Goal: Transaction & Acquisition: Purchase product/service

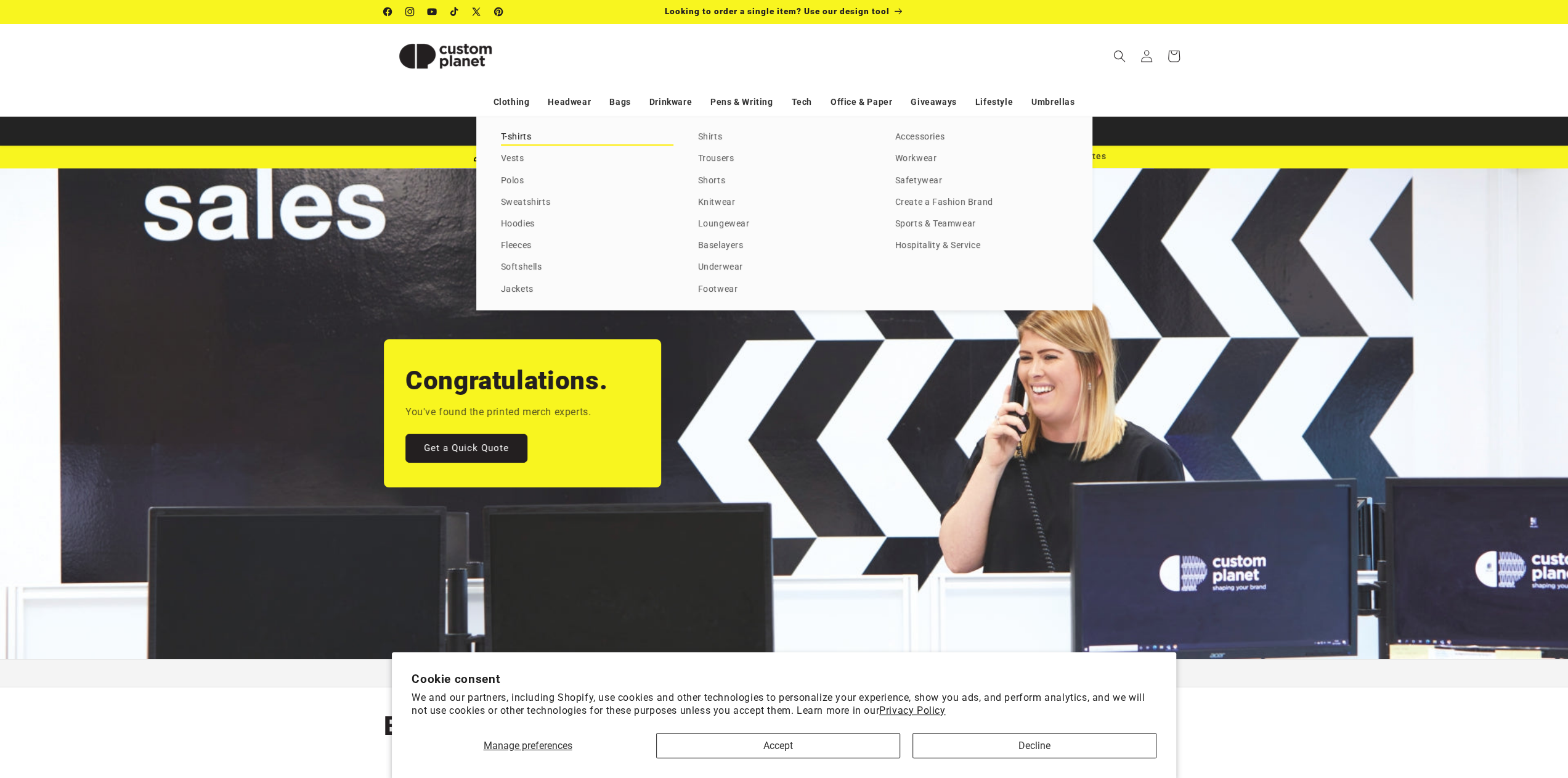
click at [519, 138] on link "T-shirts" at bounding box center [587, 137] width 172 height 16
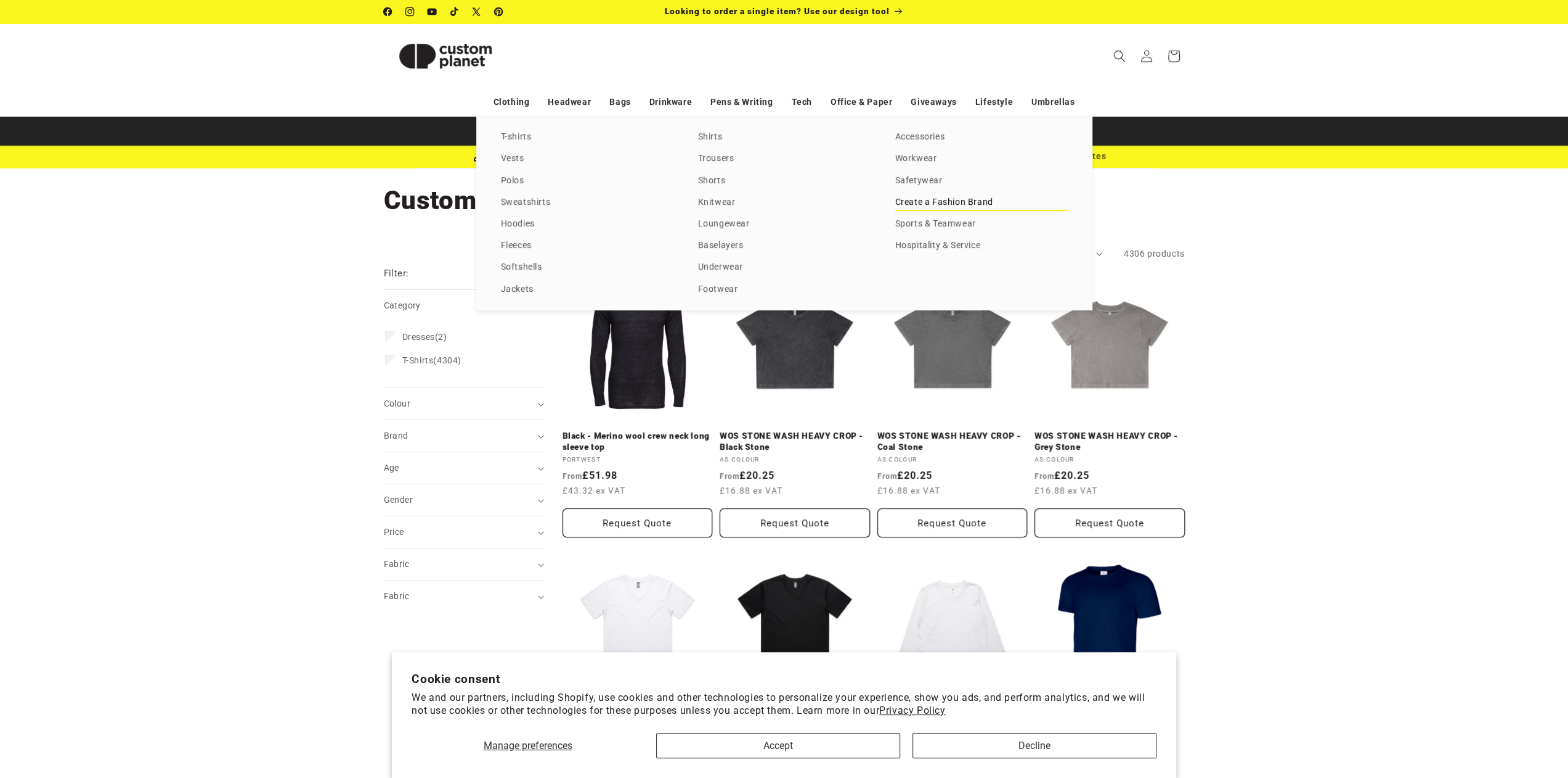
click at [951, 203] on link "Create a Fashion Brand" at bounding box center [981, 202] width 172 height 16
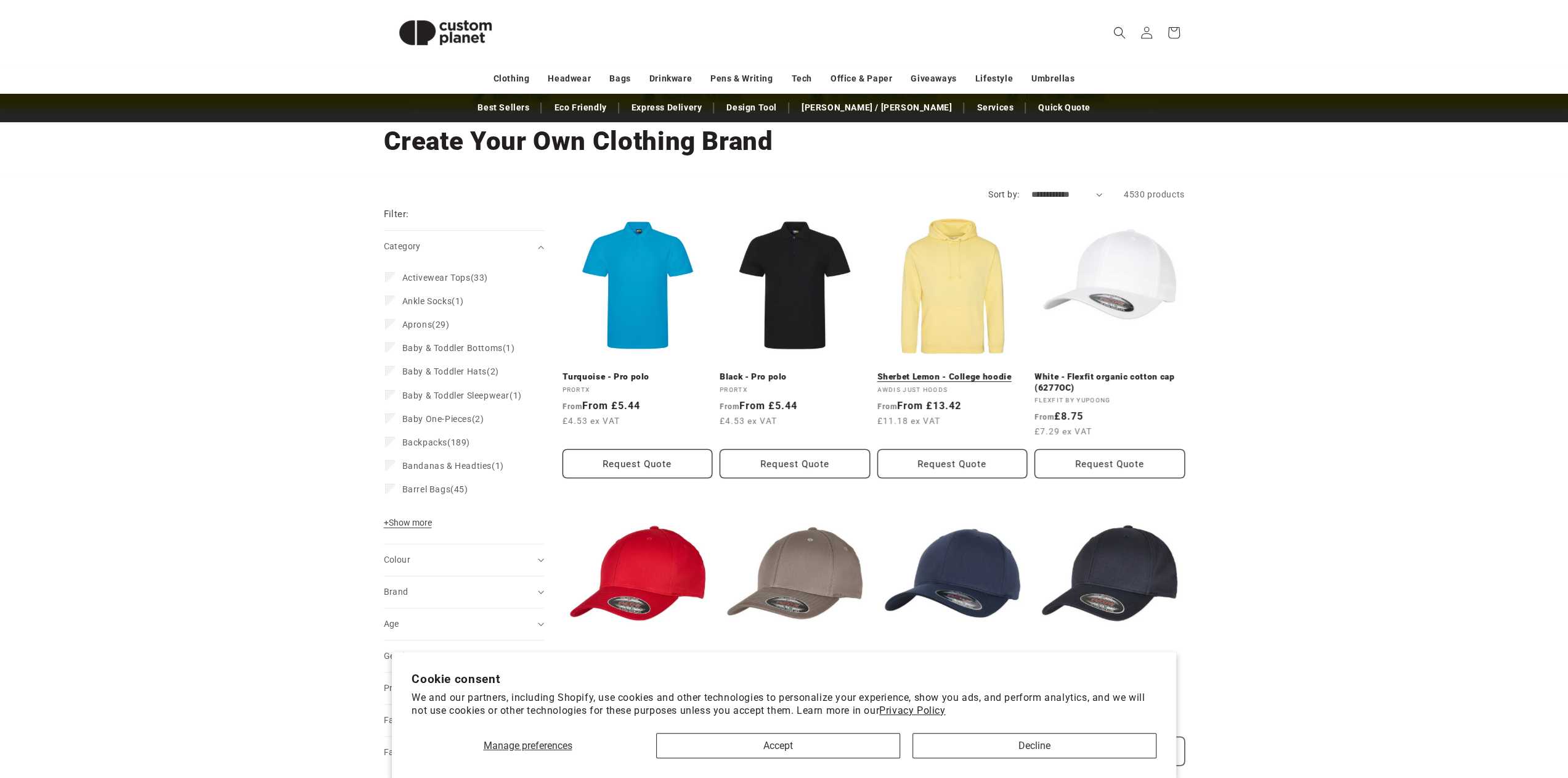
scroll to position [124, 0]
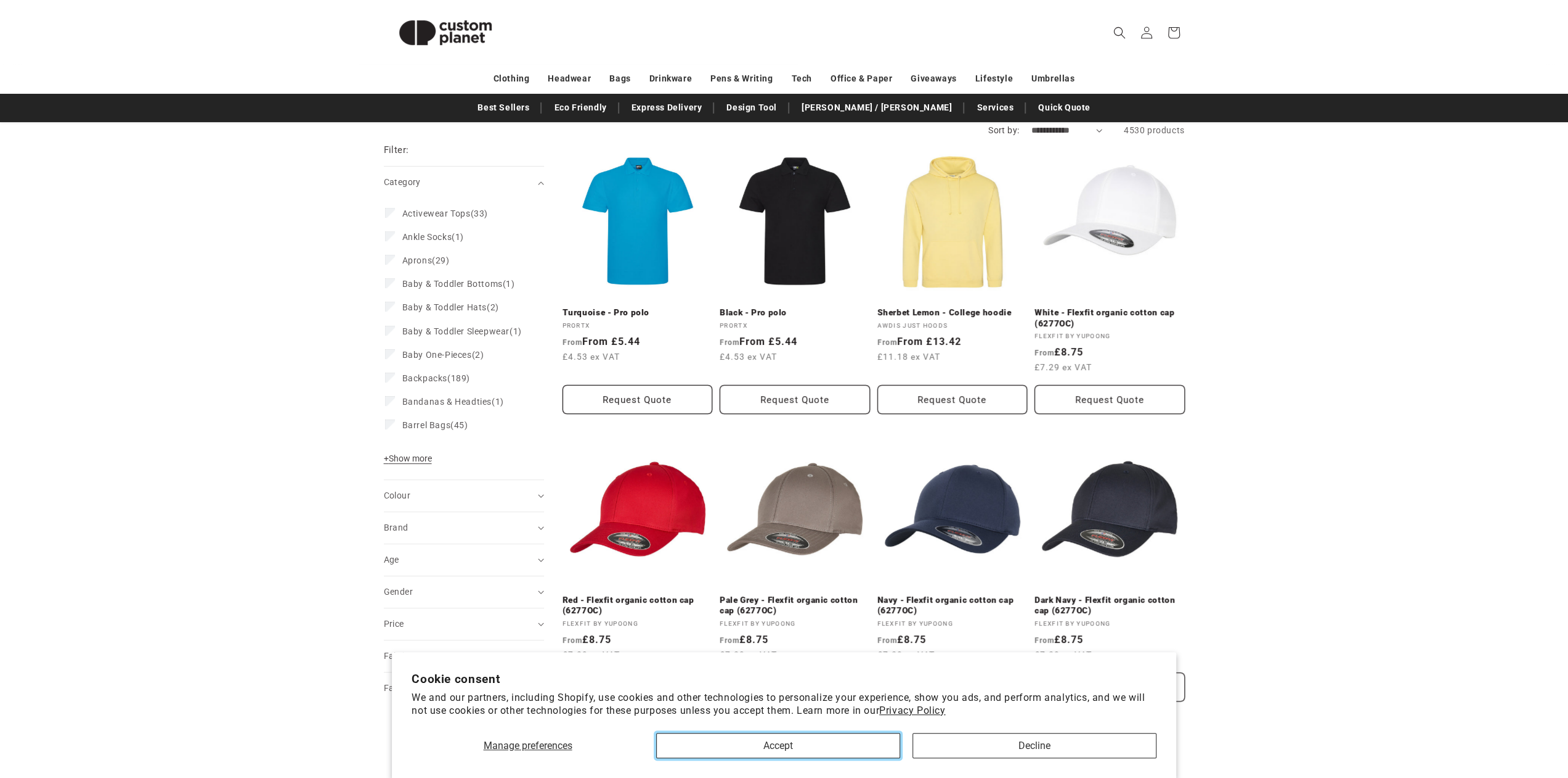
click at [827, 746] on button "Accept" at bounding box center [778, 745] width 244 height 25
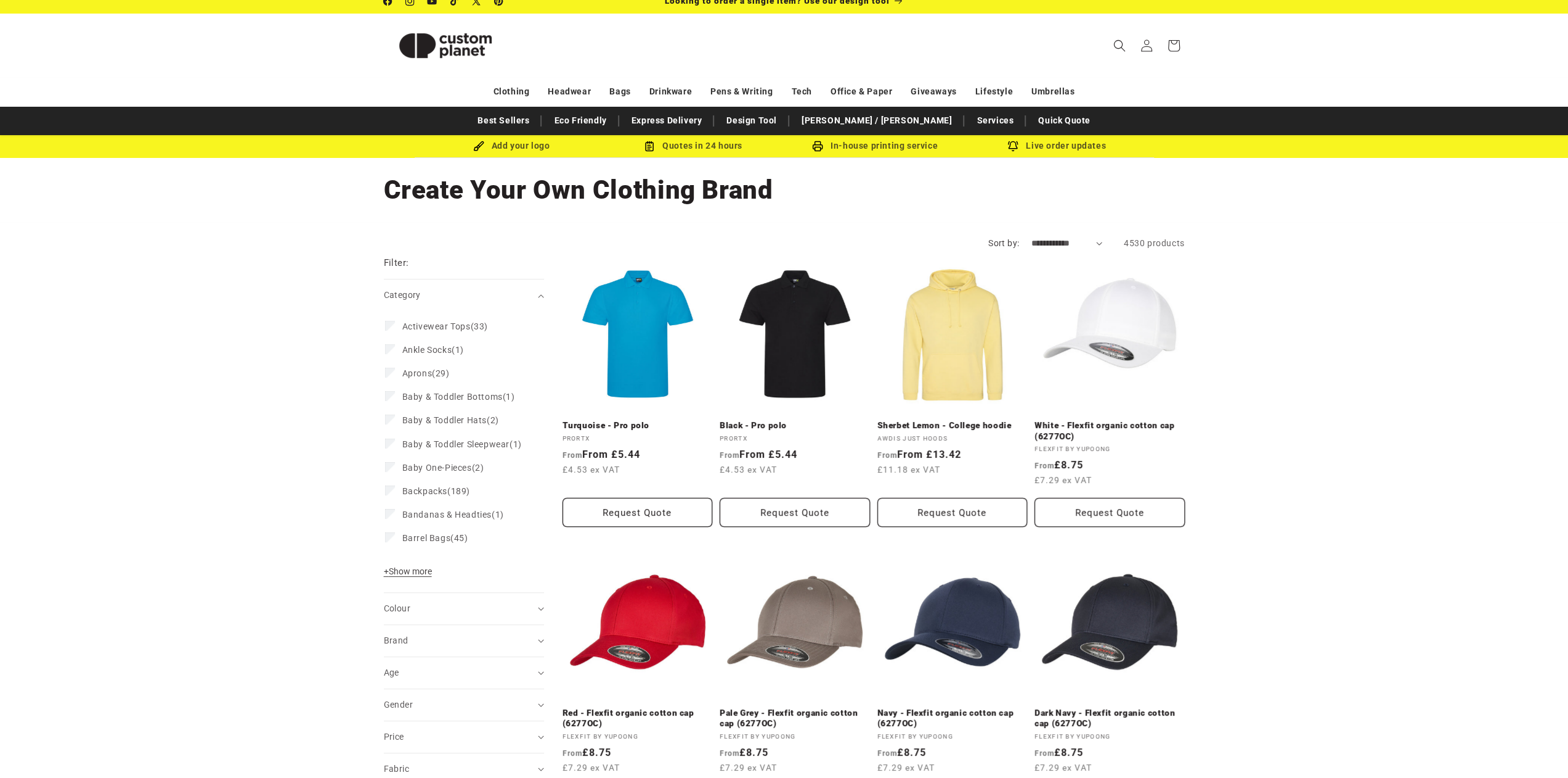
scroll to position [0, 0]
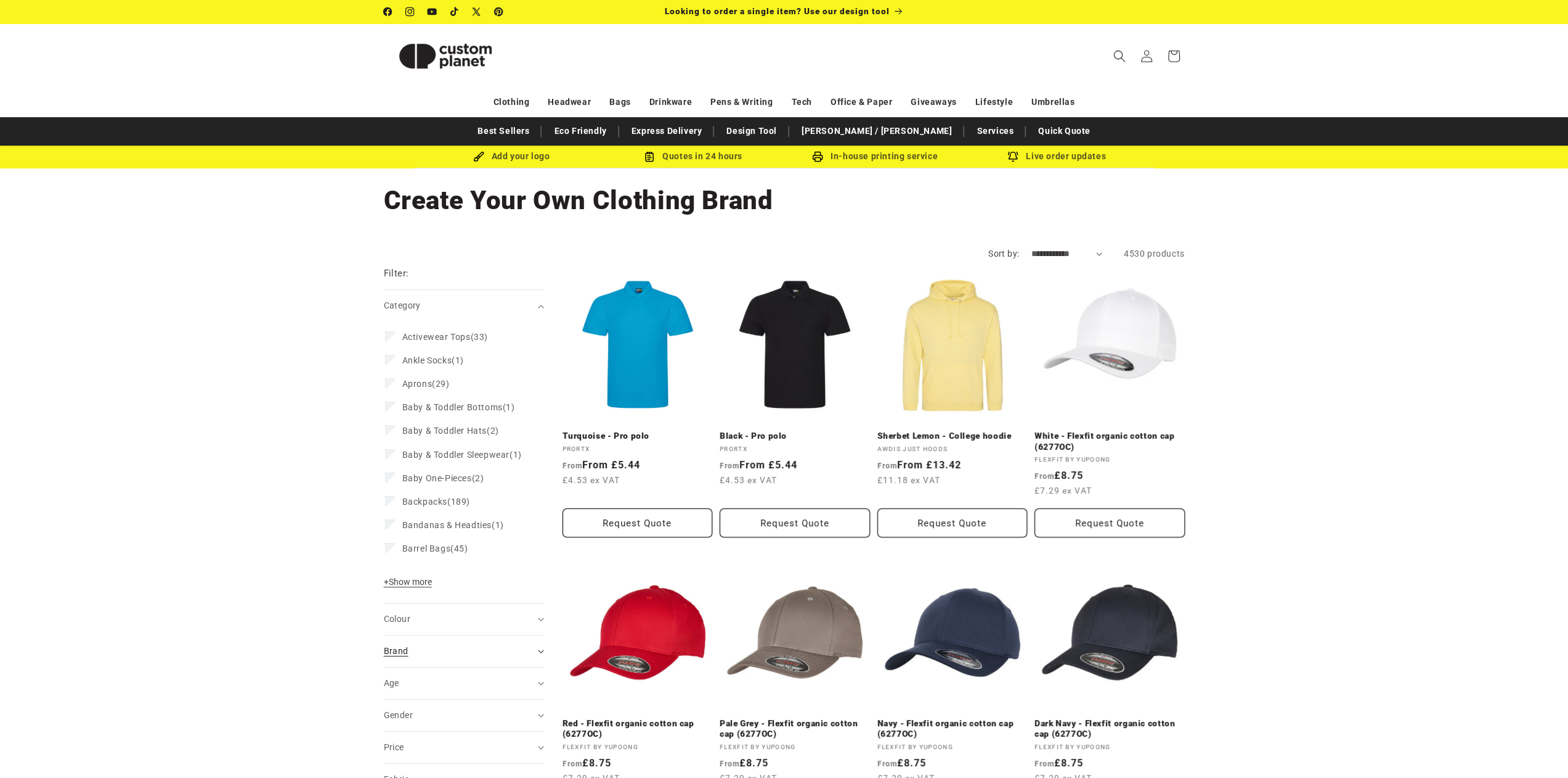
click at [430, 658] on div "Brand (0)" at bounding box center [459, 651] width 149 height 13
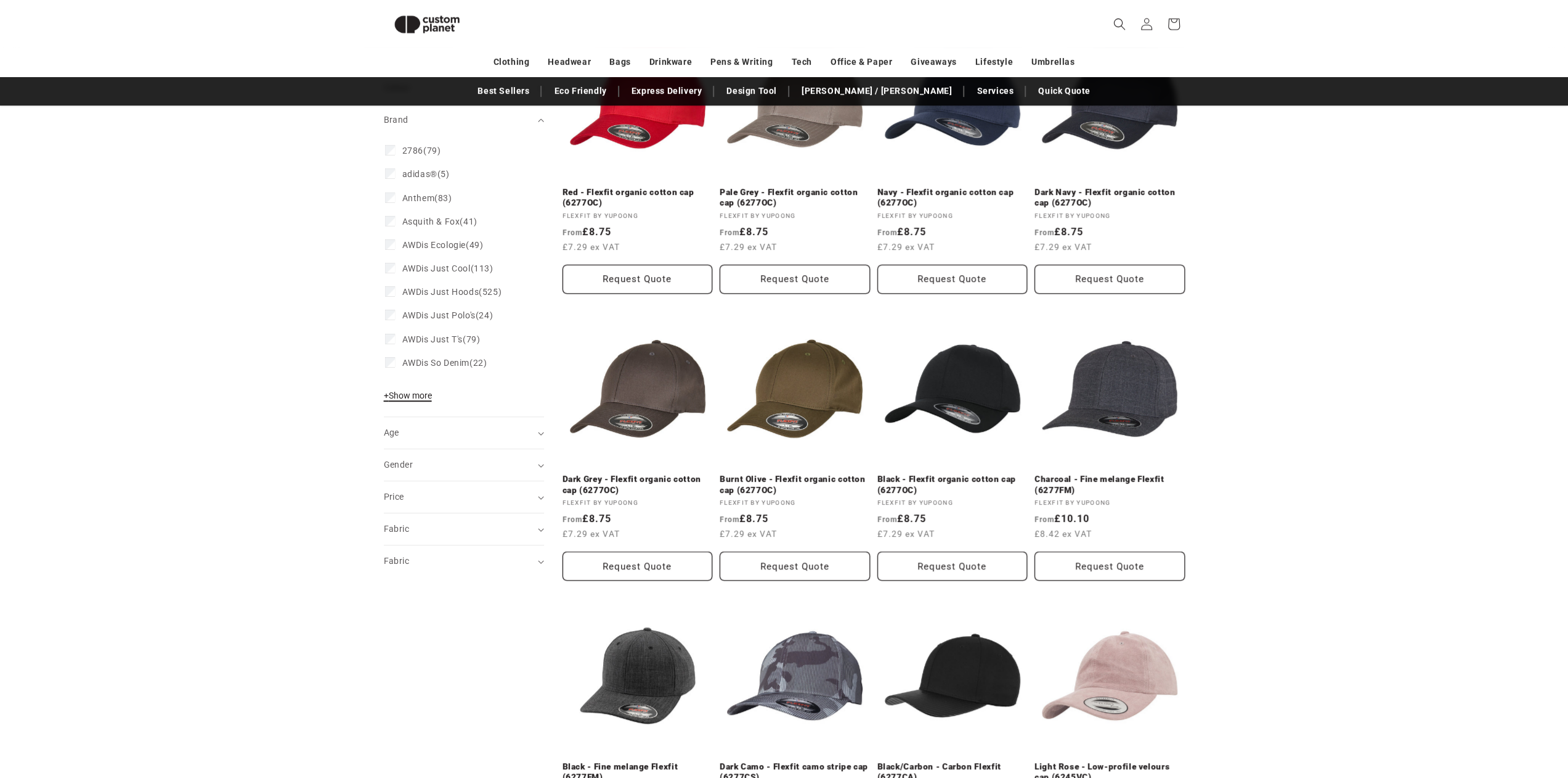
scroll to position [476, 0]
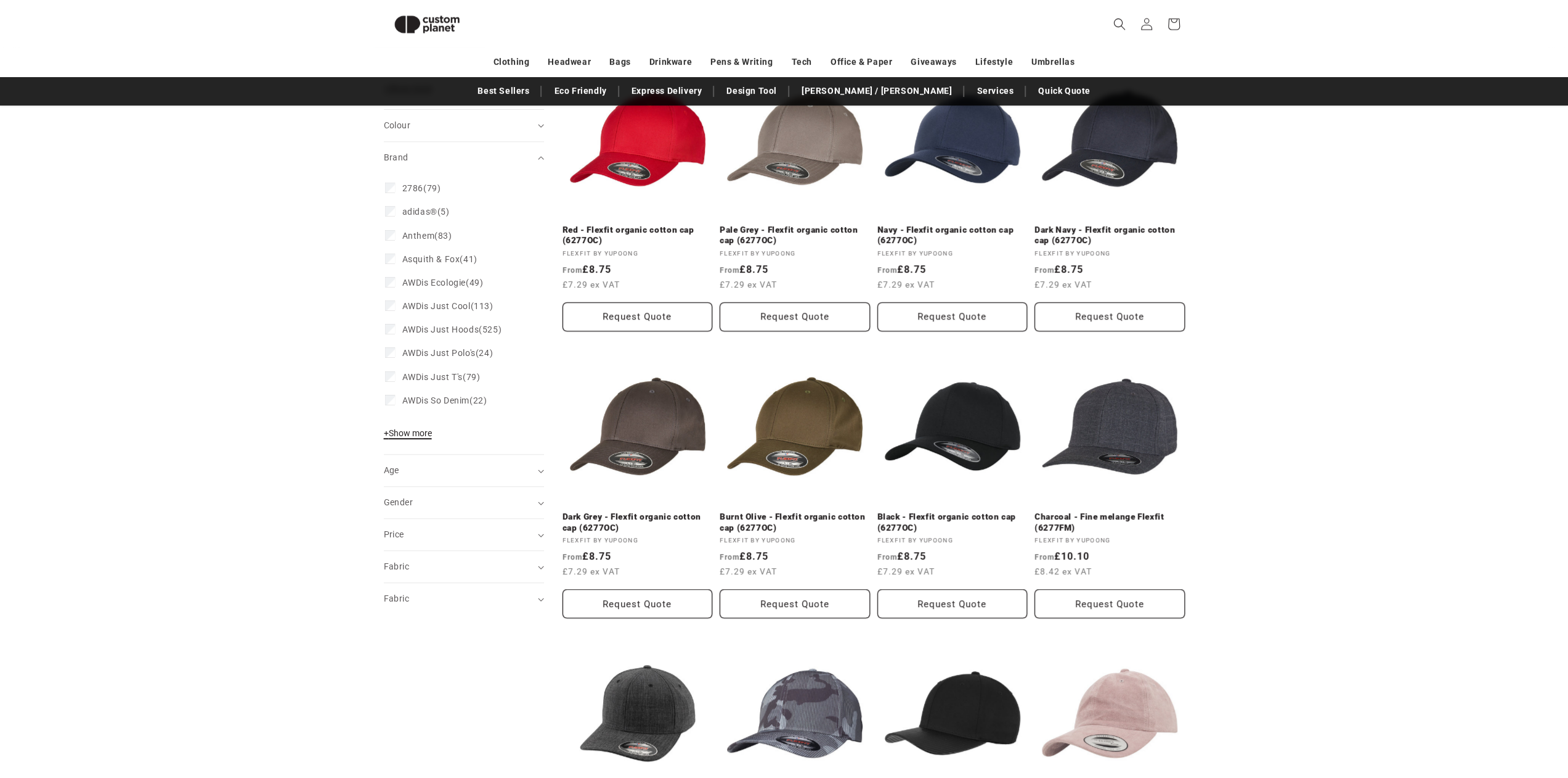
click at [402, 438] on span "+ Show more" at bounding box center [408, 432] width 48 height 10
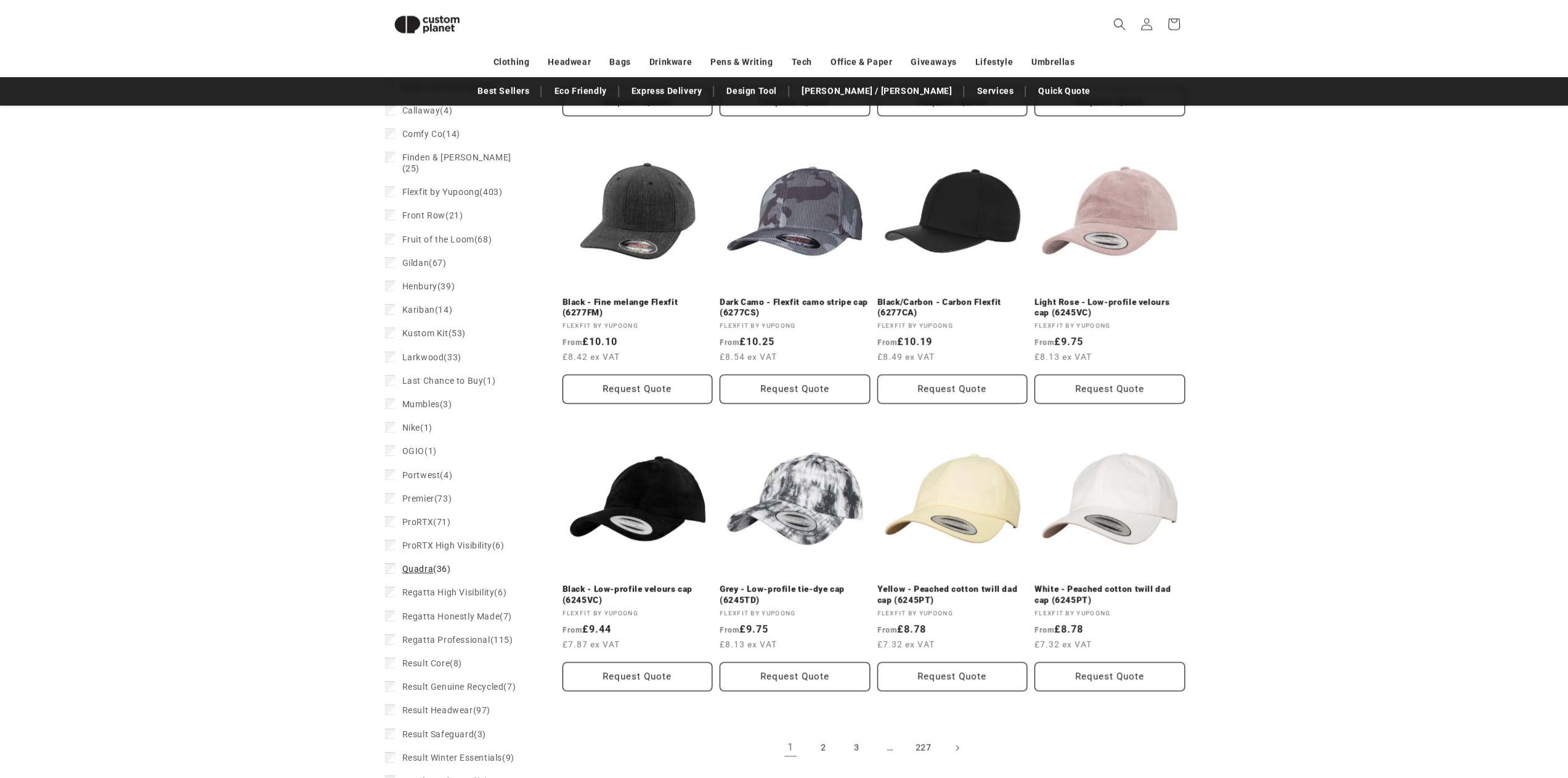
scroll to position [970, 0]
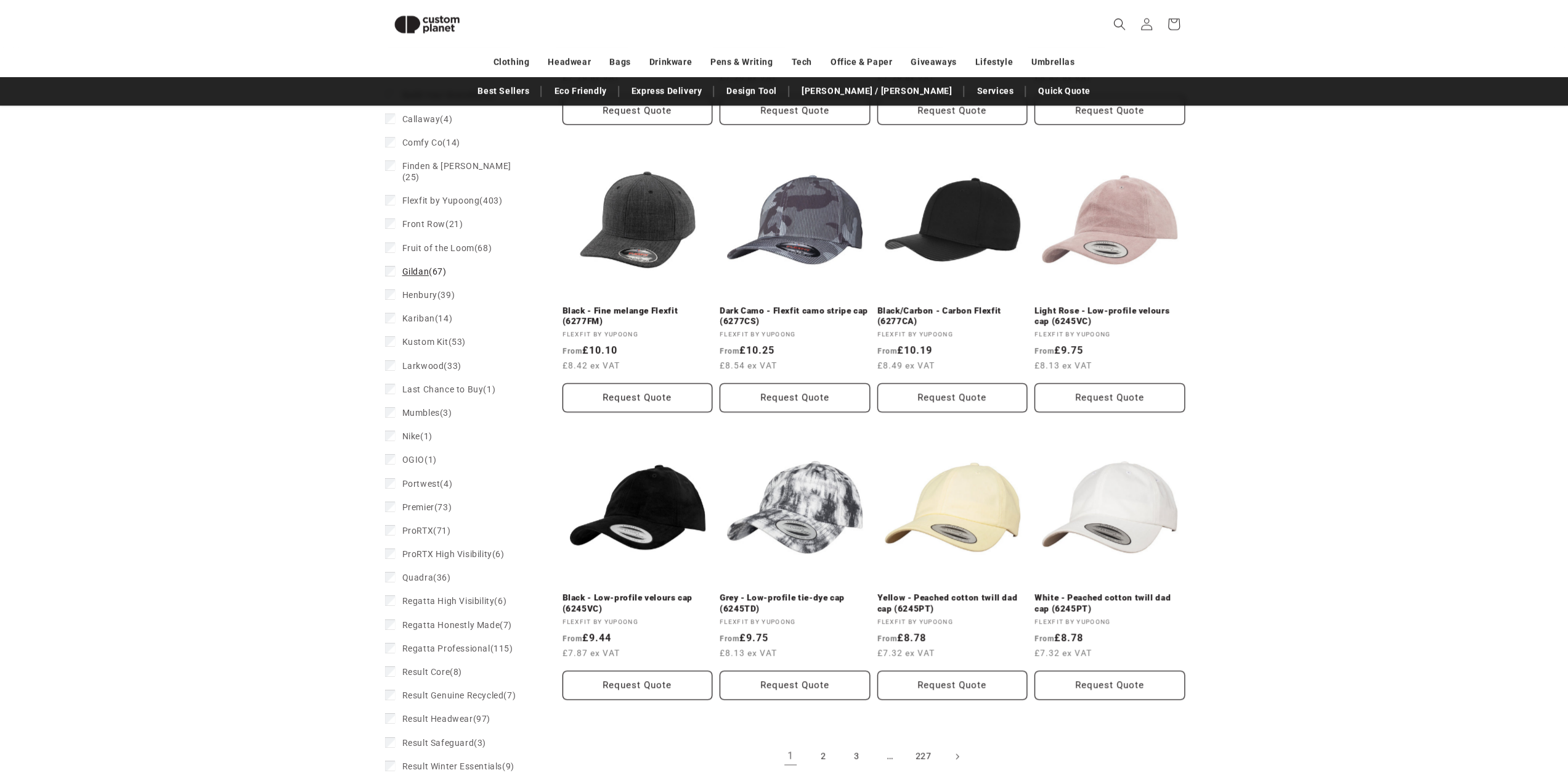
click at [406, 276] on span "Gildan (67)" at bounding box center [424, 272] width 45 height 11
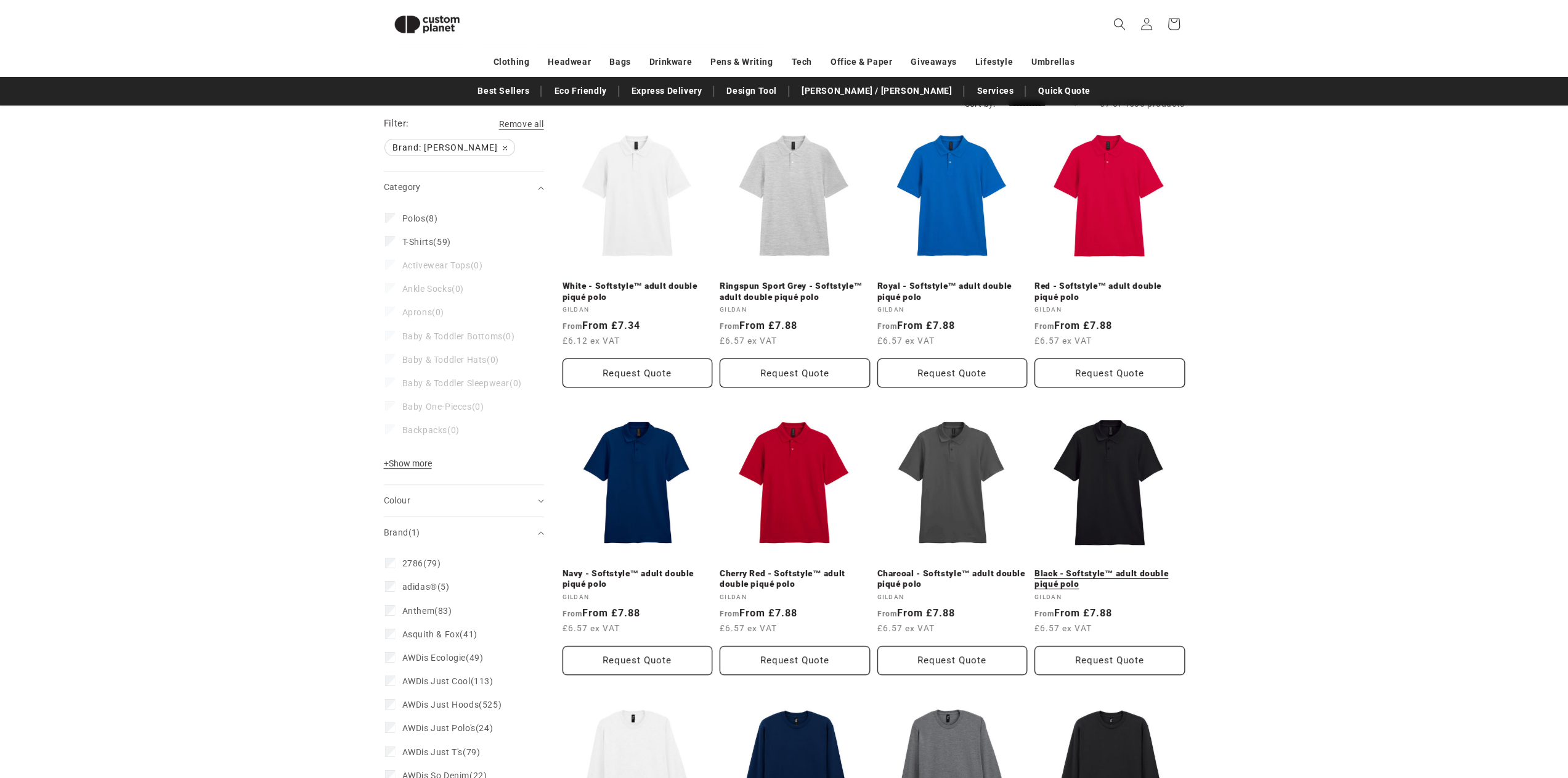
scroll to position [41, 0]
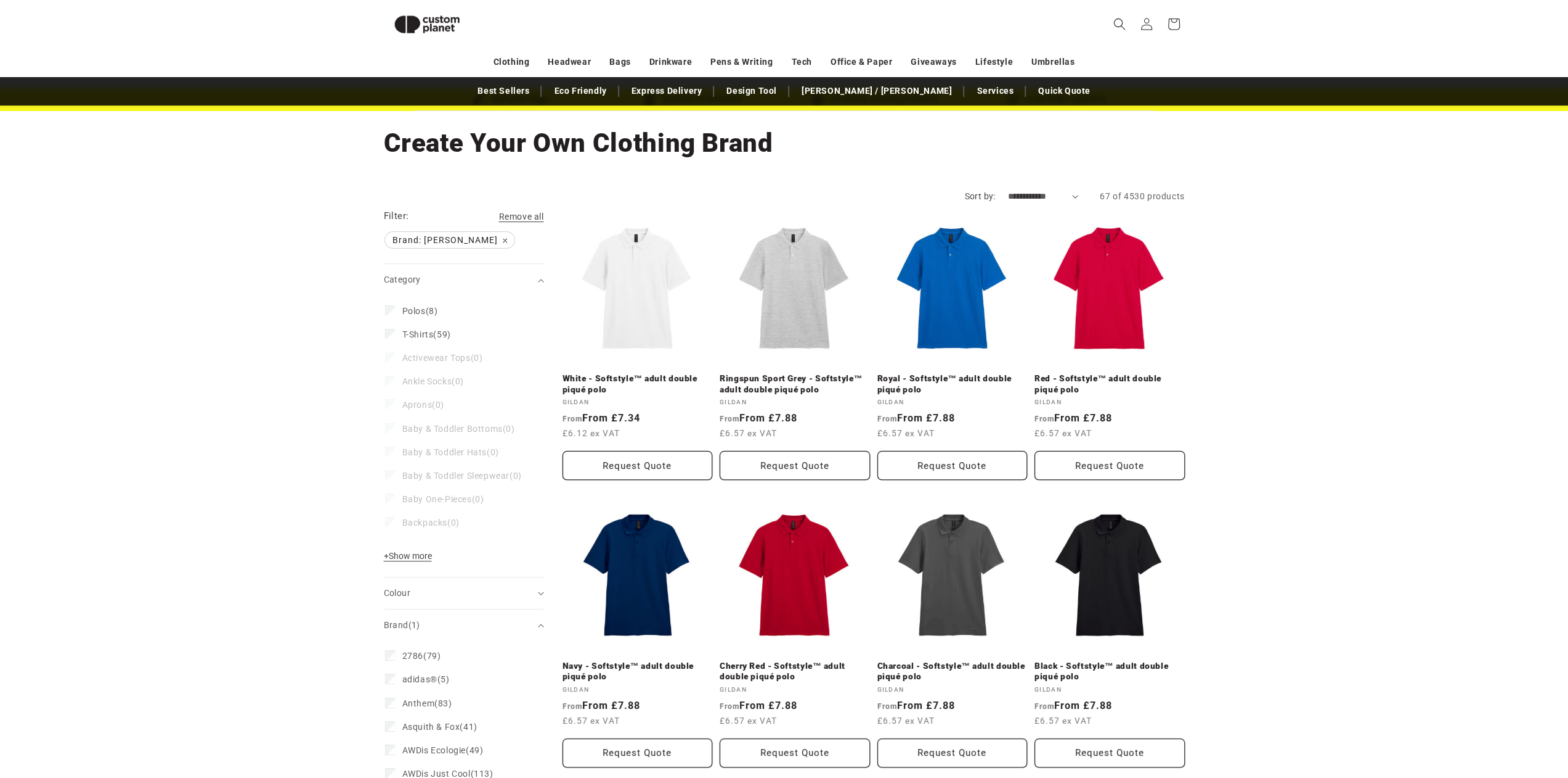
click at [1060, 195] on select "**********" at bounding box center [1043, 197] width 71 height 13
select select "**********"
click at [1008, 190] on select "**********" at bounding box center [1043, 197] width 71 height 13
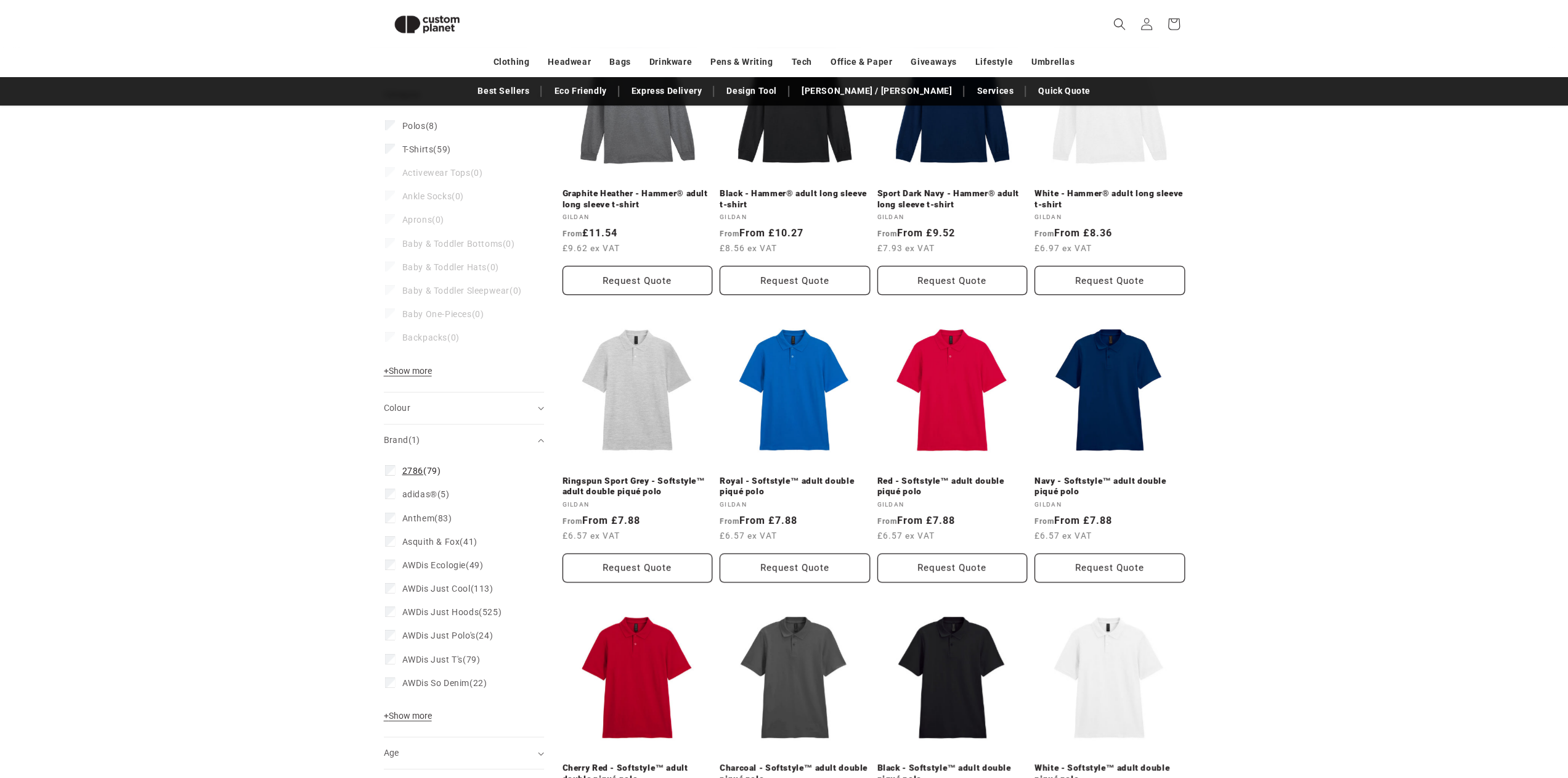
scroll to position [102, 0]
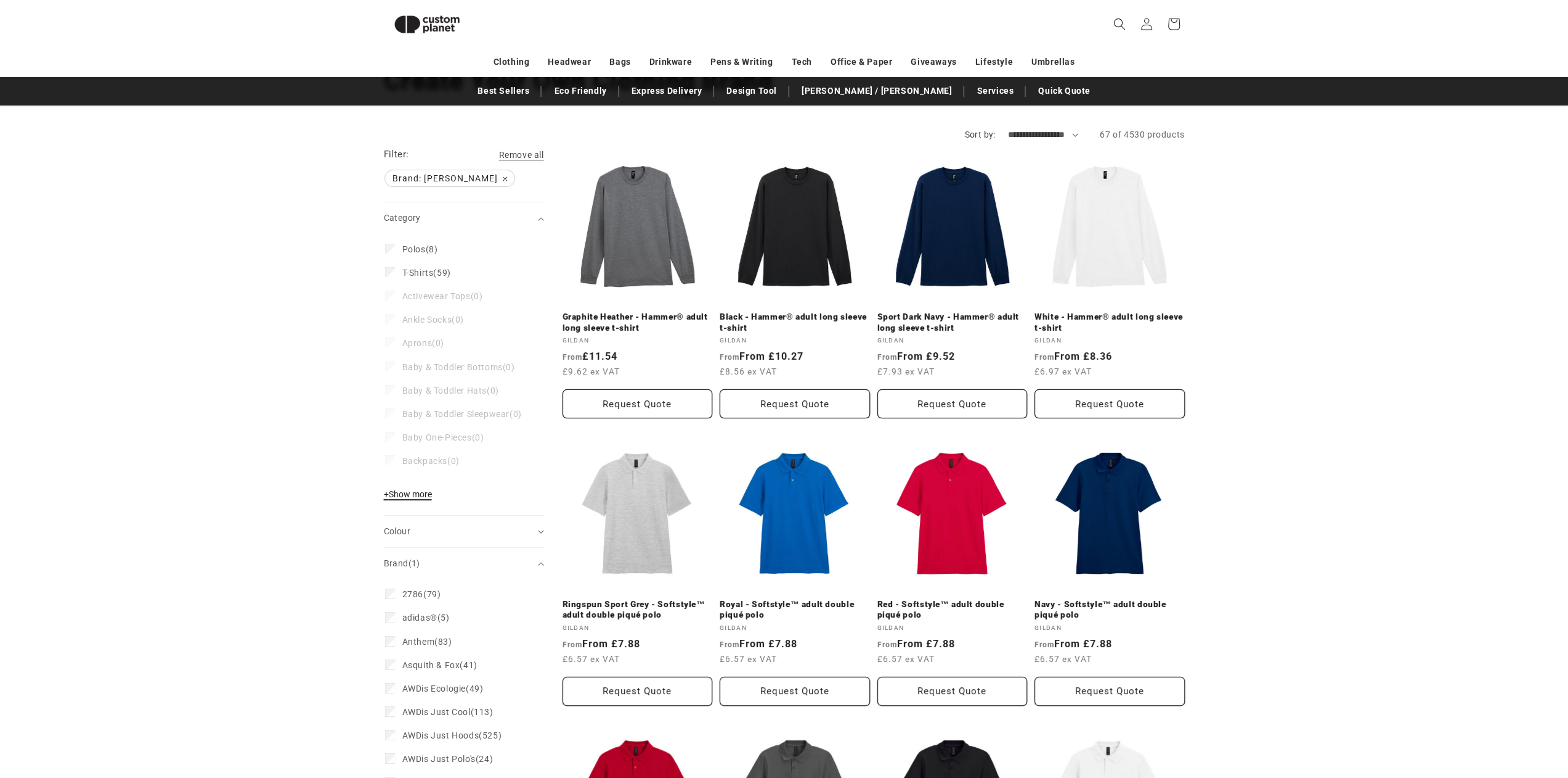
click at [409, 499] on span "+ Show more" at bounding box center [408, 494] width 48 height 10
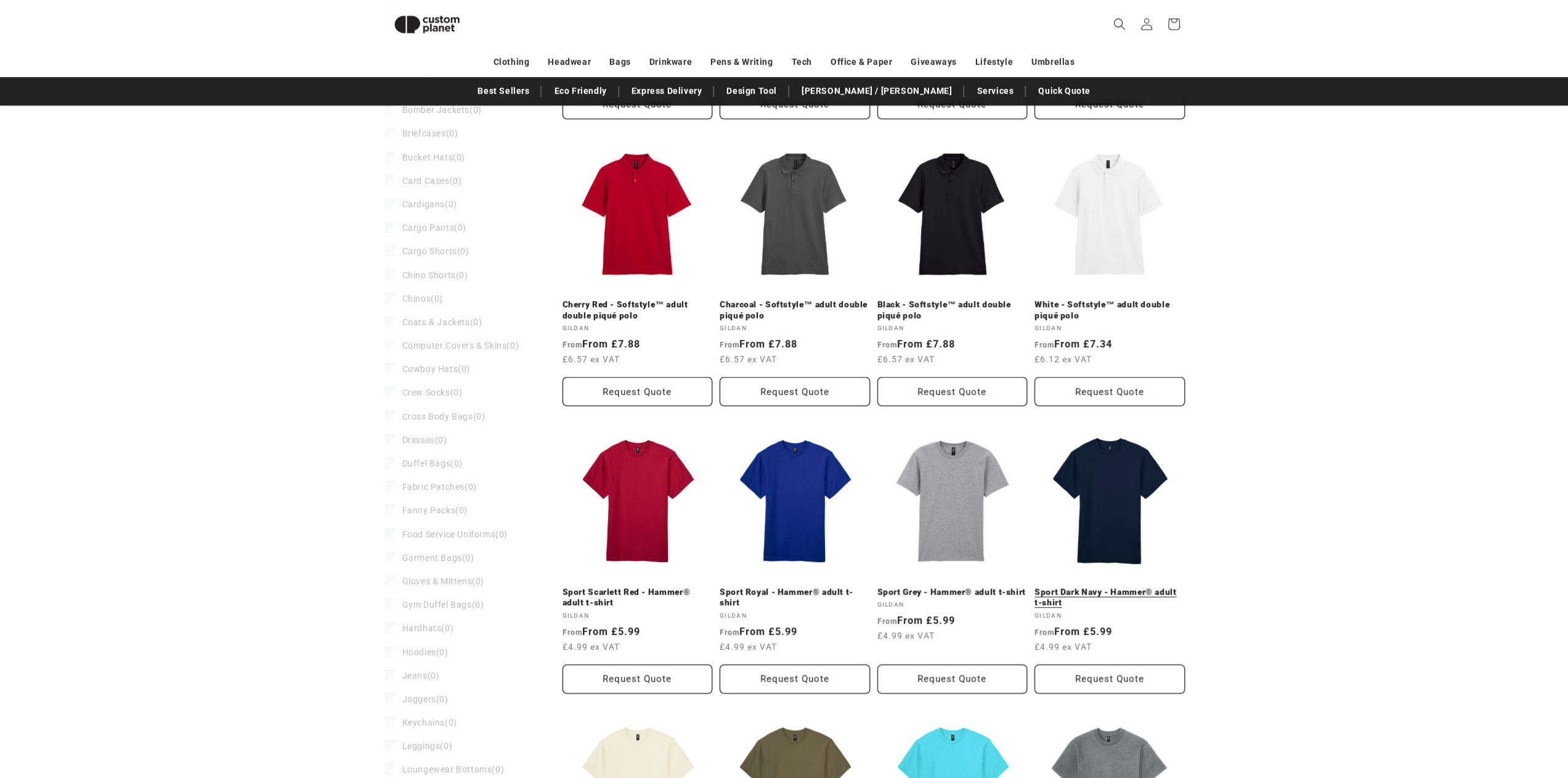
scroll to position [780, 0]
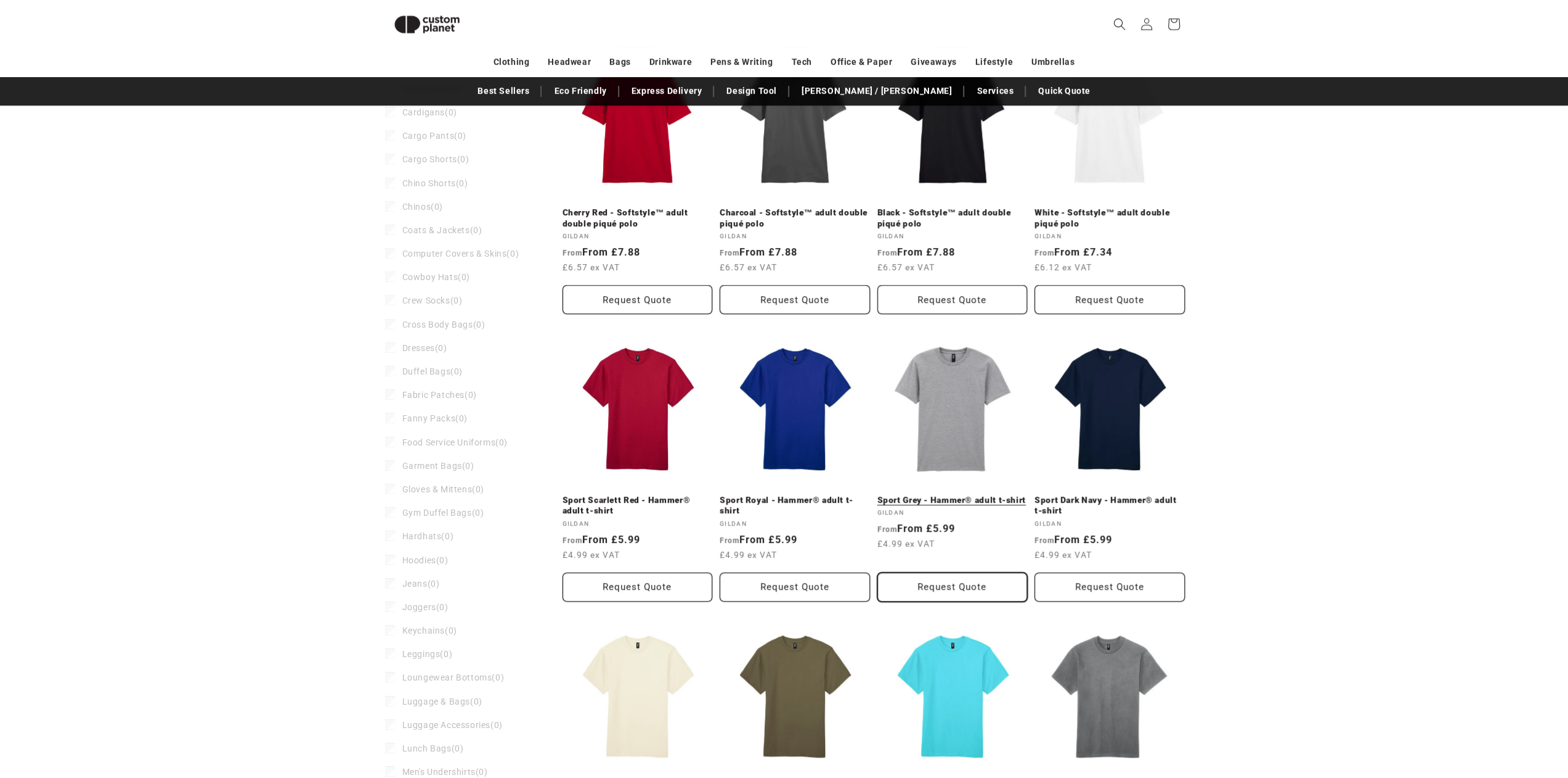
click at [956, 585] on button "Request Quote" at bounding box center [952, 587] width 150 height 29
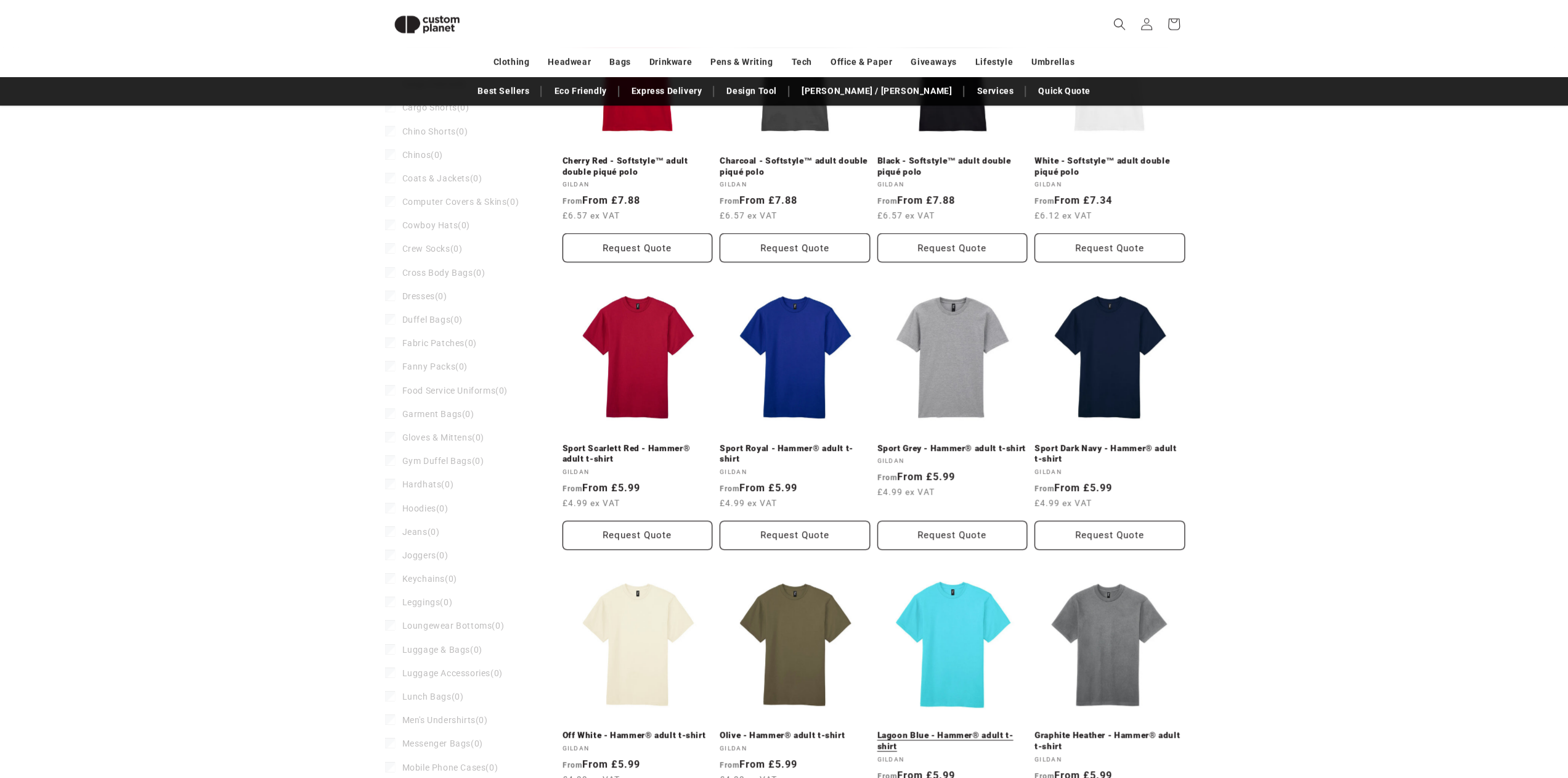
scroll to position [1028, 0]
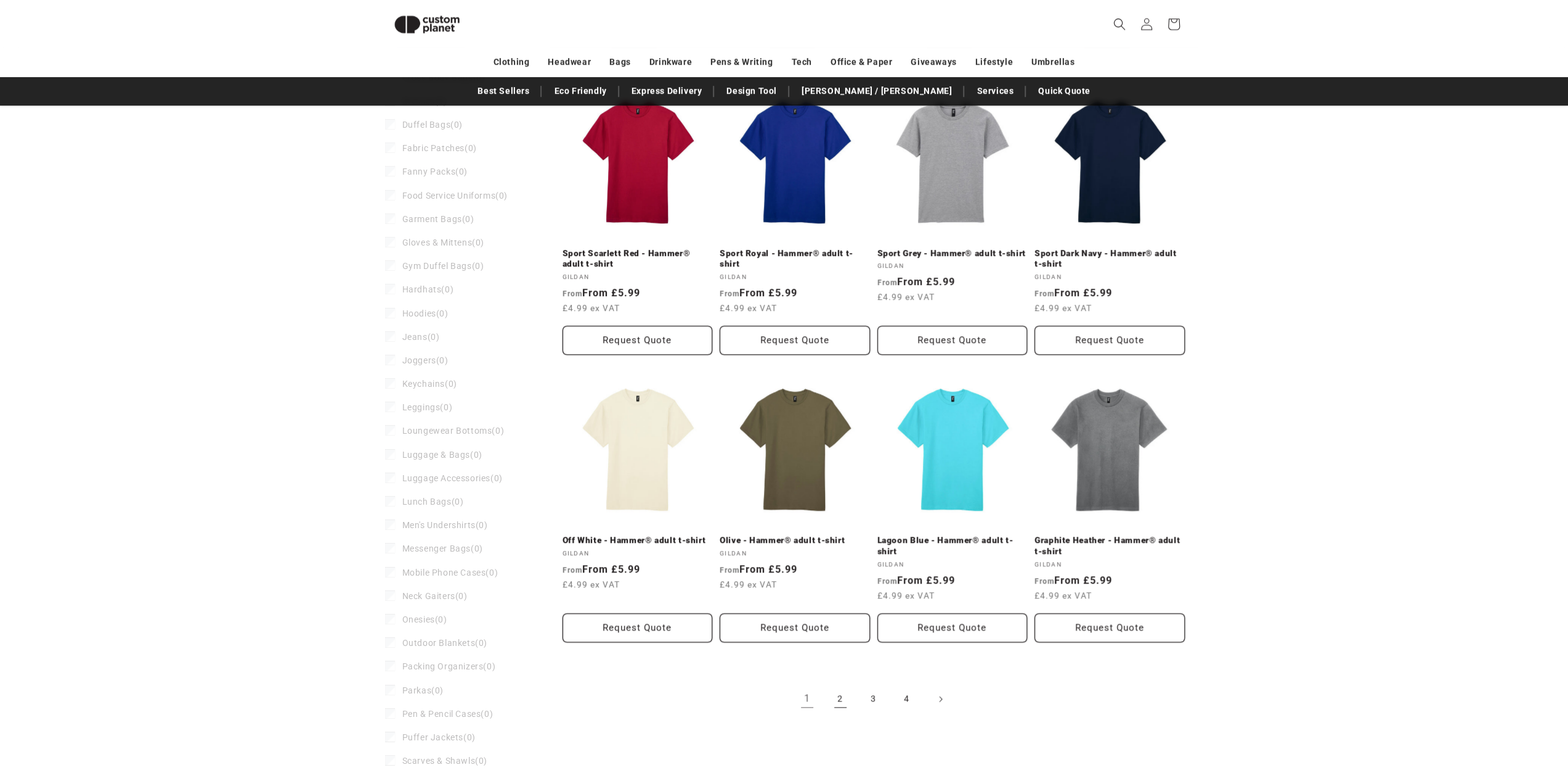
click at [847, 698] on link "2" at bounding box center [840, 698] width 27 height 27
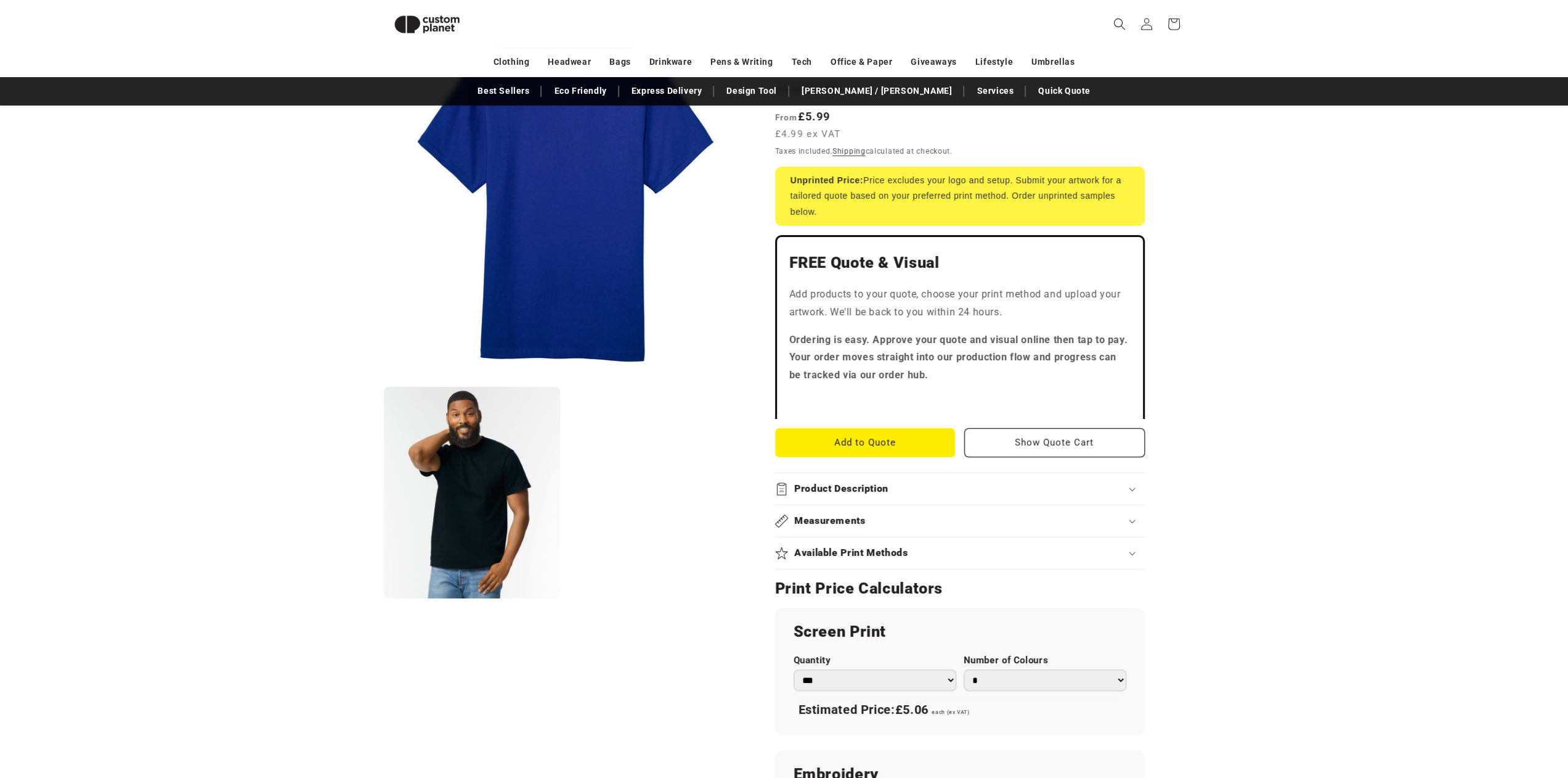
scroll to position [292, 0]
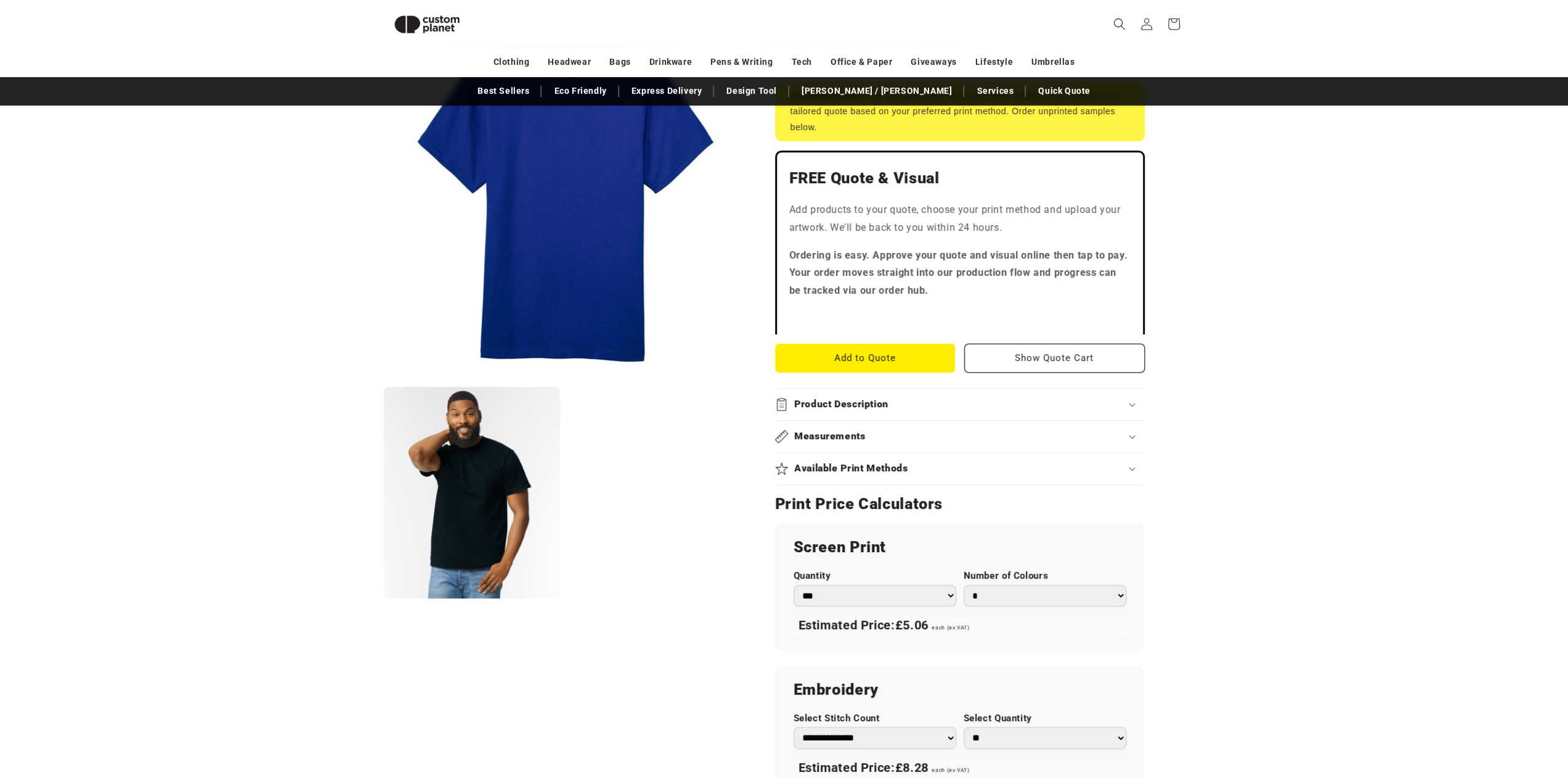
click at [941, 598] on select "*** *** *** **** **** **** ***** *****" at bounding box center [875, 595] width 162 height 22
click at [940, 598] on select "*** *** *** **** **** **** ***** *****" at bounding box center [875, 595] width 162 height 22
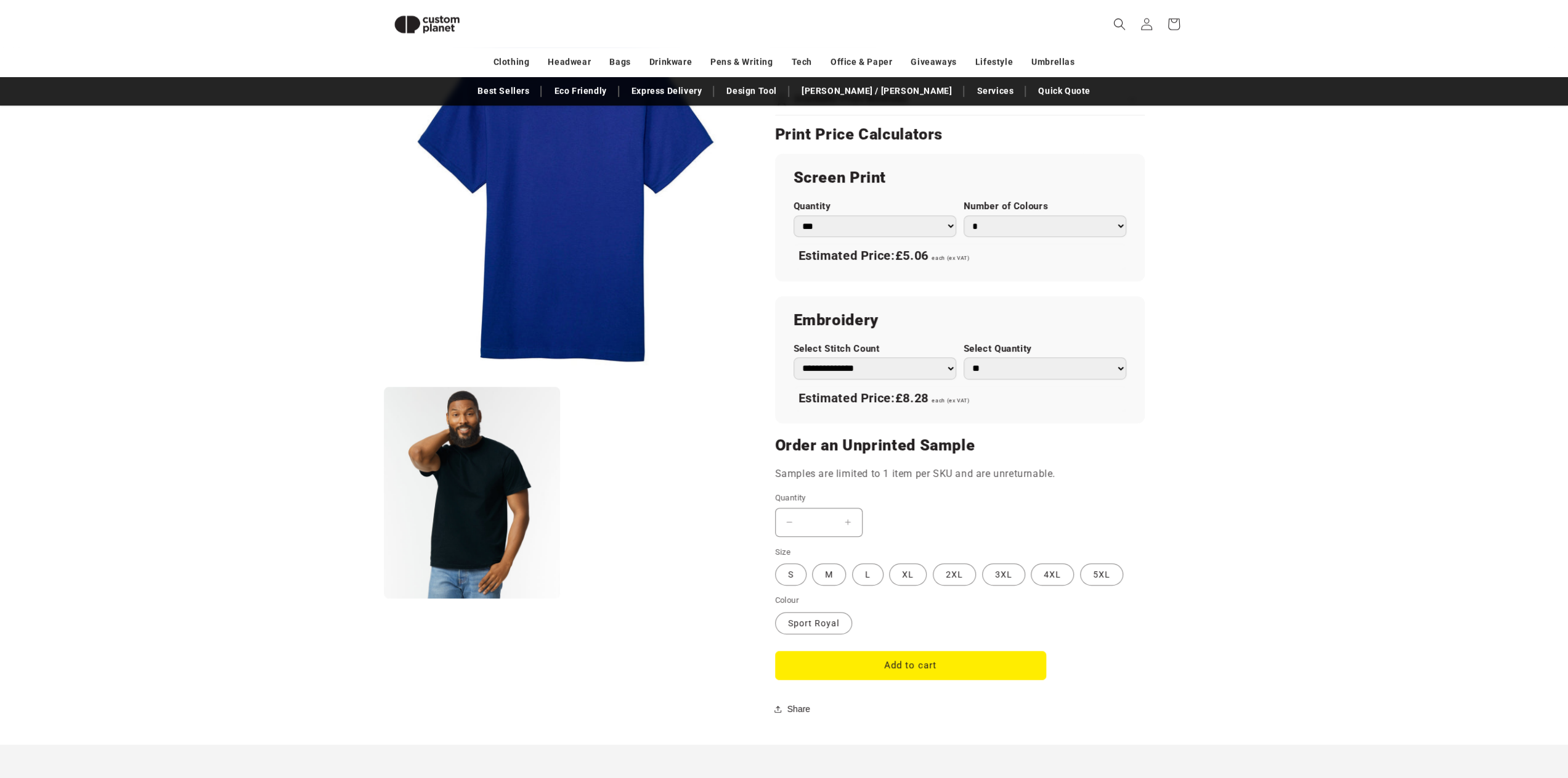
scroll to position [662, 0]
click at [907, 573] on label "XL Variant sold out or unavailable" at bounding box center [908, 573] width 37 height 22
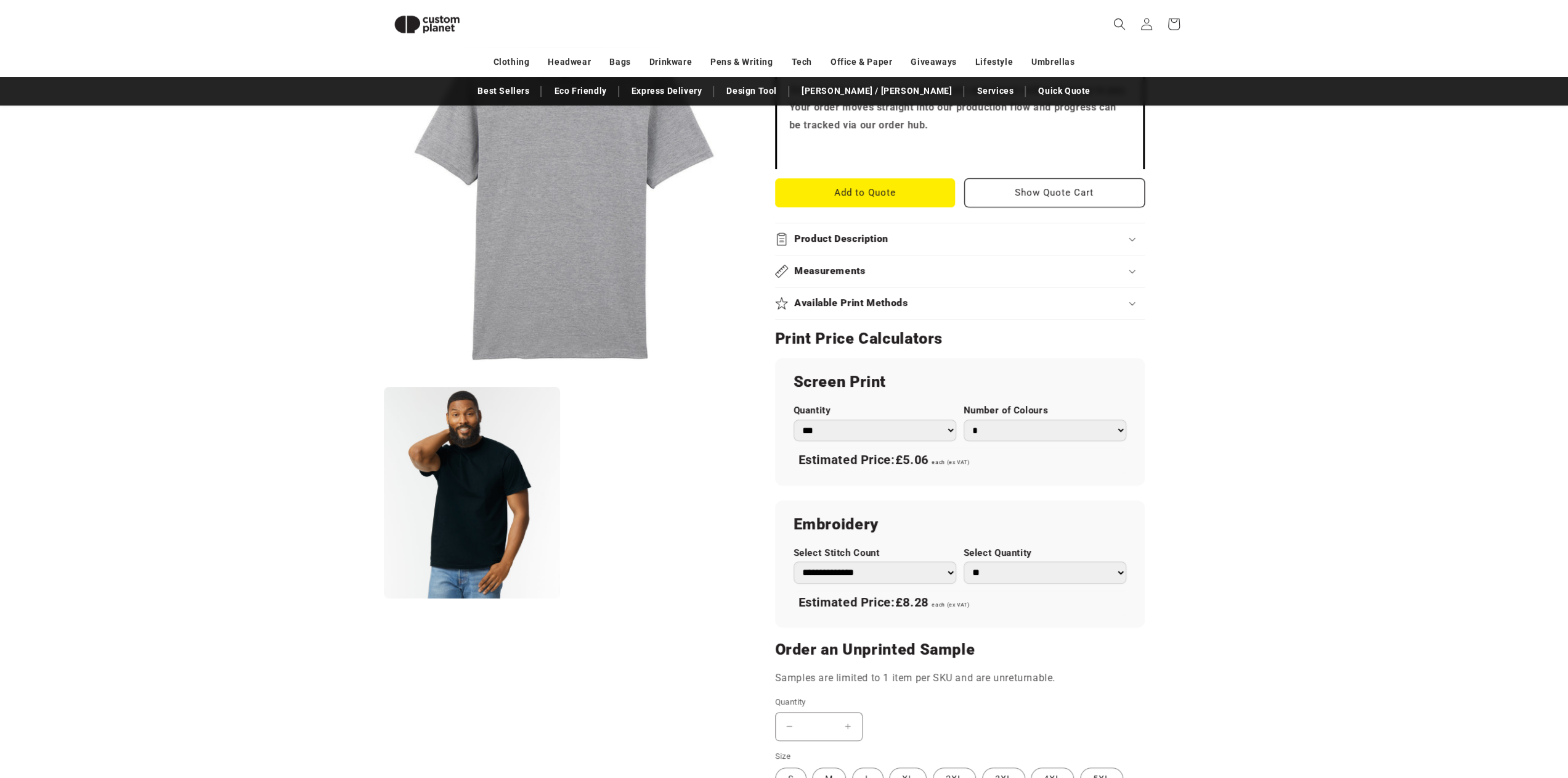
scroll to position [600, 0]
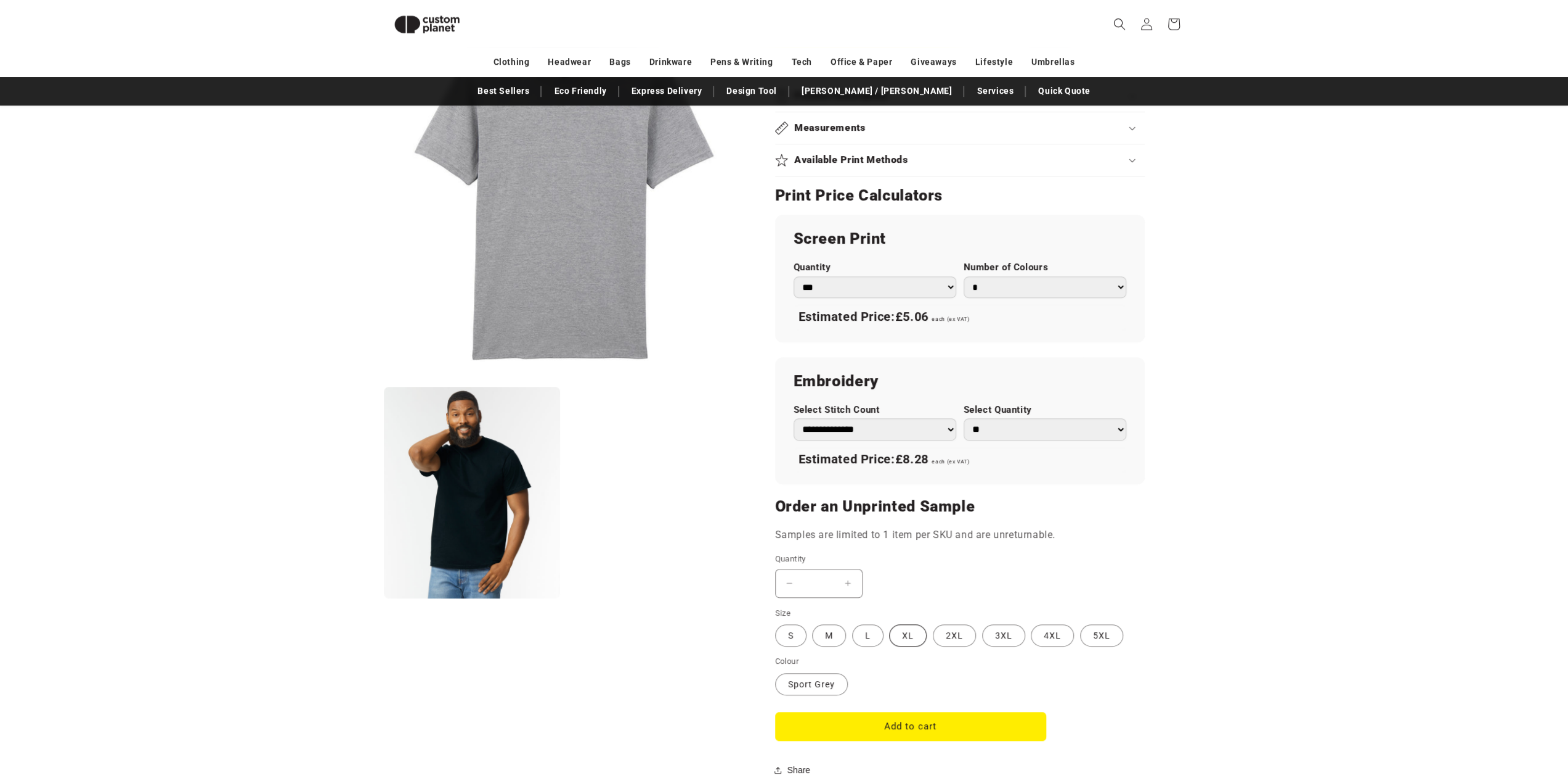
click at [906, 629] on label "XL Variant sold out or unavailable" at bounding box center [908, 635] width 37 height 22
click at [929, 721] on button "Add to cart" at bounding box center [911, 726] width 271 height 29
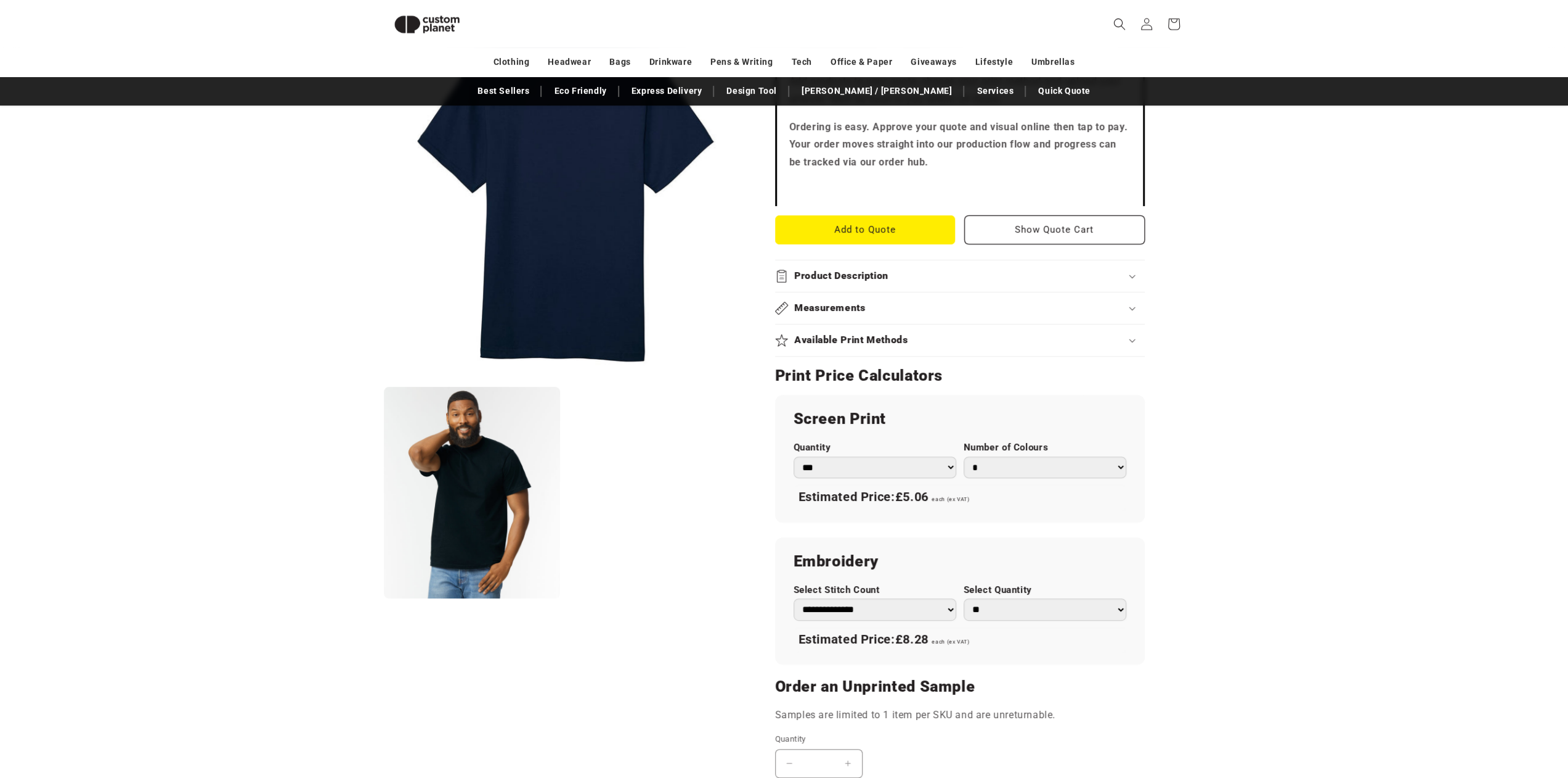
scroll to position [785, 0]
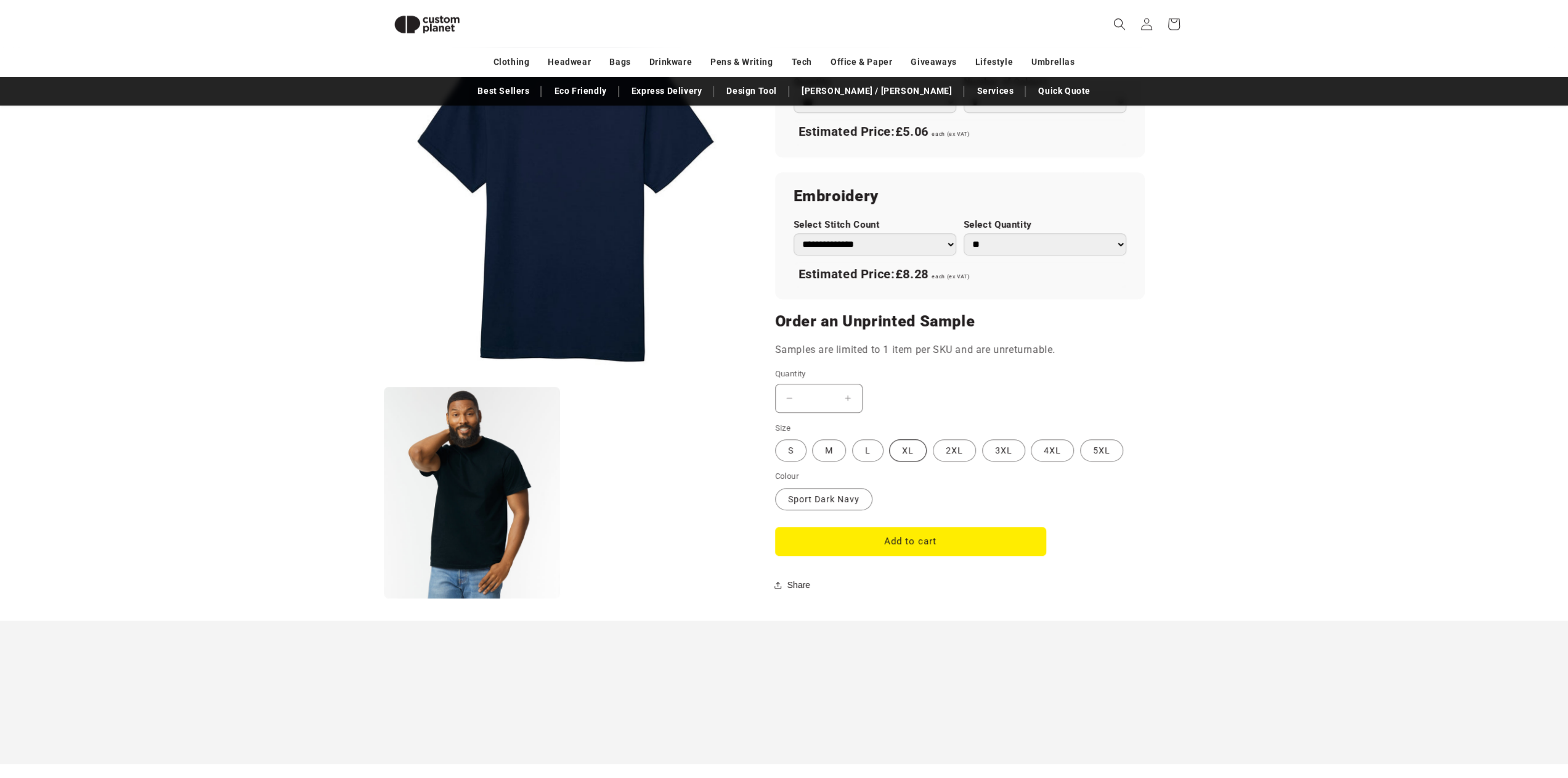
click at [913, 450] on label "XL Variant sold out or unavailable" at bounding box center [908, 450] width 37 height 22
click at [899, 547] on button "Add to cart" at bounding box center [911, 541] width 271 height 29
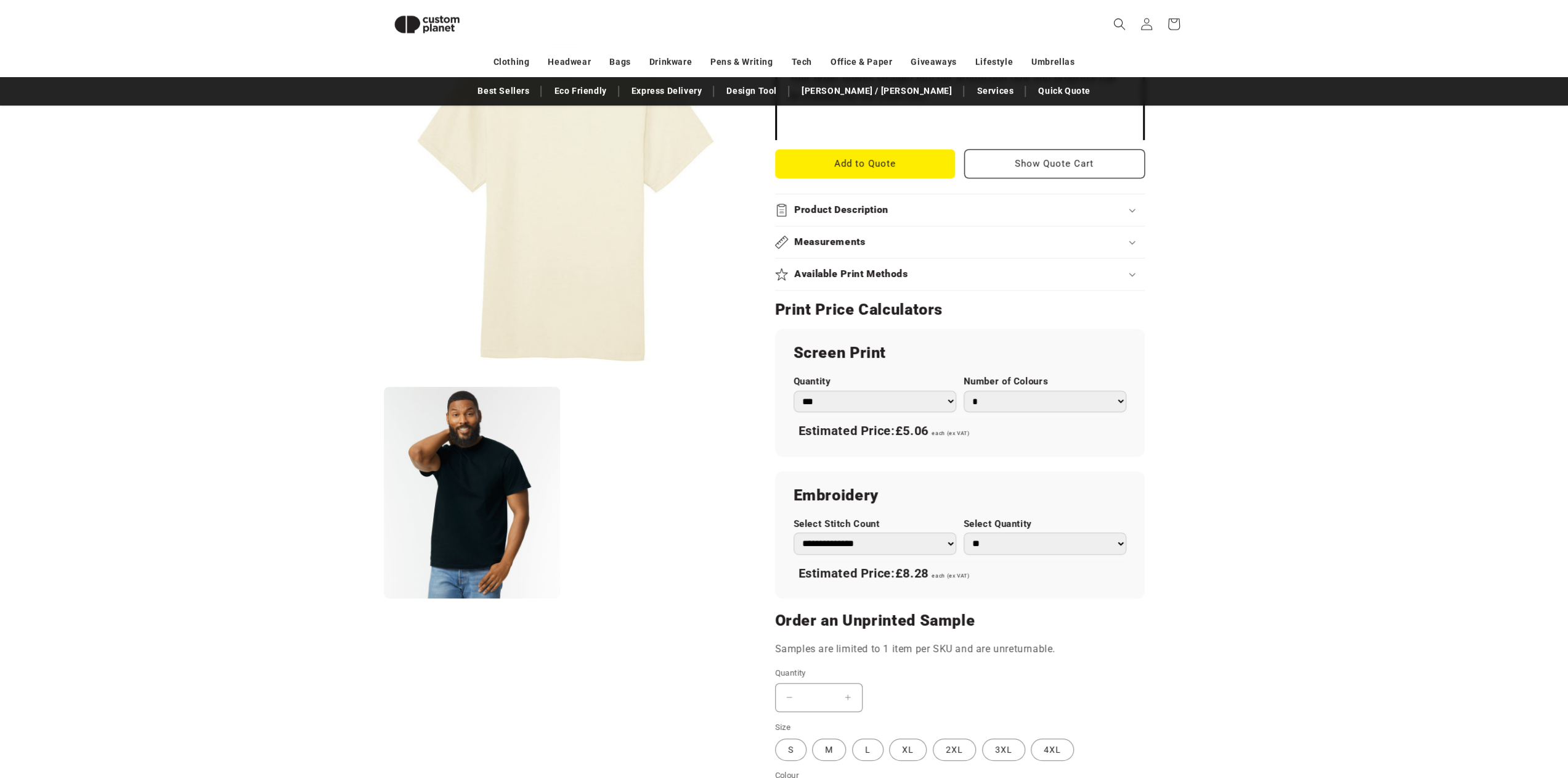
scroll to position [538, 0]
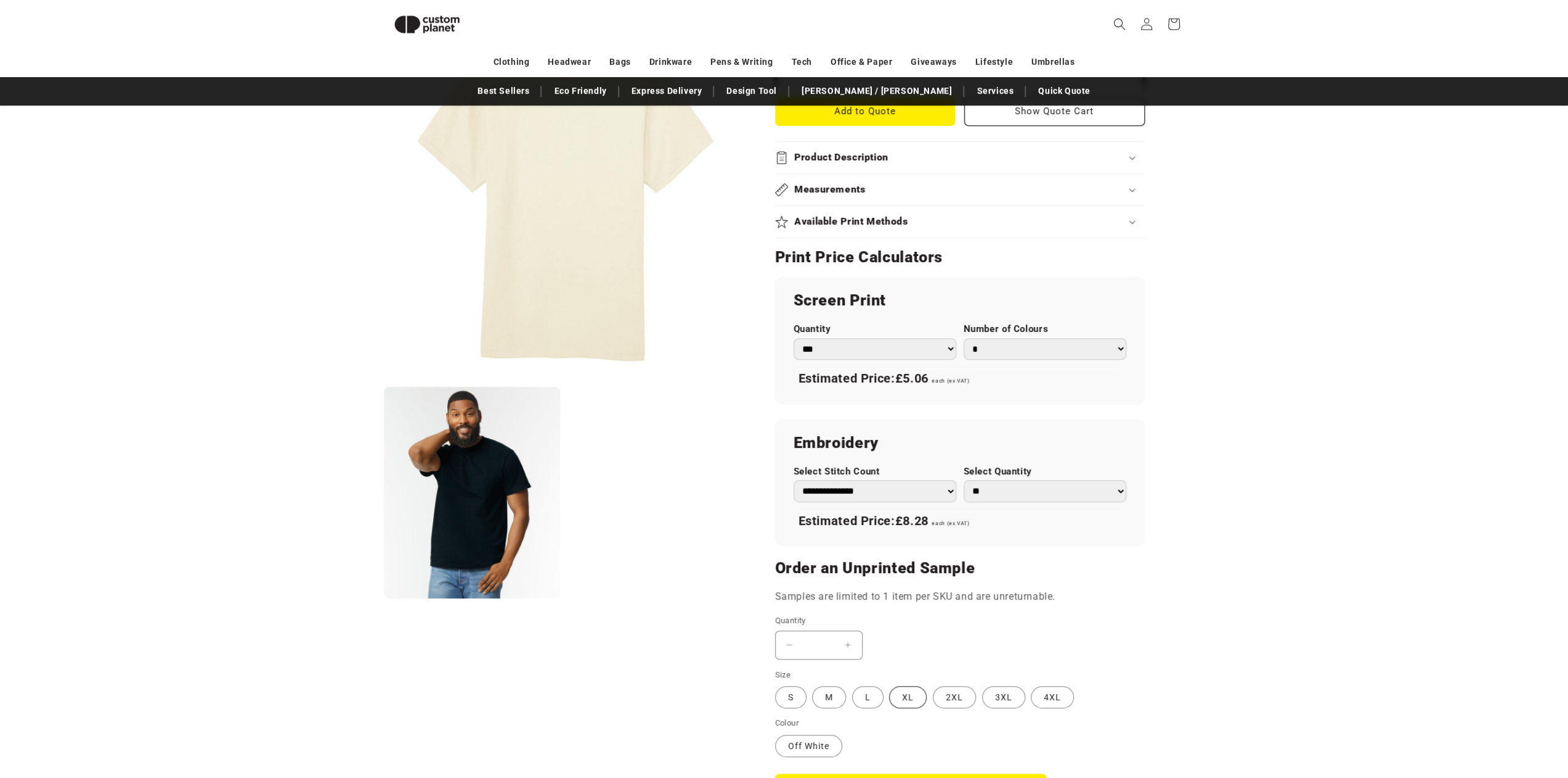
click at [911, 693] on label "XL Variant sold out or unavailable" at bounding box center [908, 696] width 37 height 22
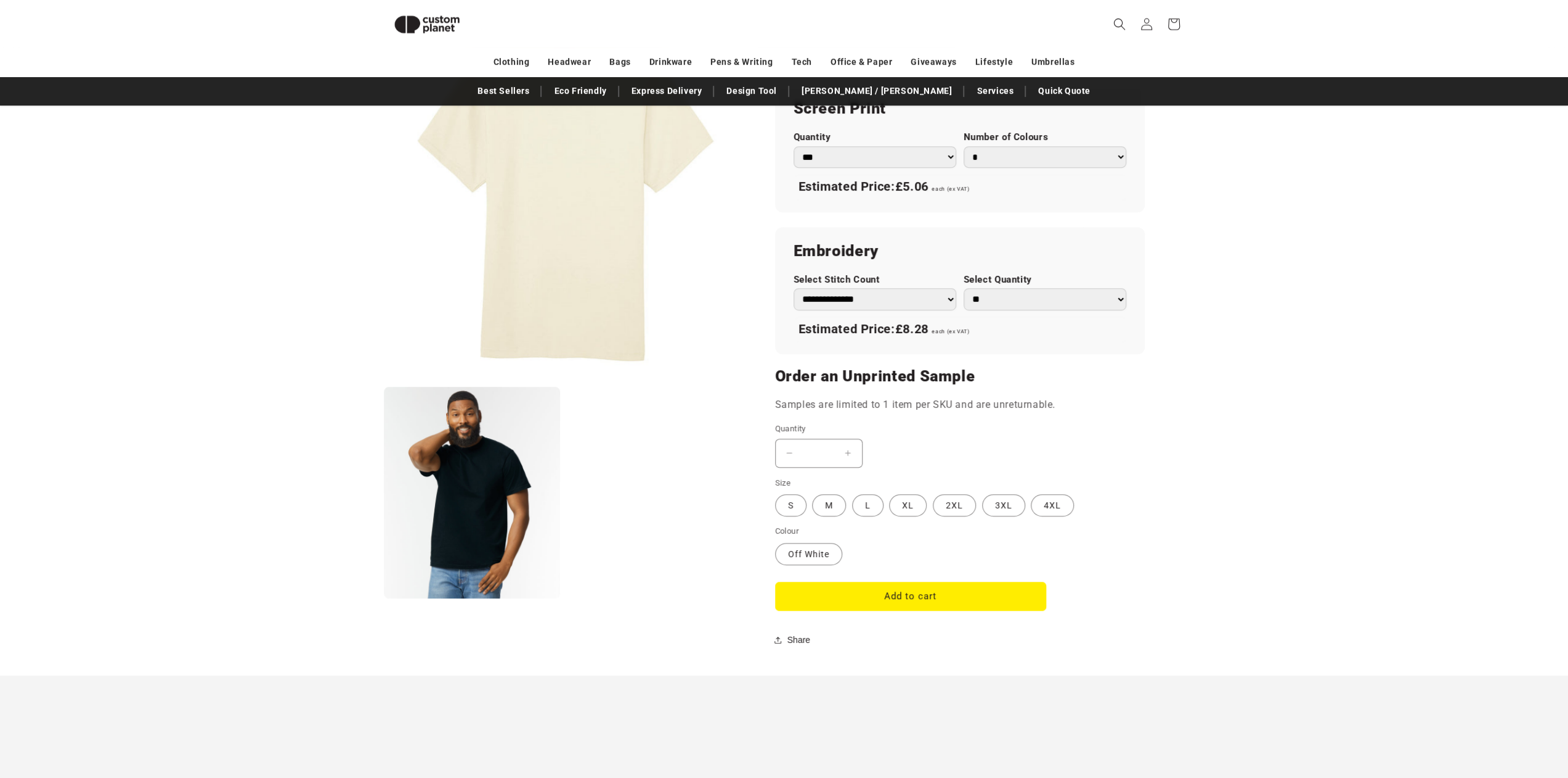
scroll to position [846, 0]
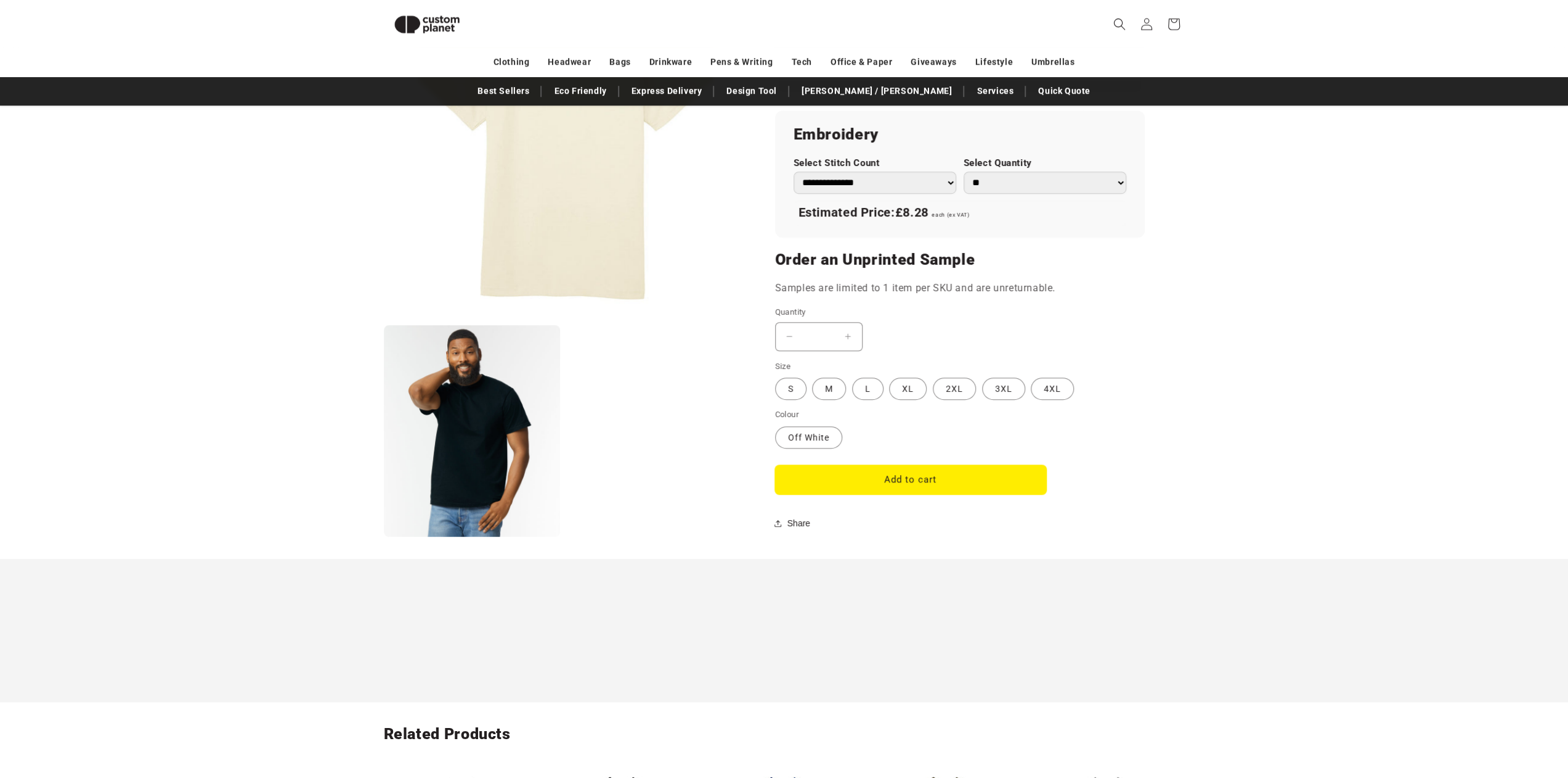
click at [881, 476] on button "Add to cart" at bounding box center [911, 480] width 271 height 29
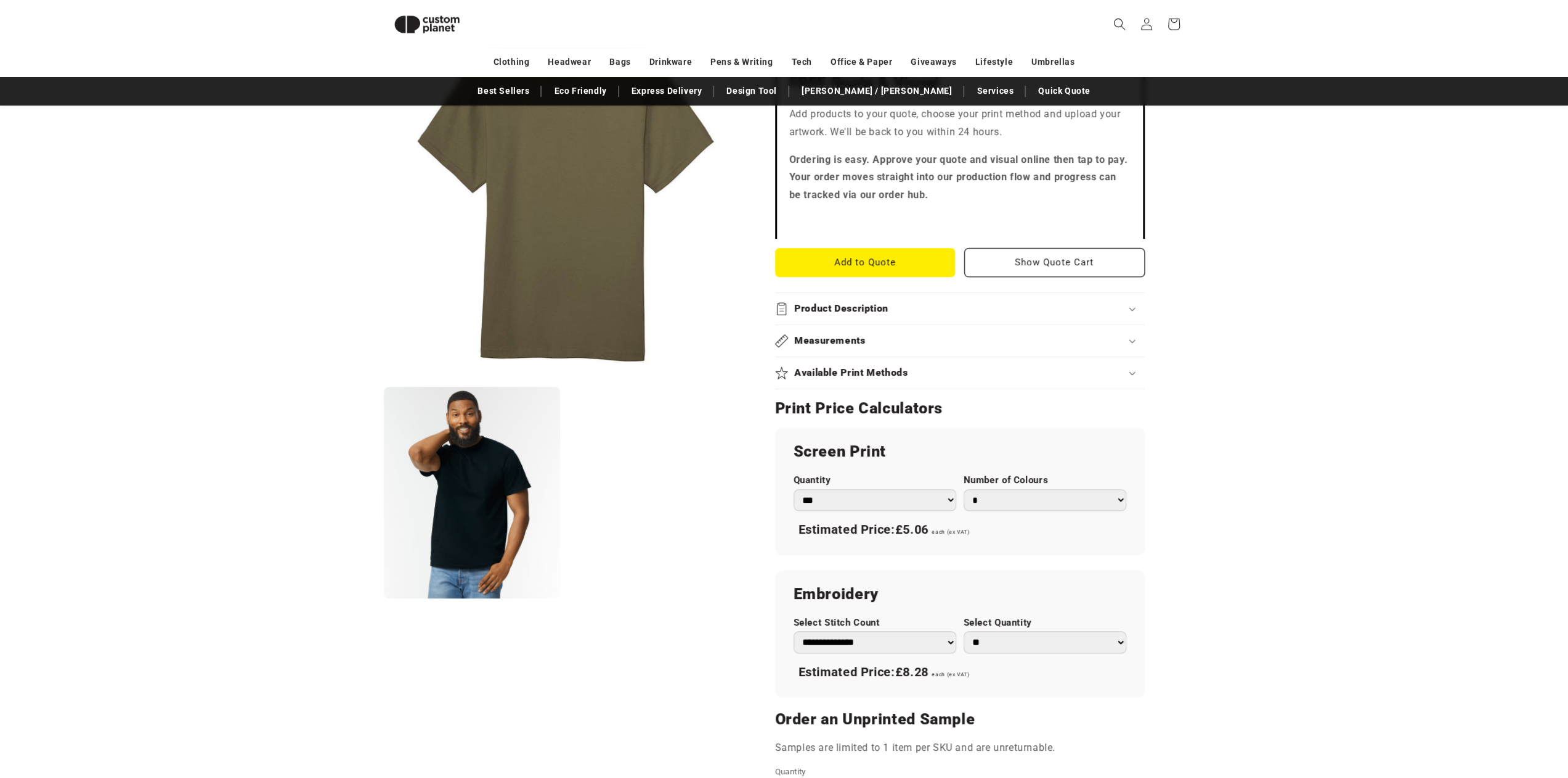
scroll to position [476, 0]
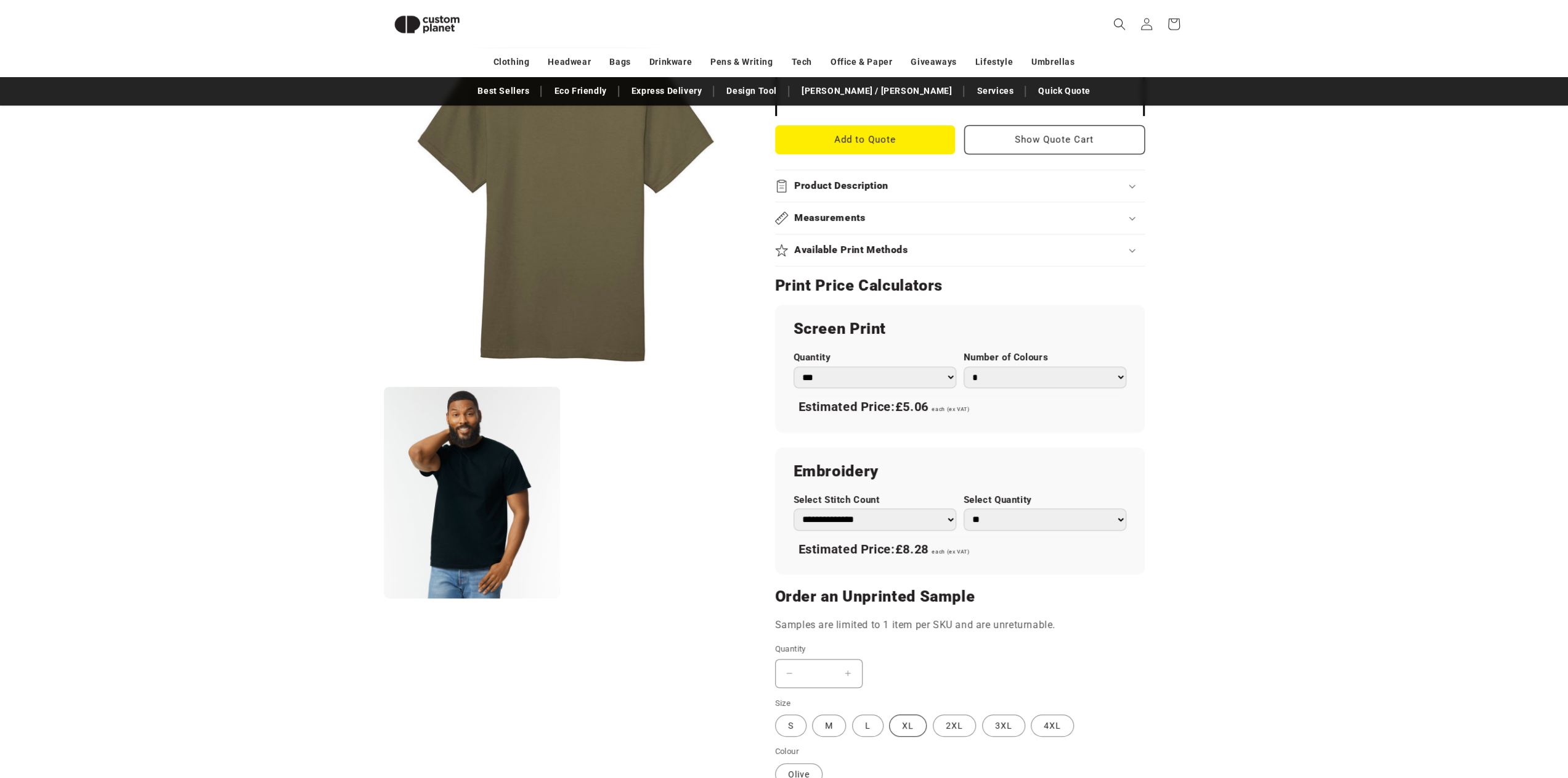
click at [910, 723] on label "XL Variant sold out or unavailable" at bounding box center [908, 724] width 37 height 22
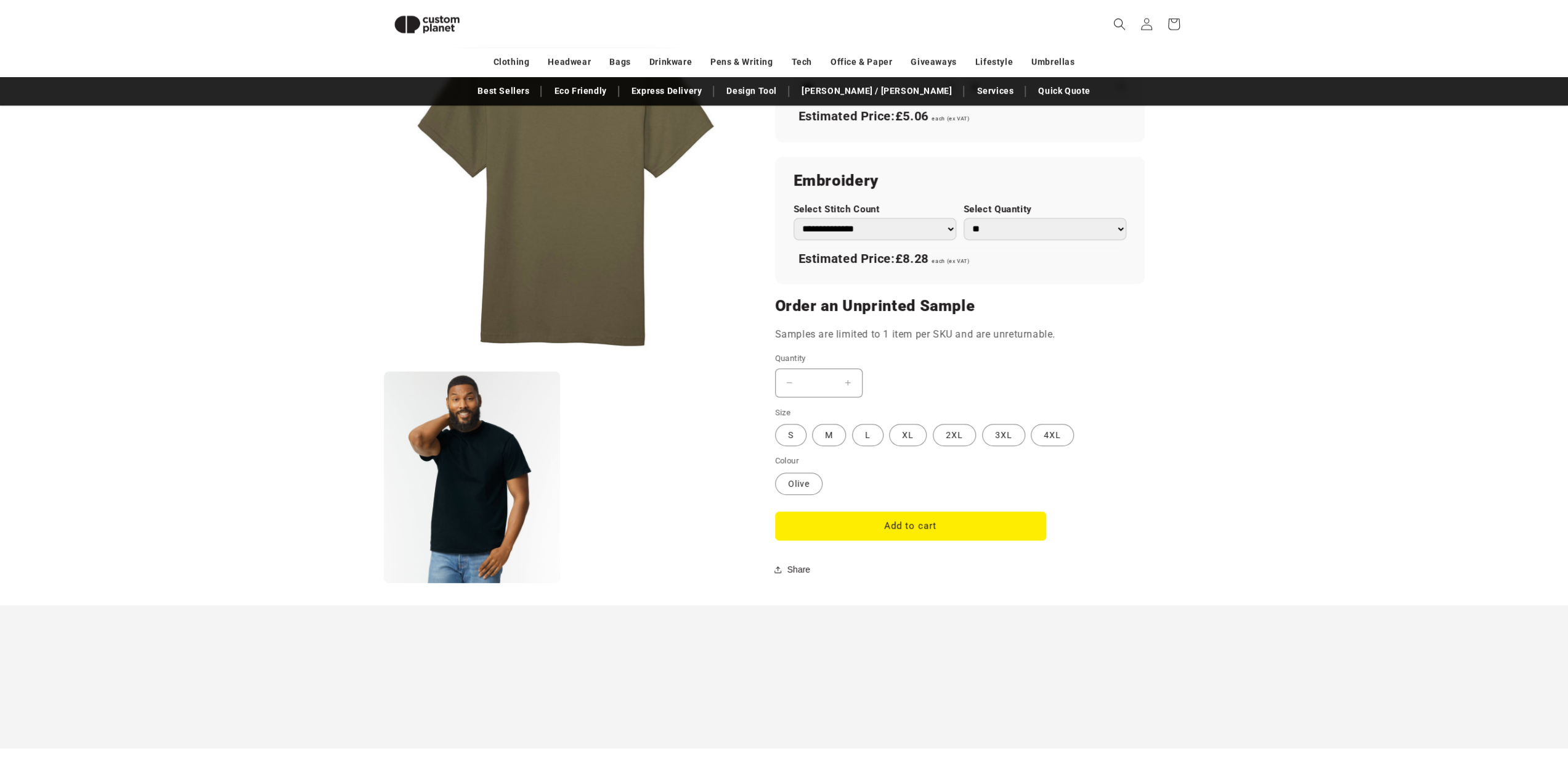
scroll to position [846, 0]
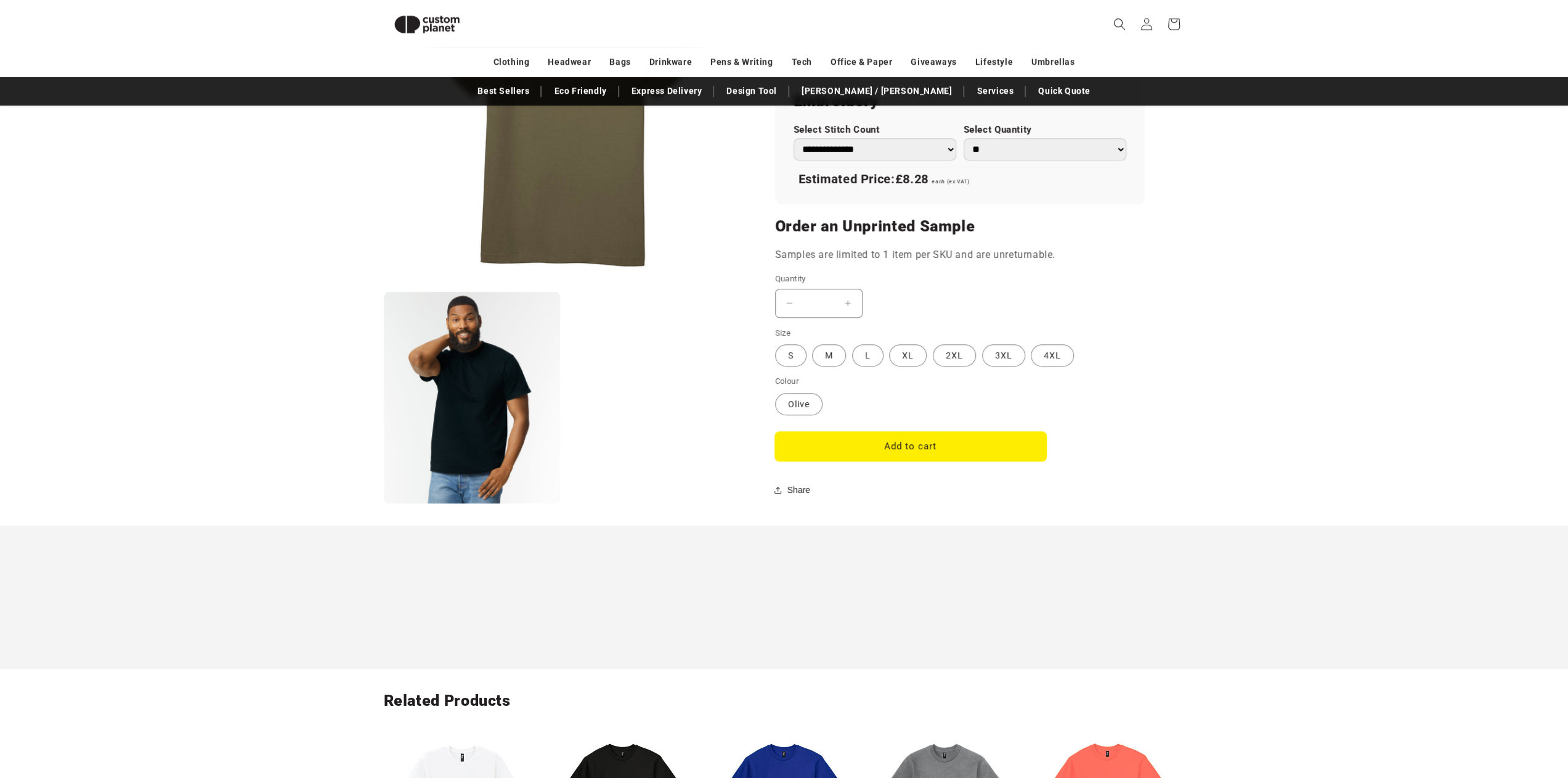
click at [885, 446] on button "Add to cart" at bounding box center [911, 446] width 271 height 29
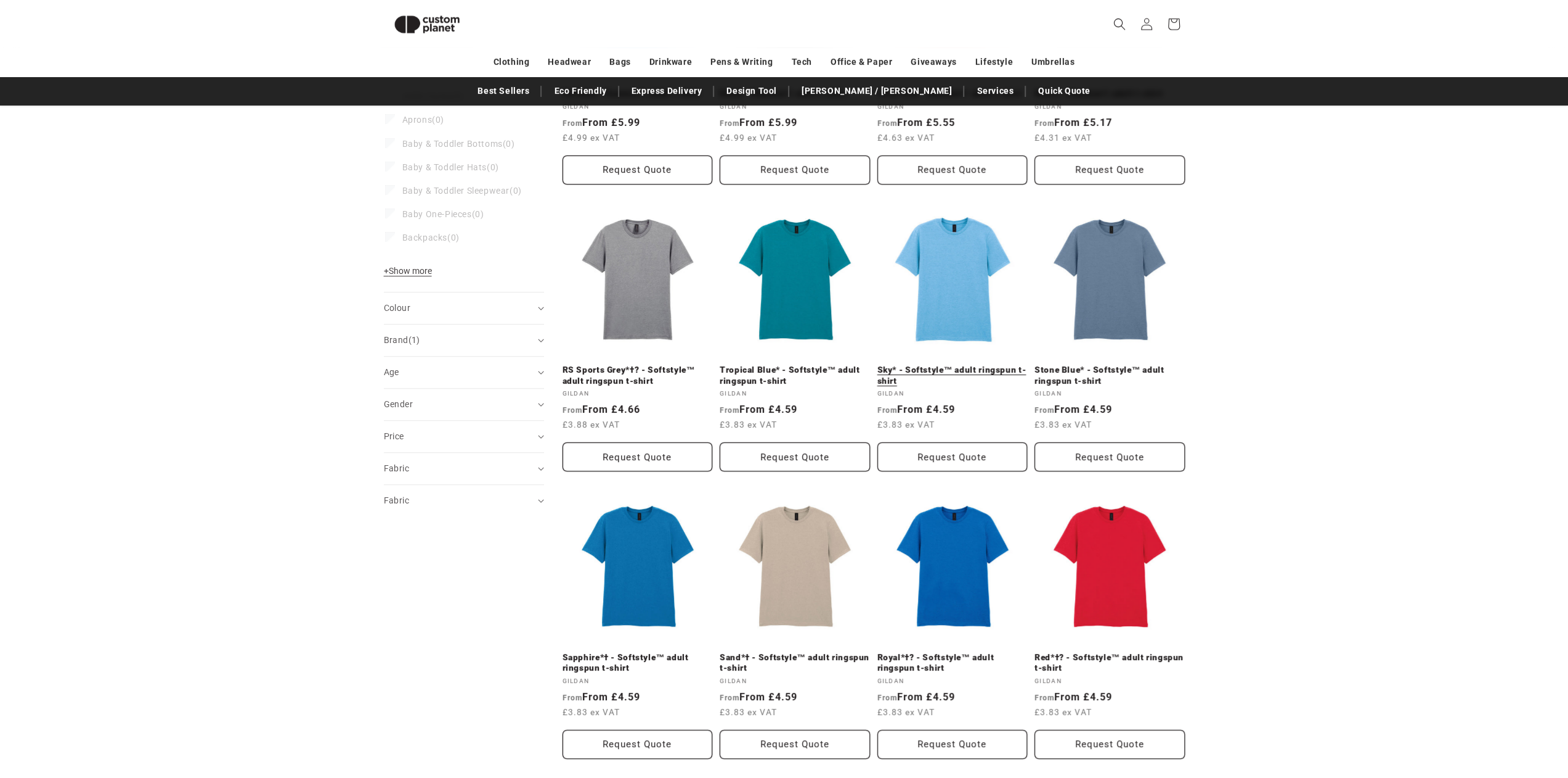
scroll to position [353, 0]
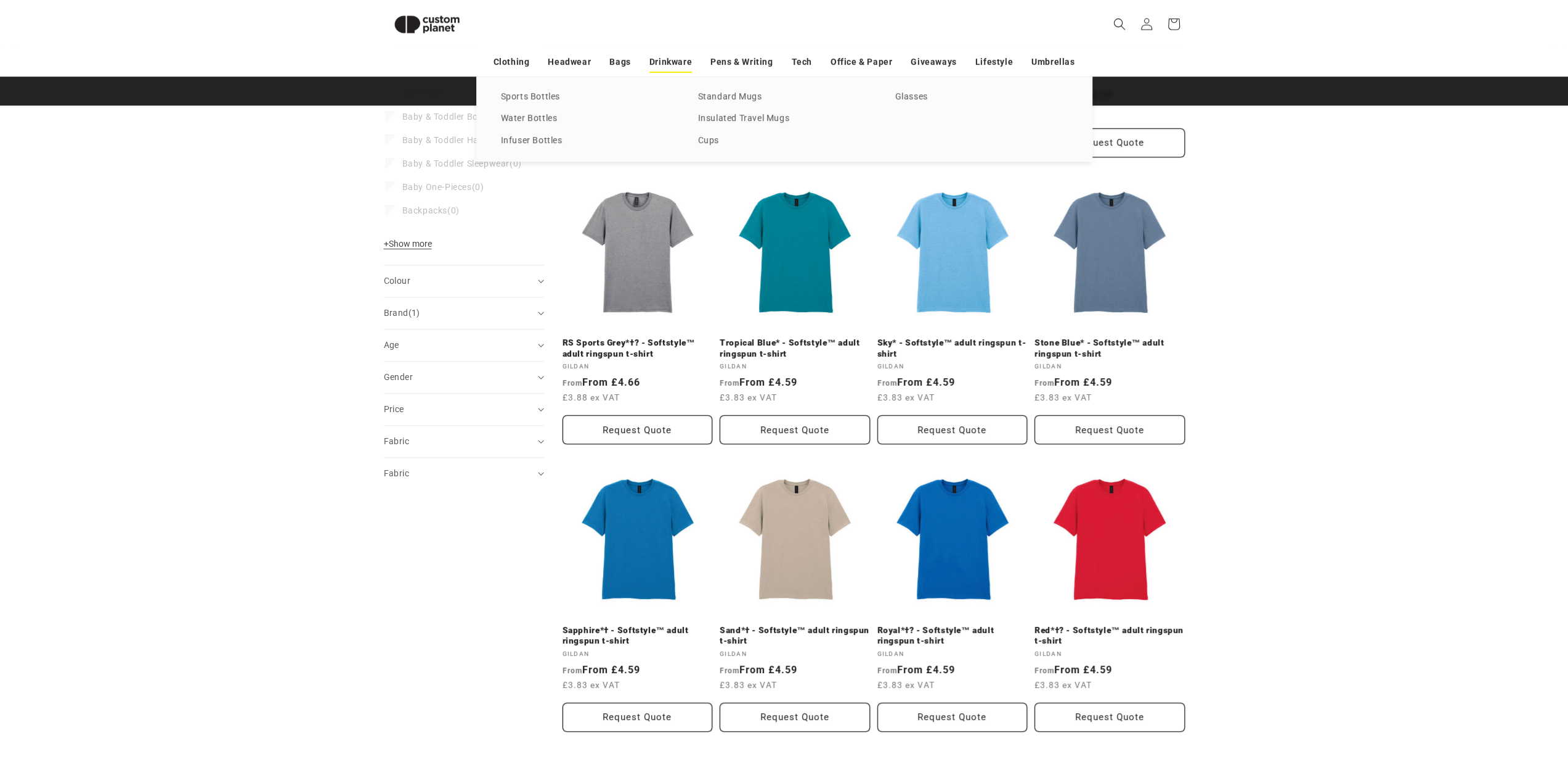
click at [664, 63] on link "Drinkware" at bounding box center [671, 62] width 42 height 22
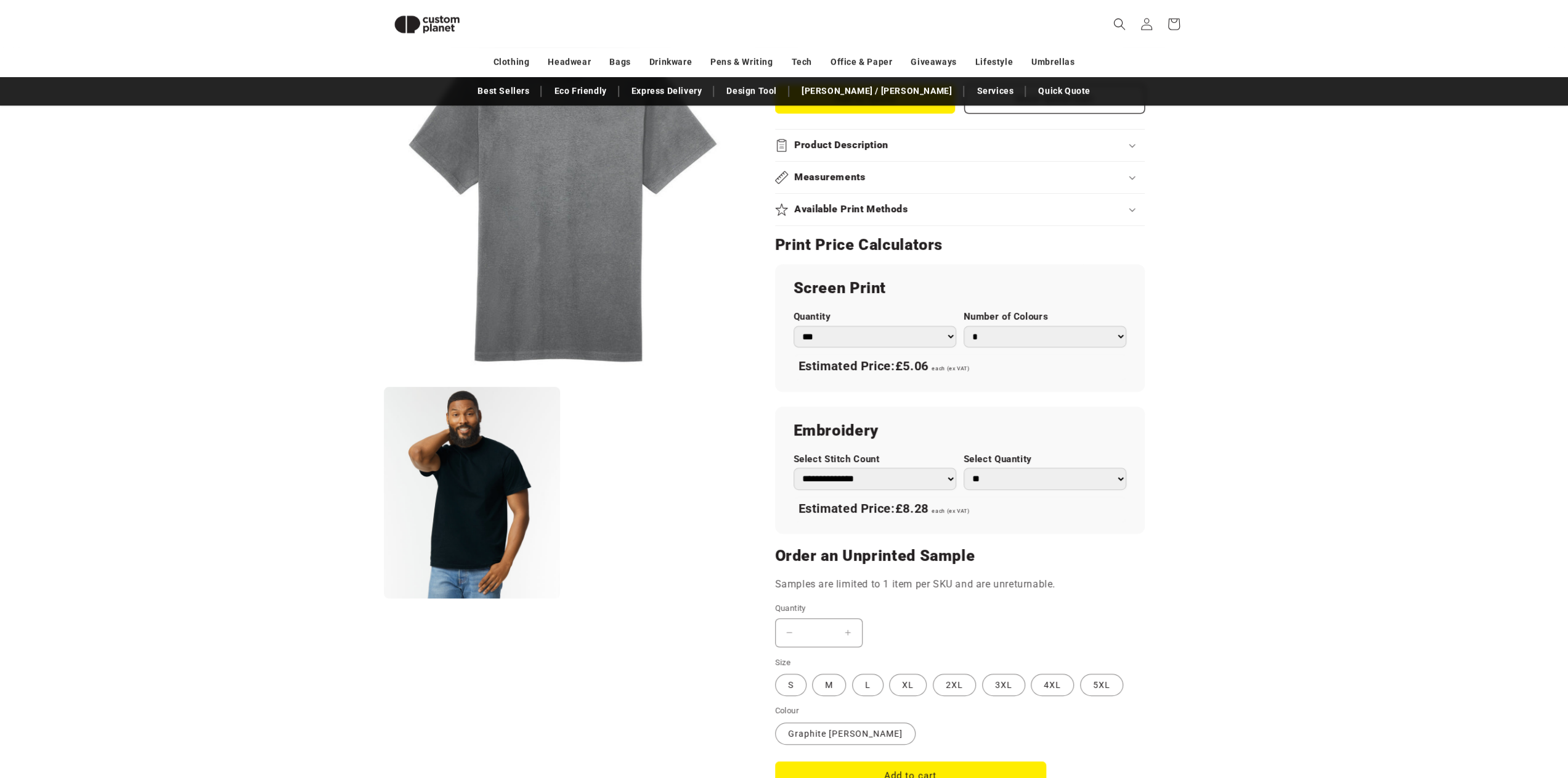
scroll to position [662, 0]
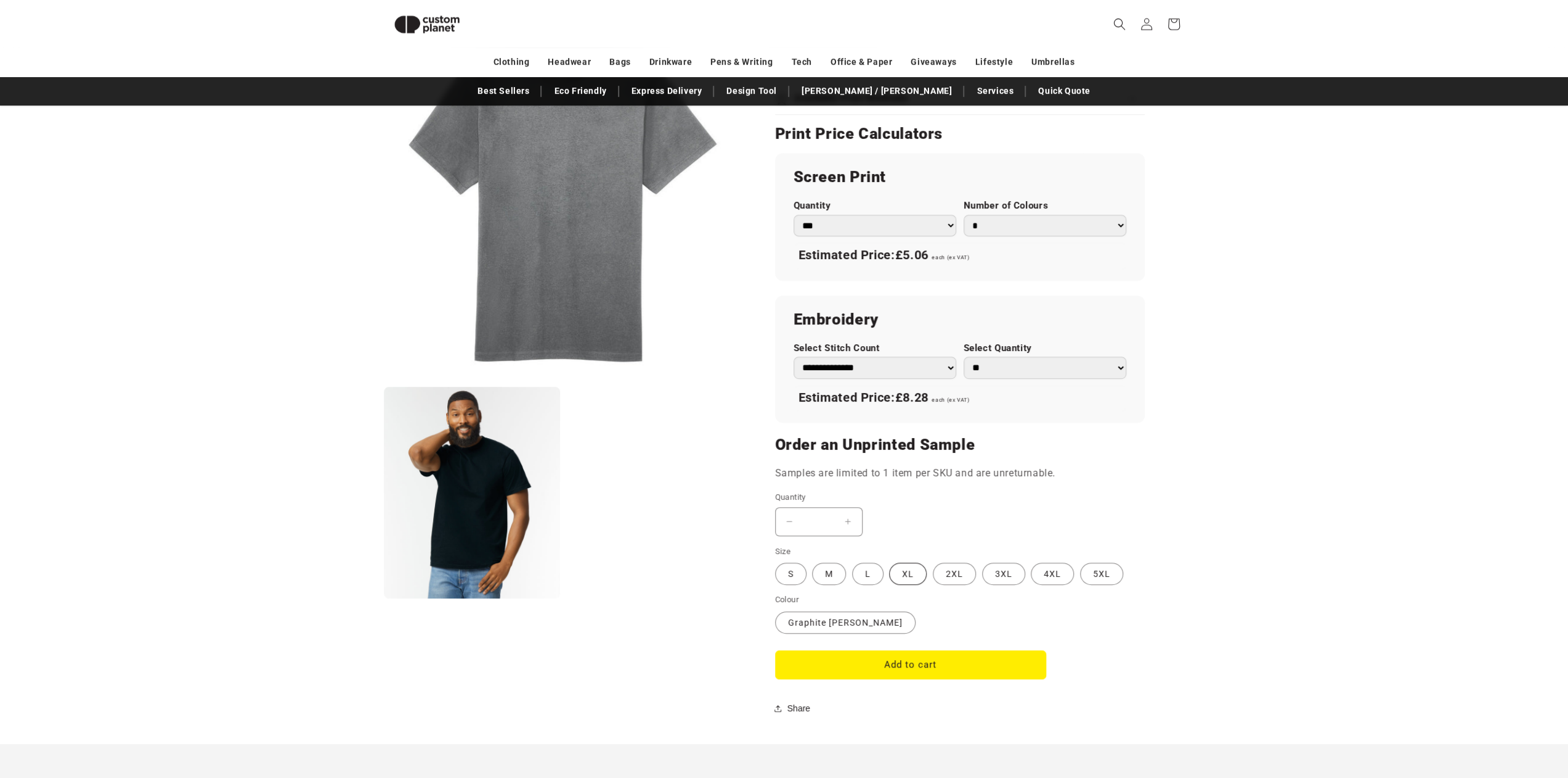
click at [913, 573] on label "XL Variant sold out or unavailable" at bounding box center [908, 573] width 37 height 22
click at [915, 664] on button "Add to cart" at bounding box center [911, 665] width 271 height 29
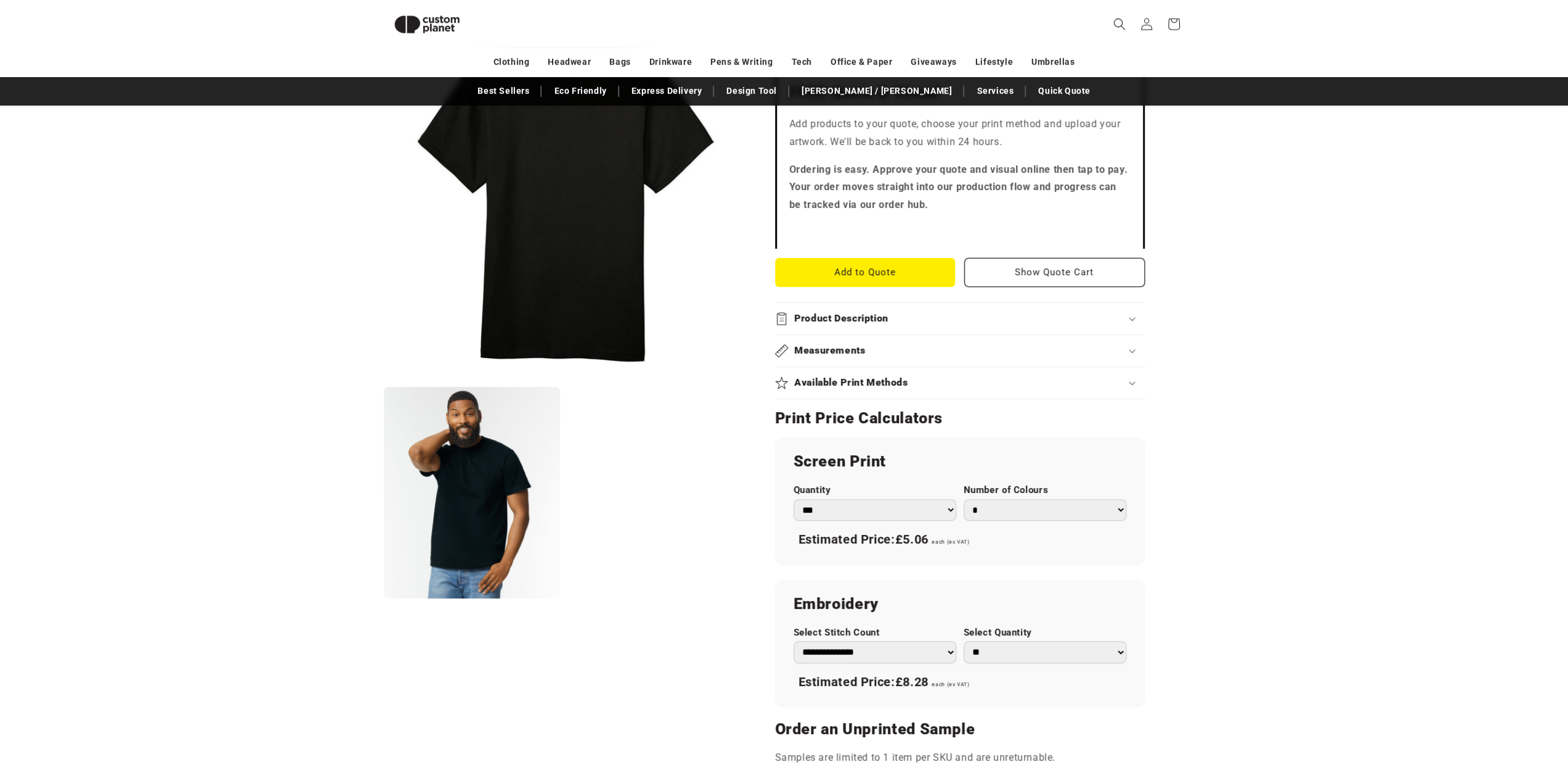
scroll to position [538, 0]
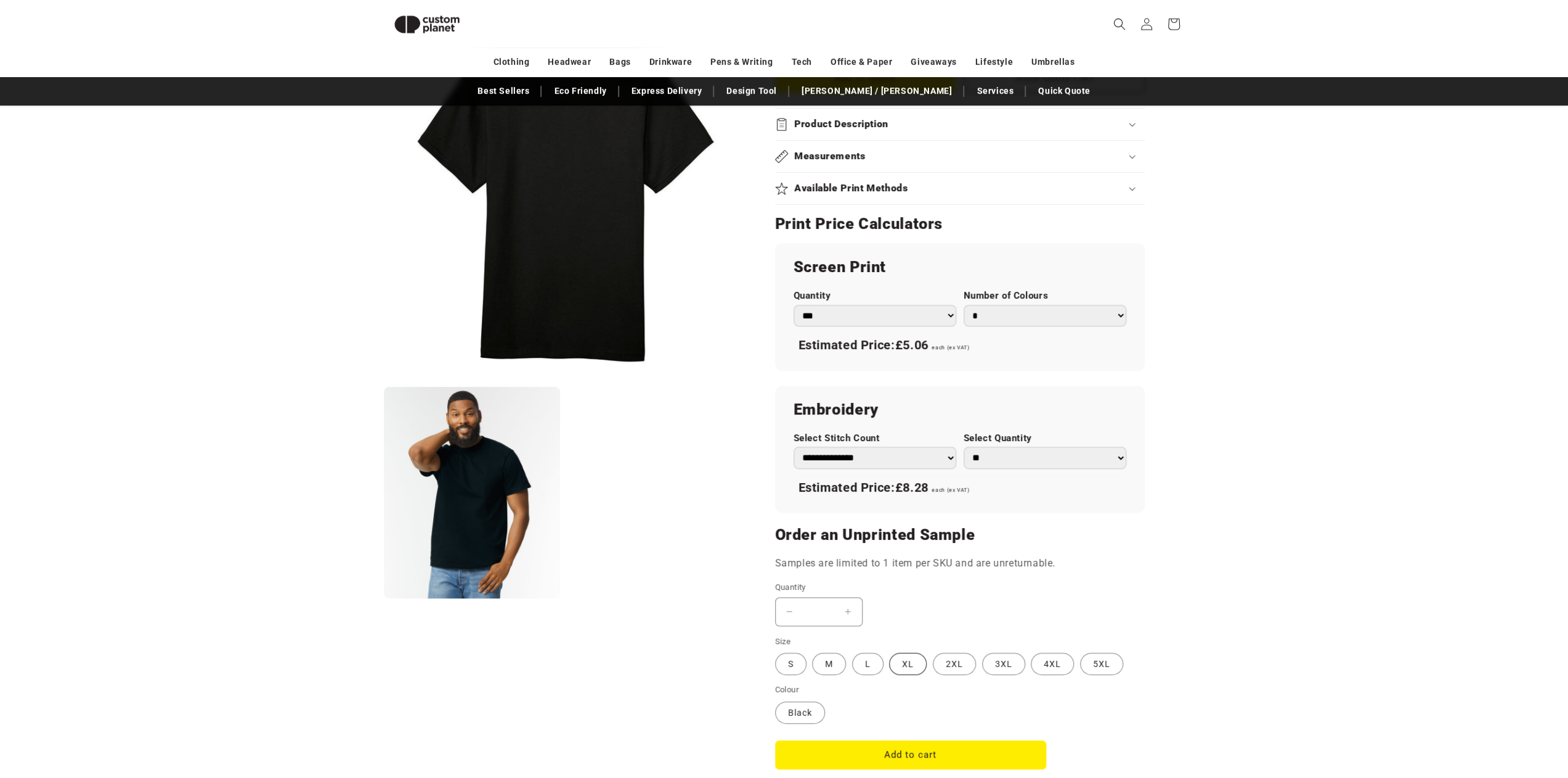
click at [917, 667] on label "XL Variant sold out or unavailable" at bounding box center [908, 663] width 37 height 22
click at [914, 752] on button "Add to cart" at bounding box center [911, 754] width 271 height 29
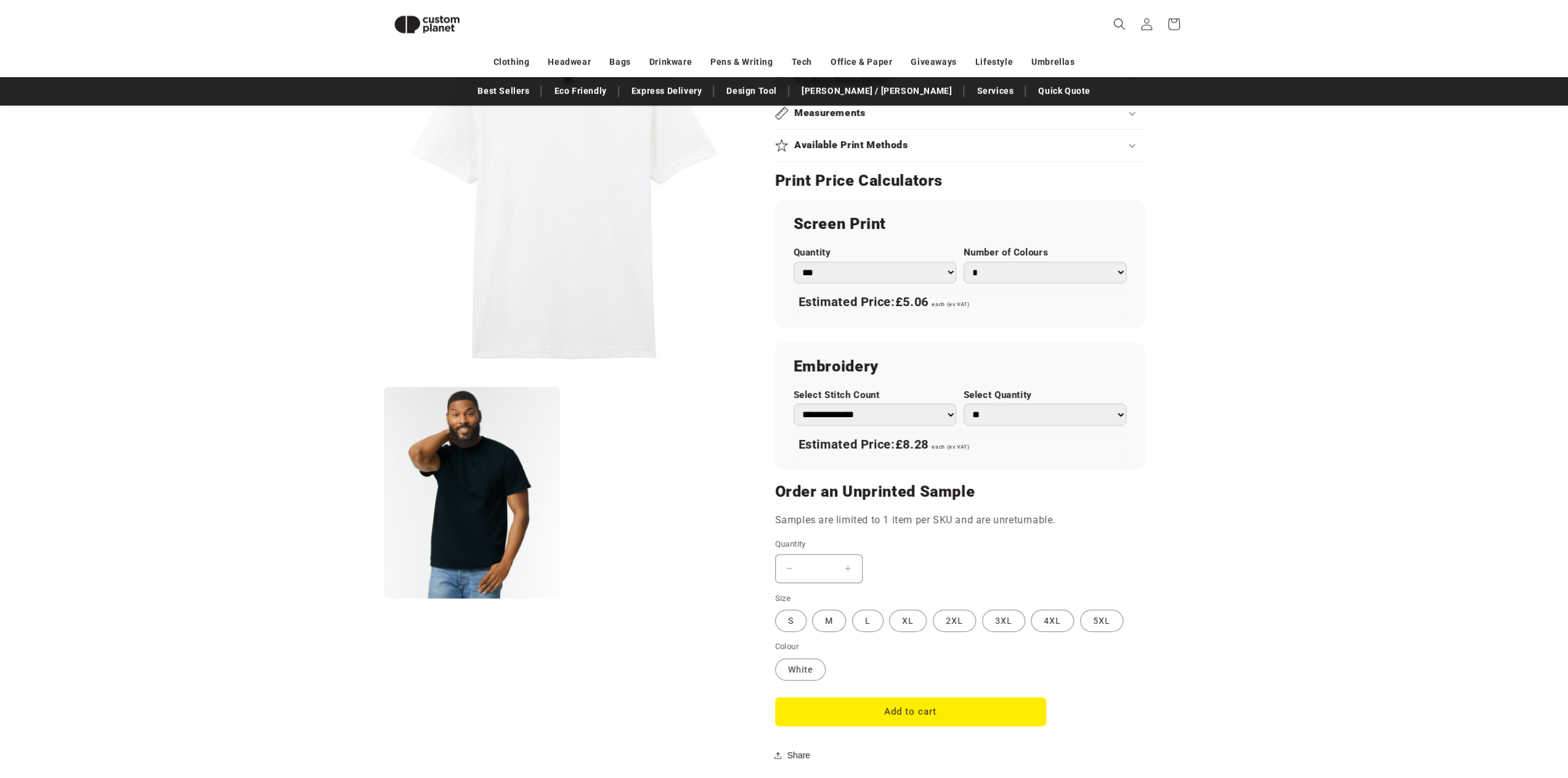
scroll to position [724, 0]
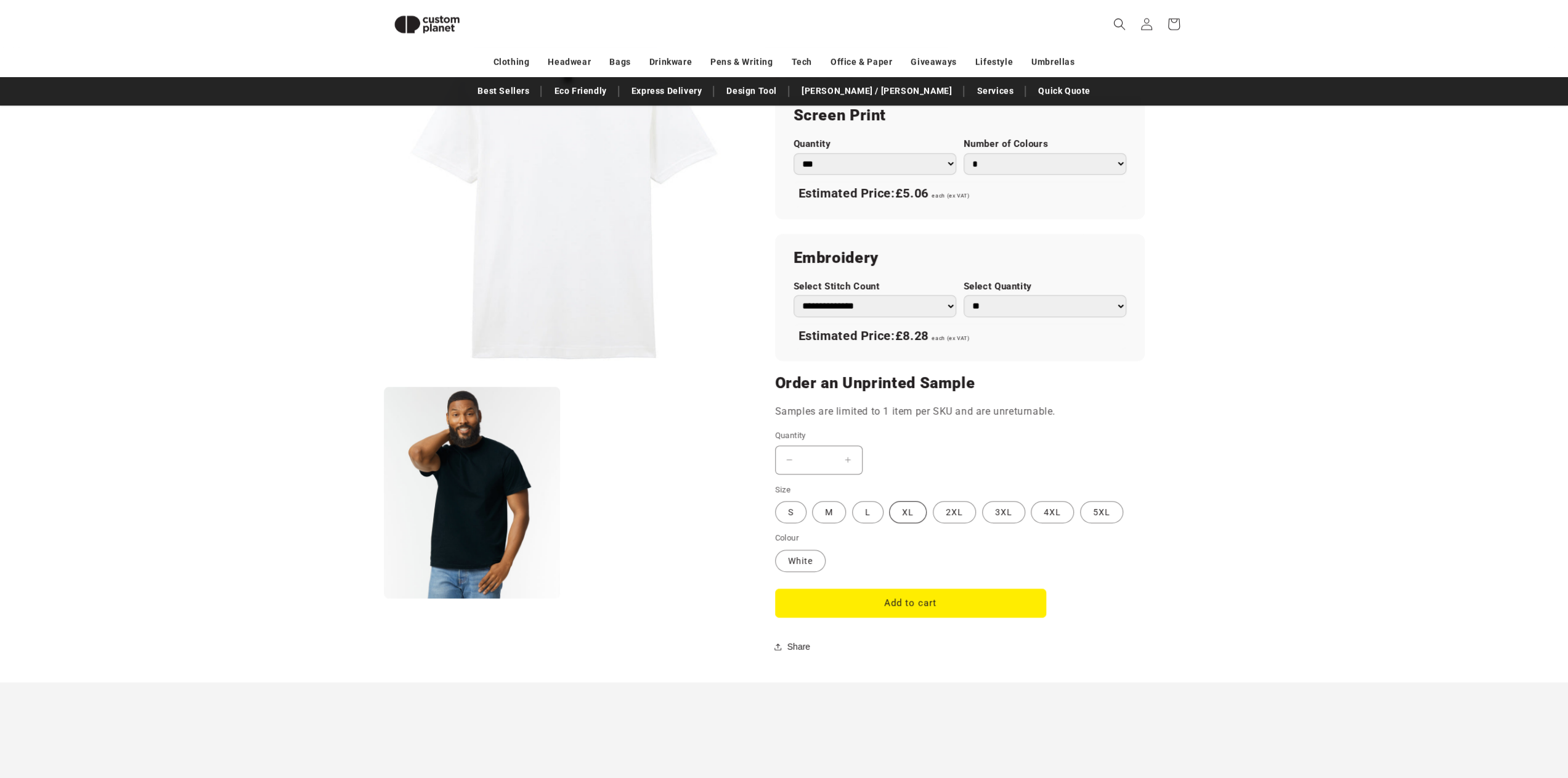
click at [906, 513] on label "XL Variant sold out or unavailable" at bounding box center [908, 511] width 37 height 22
click at [908, 604] on button "Add to cart" at bounding box center [911, 603] width 271 height 29
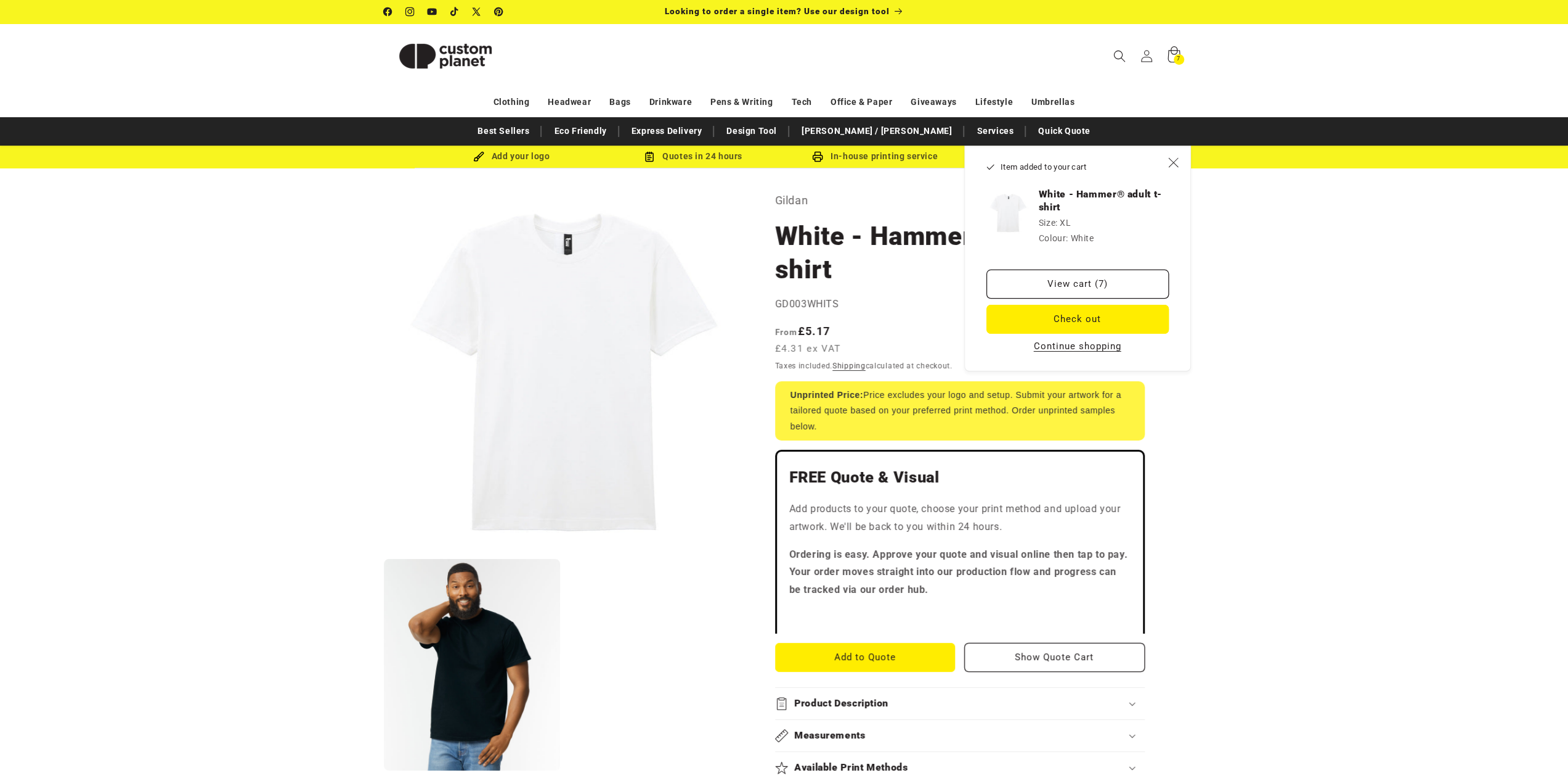
click at [1167, 58] on icon at bounding box center [1174, 56] width 29 height 29
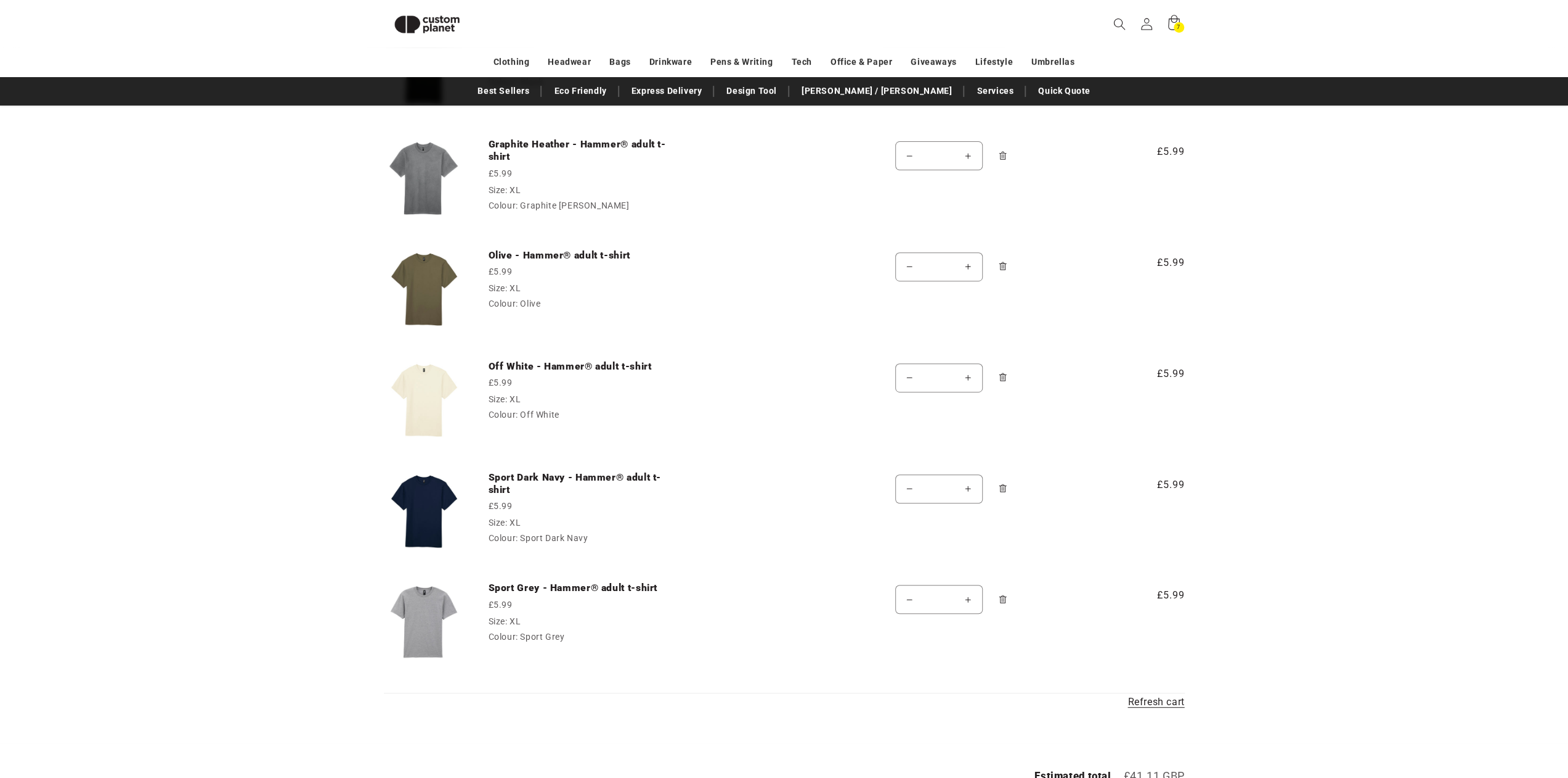
scroll to position [599, 0]
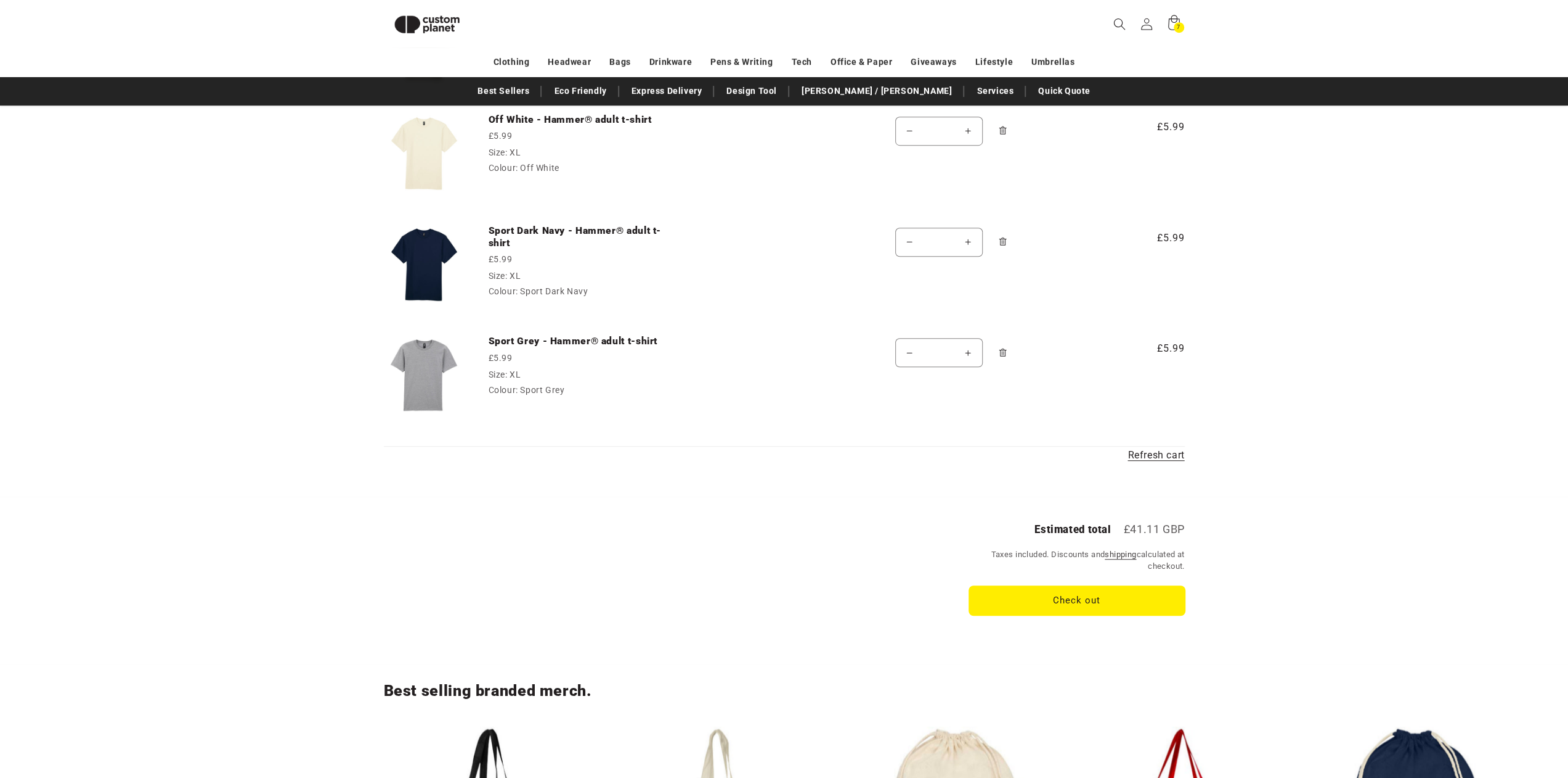
click at [1035, 590] on button "Check out" at bounding box center [1076, 601] width 215 height 29
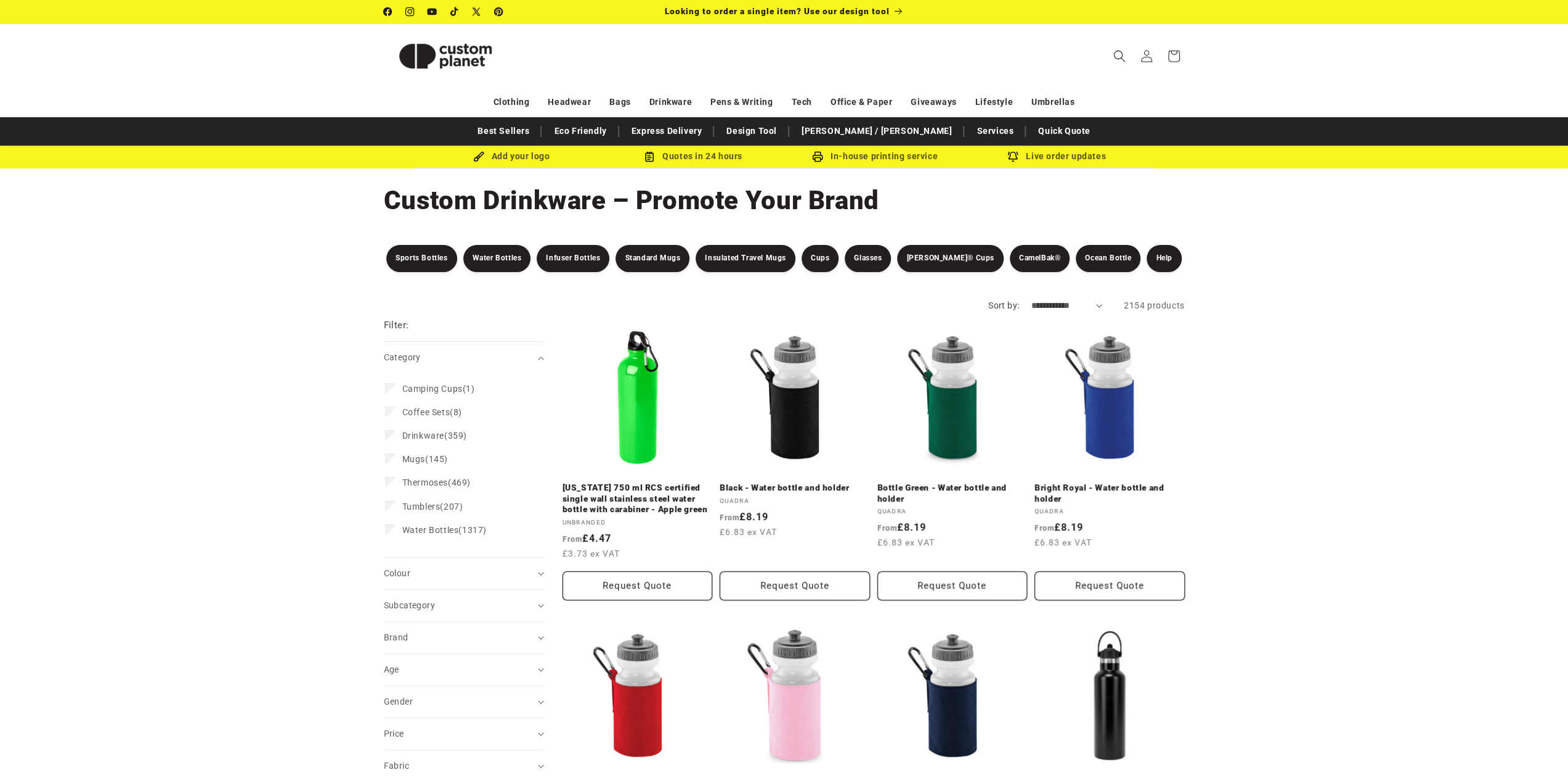
click at [1044, 310] on select "**********" at bounding box center [1067, 306] width 71 height 13
select select "**********"
click at [1032, 299] on select "**********" at bounding box center [1067, 306] width 71 height 13
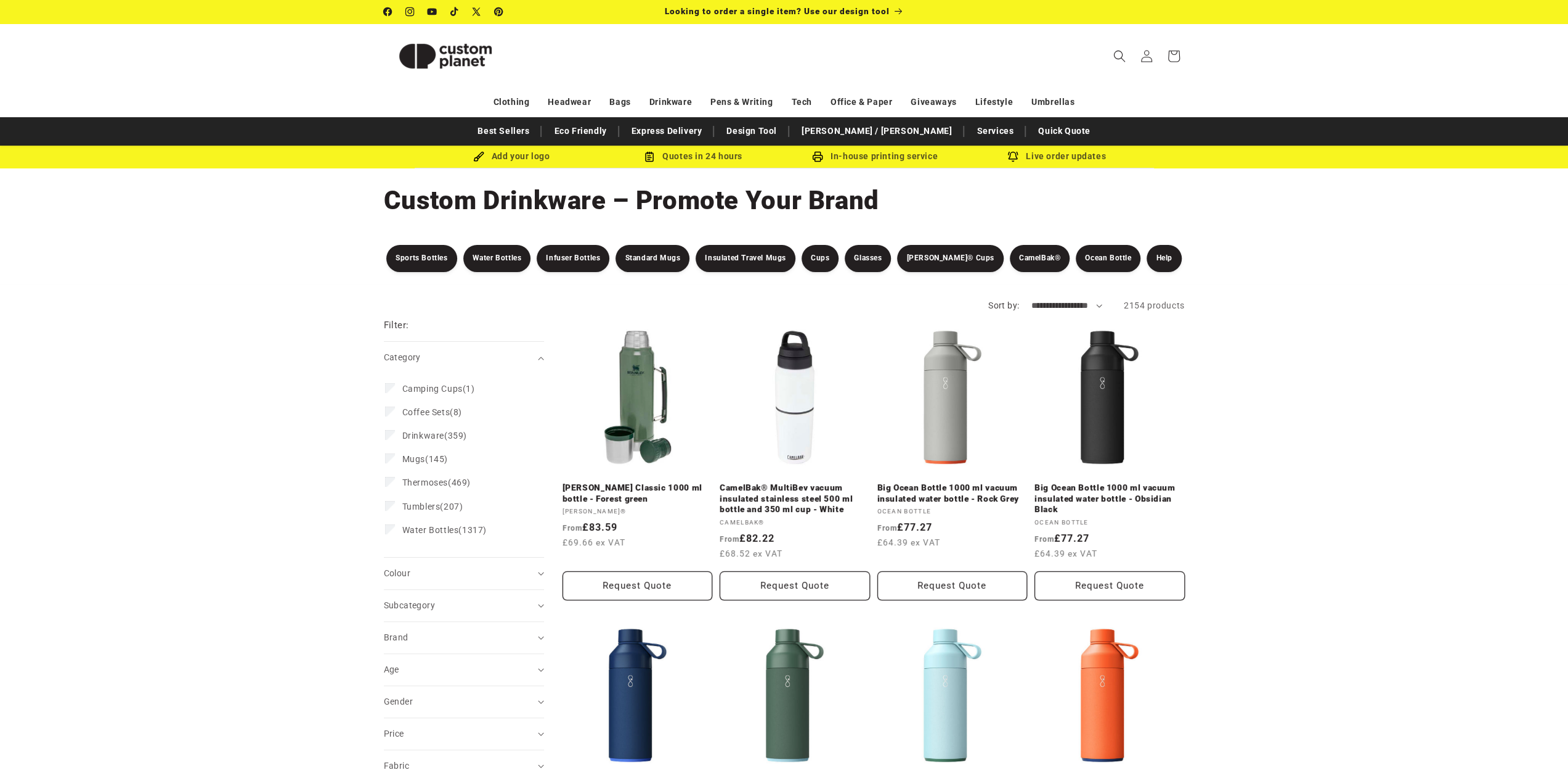
click at [1052, 304] on select "**********" at bounding box center [1067, 306] width 71 height 13
select select "**********"
click at [1032, 299] on select "**********" at bounding box center [1067, 306] width 71 height 13
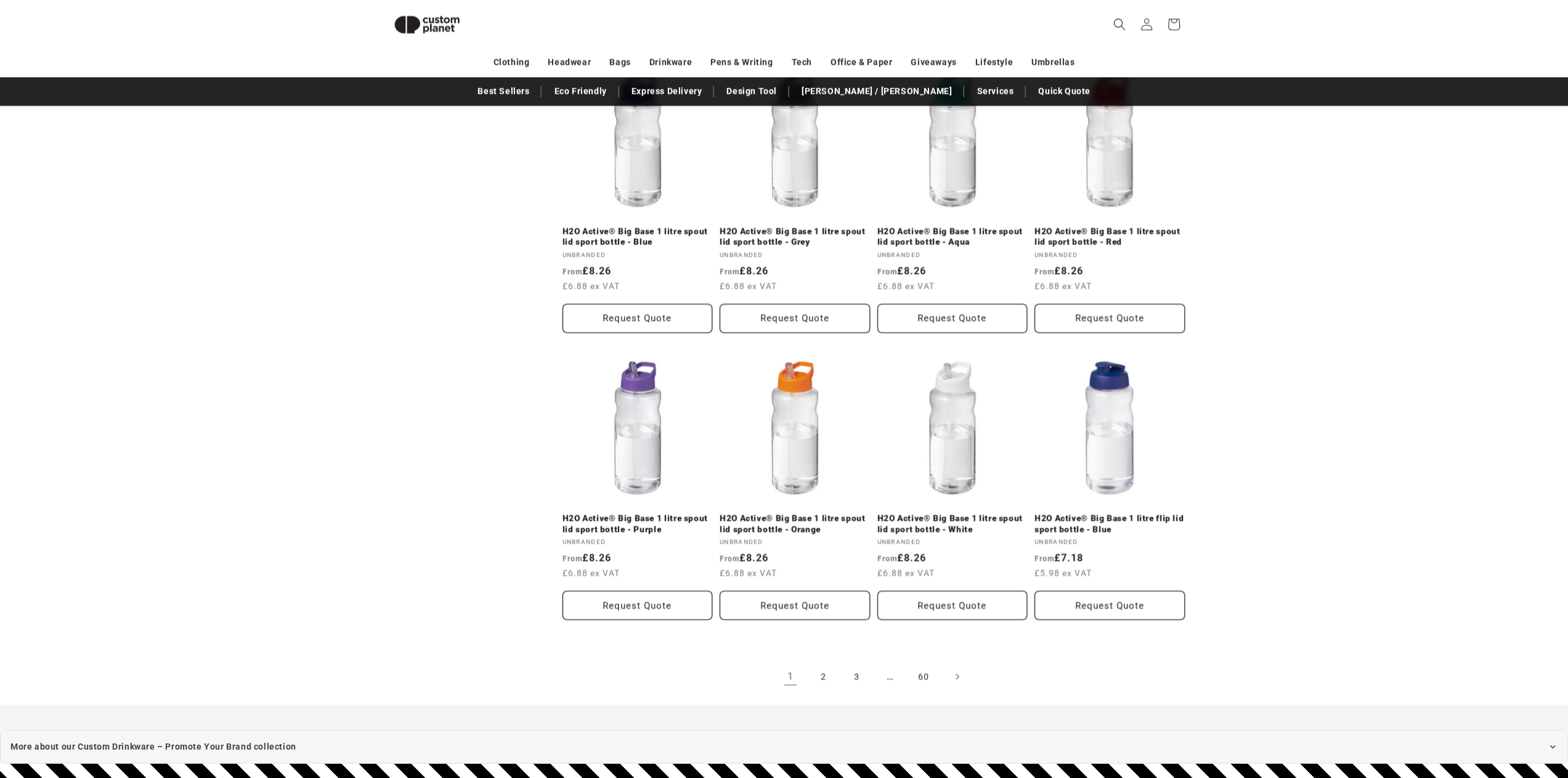
scroll to position [2388, 0]
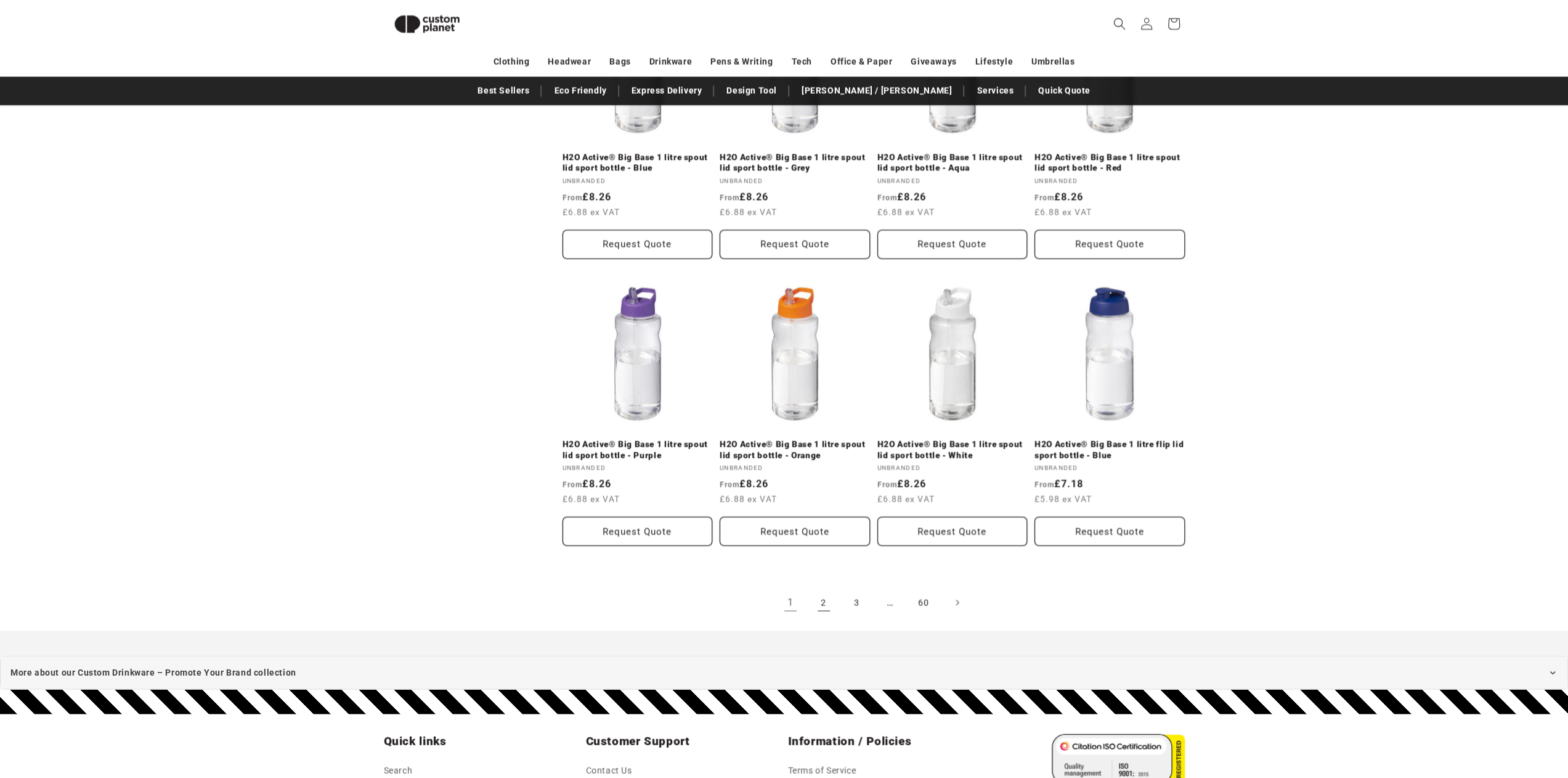
click at [825, 608] on link "2" at bounding box center [823, 602] width 27 height 27
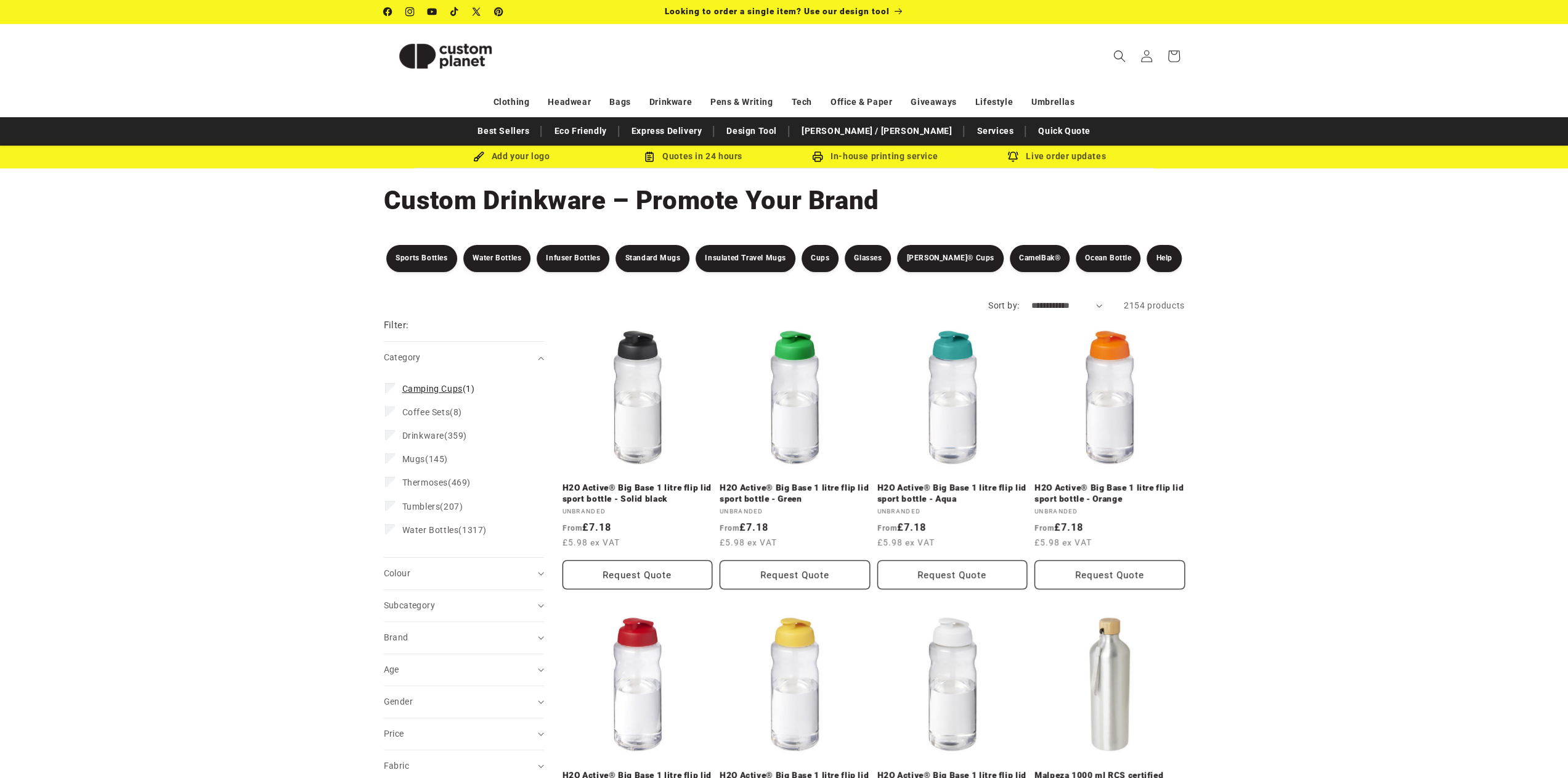
click at [449, 383] on span "Camping Cups (1)" at bounding box center [439, 389] width 73 height 11
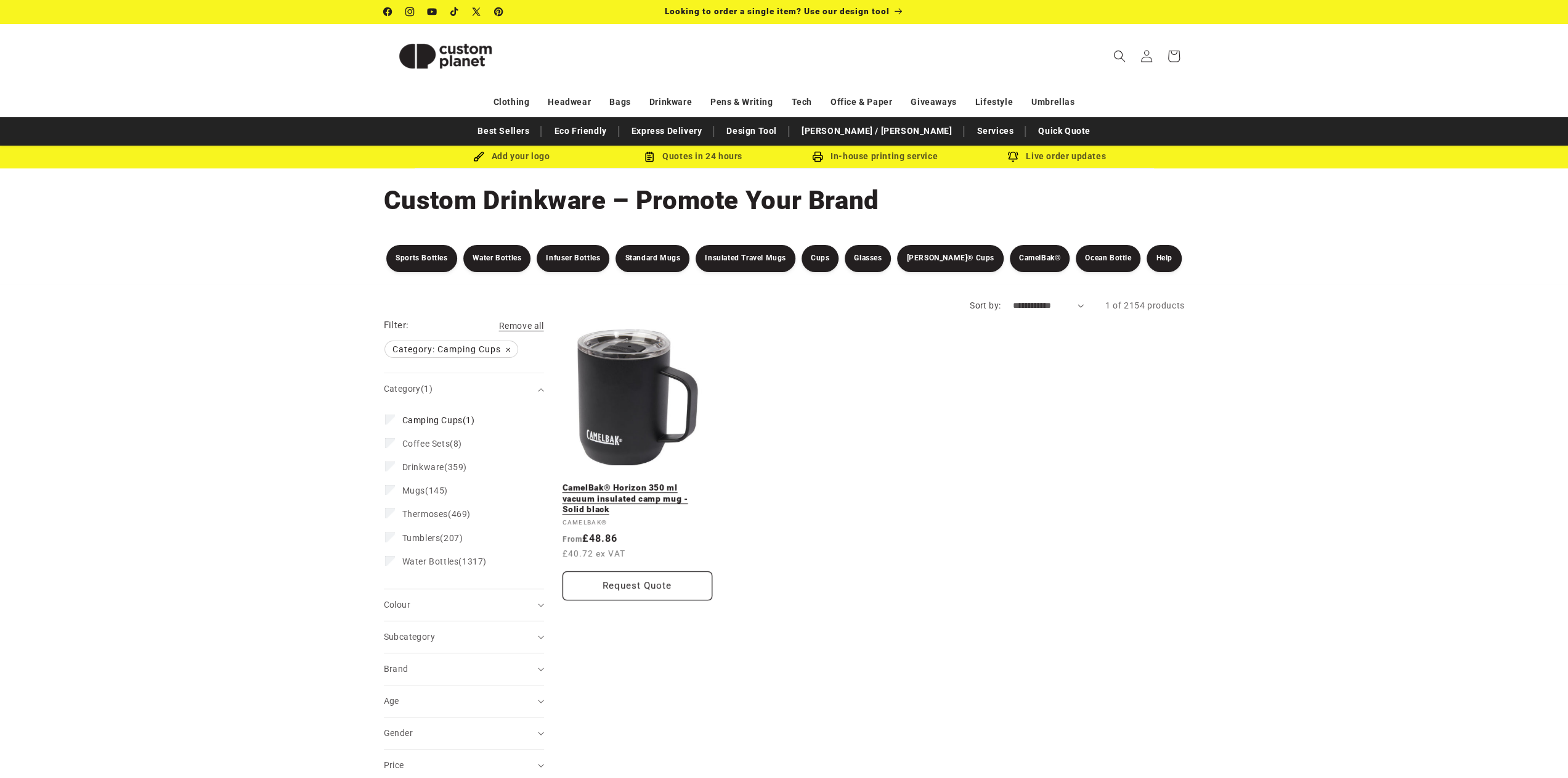
click at [635, 482] on link "CamelBak® Horizon 350 ml vacuum insulated camp mug - Solid black" at bounding box center [638, 498] width 150 height 33
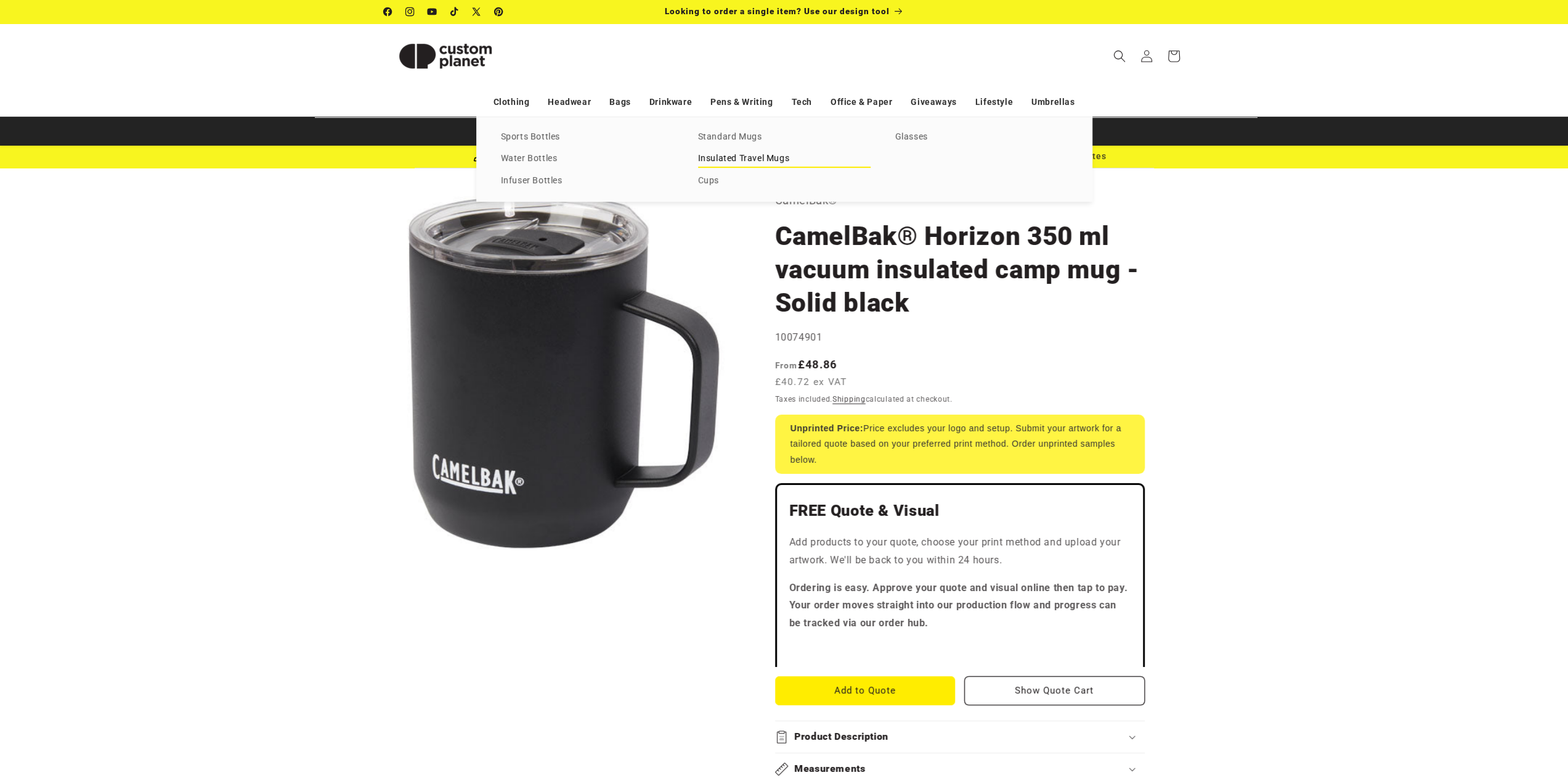
click at [736, 154] on link "Insulated Travel Mugs" at bounding box center [784, 159] width 172 height 16
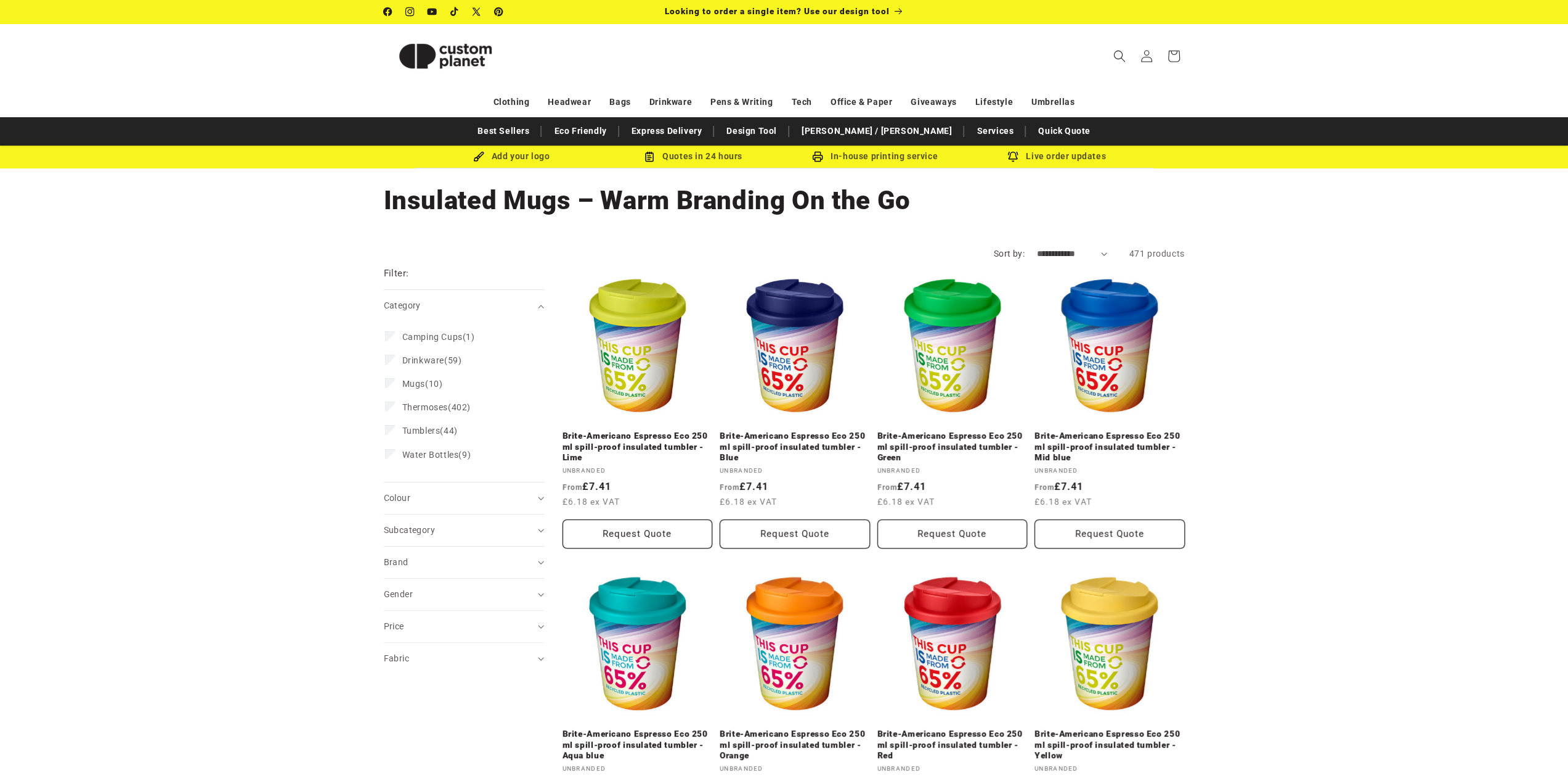
click at [435, 45] on img at bounding box center [446, 56] width 123 height 55
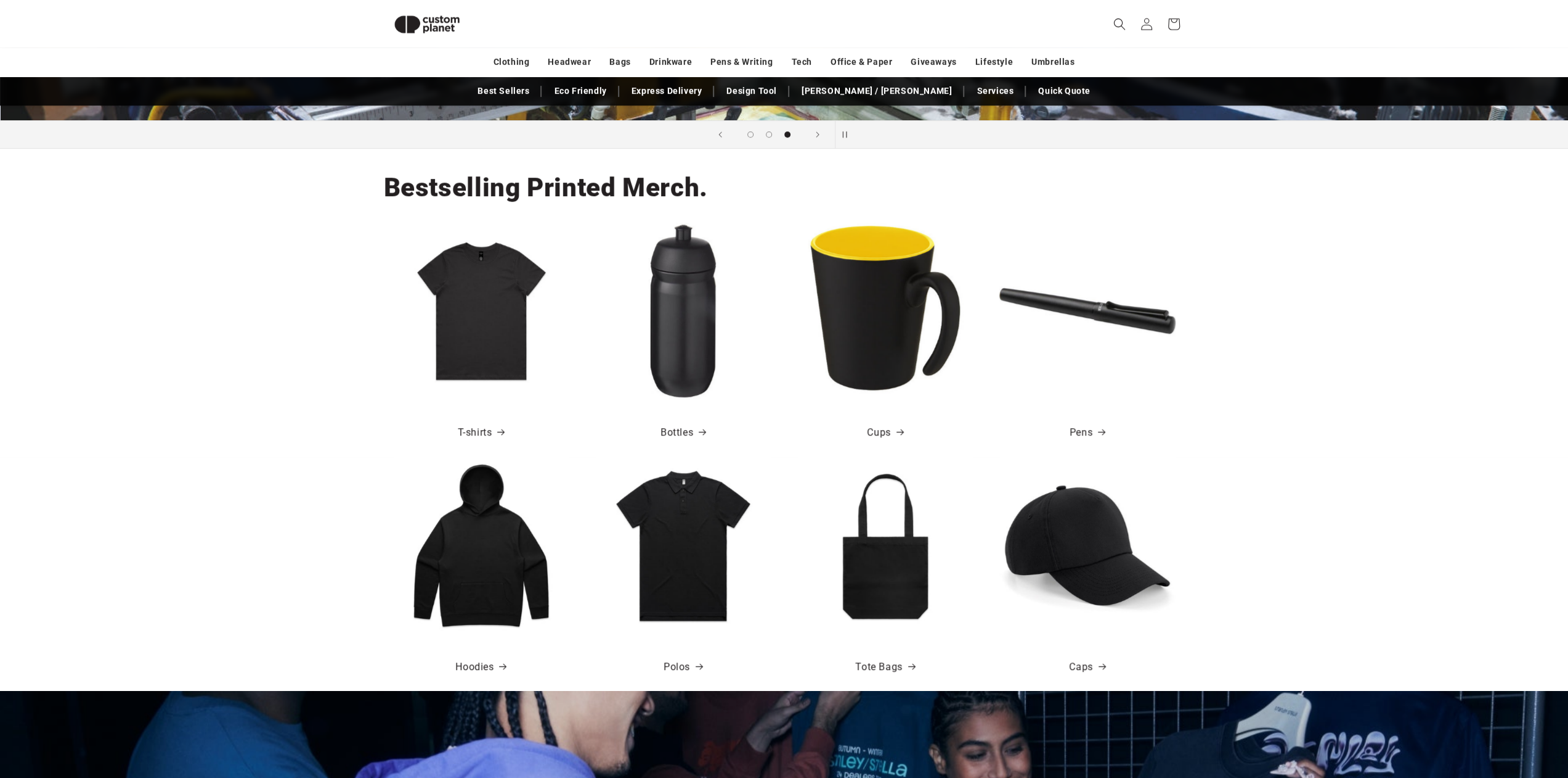
scroll to position [495, 0]
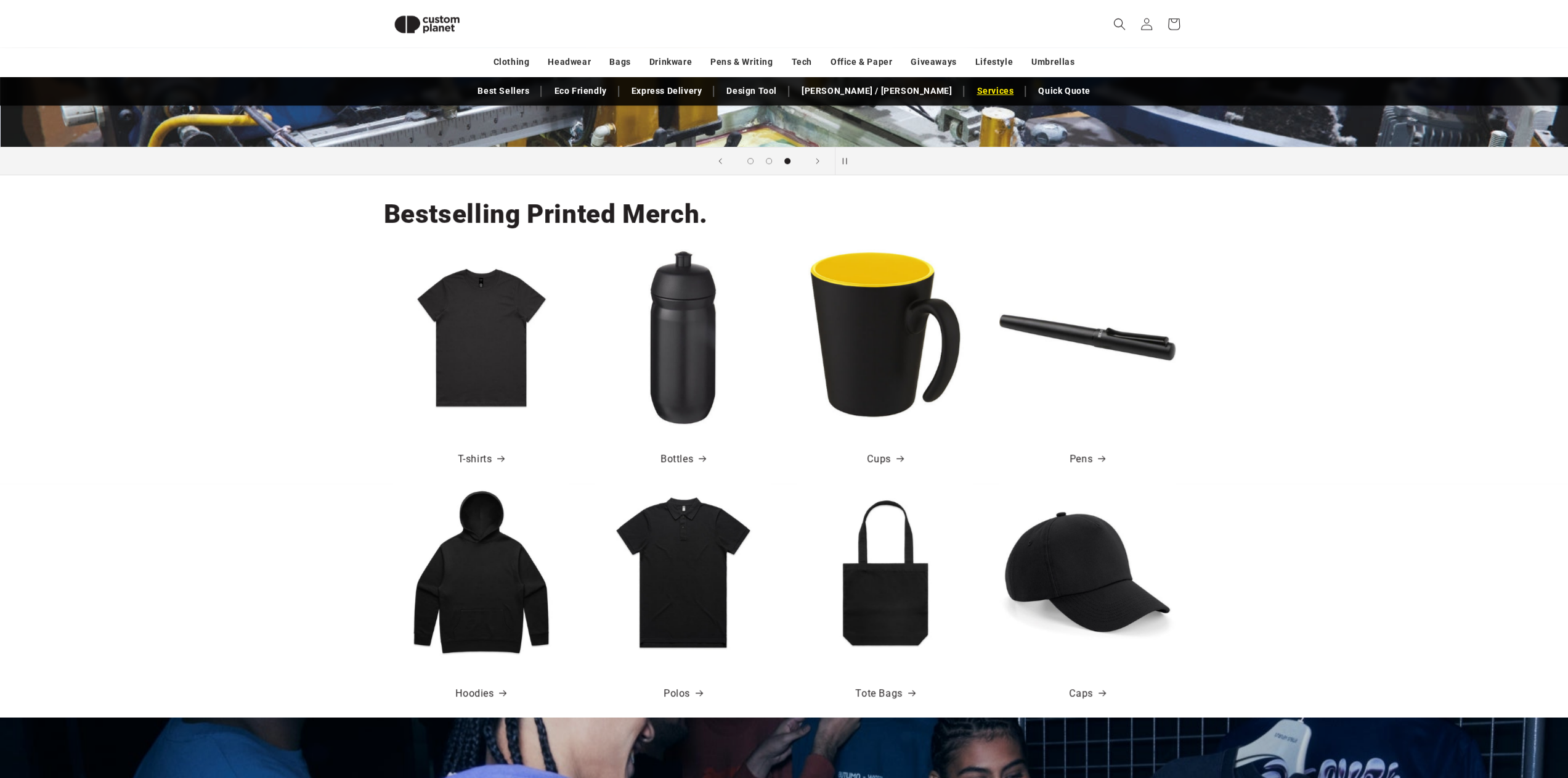
click at [971, 87] on link "Services" at bounding box center [995, 91] width 50 height 22
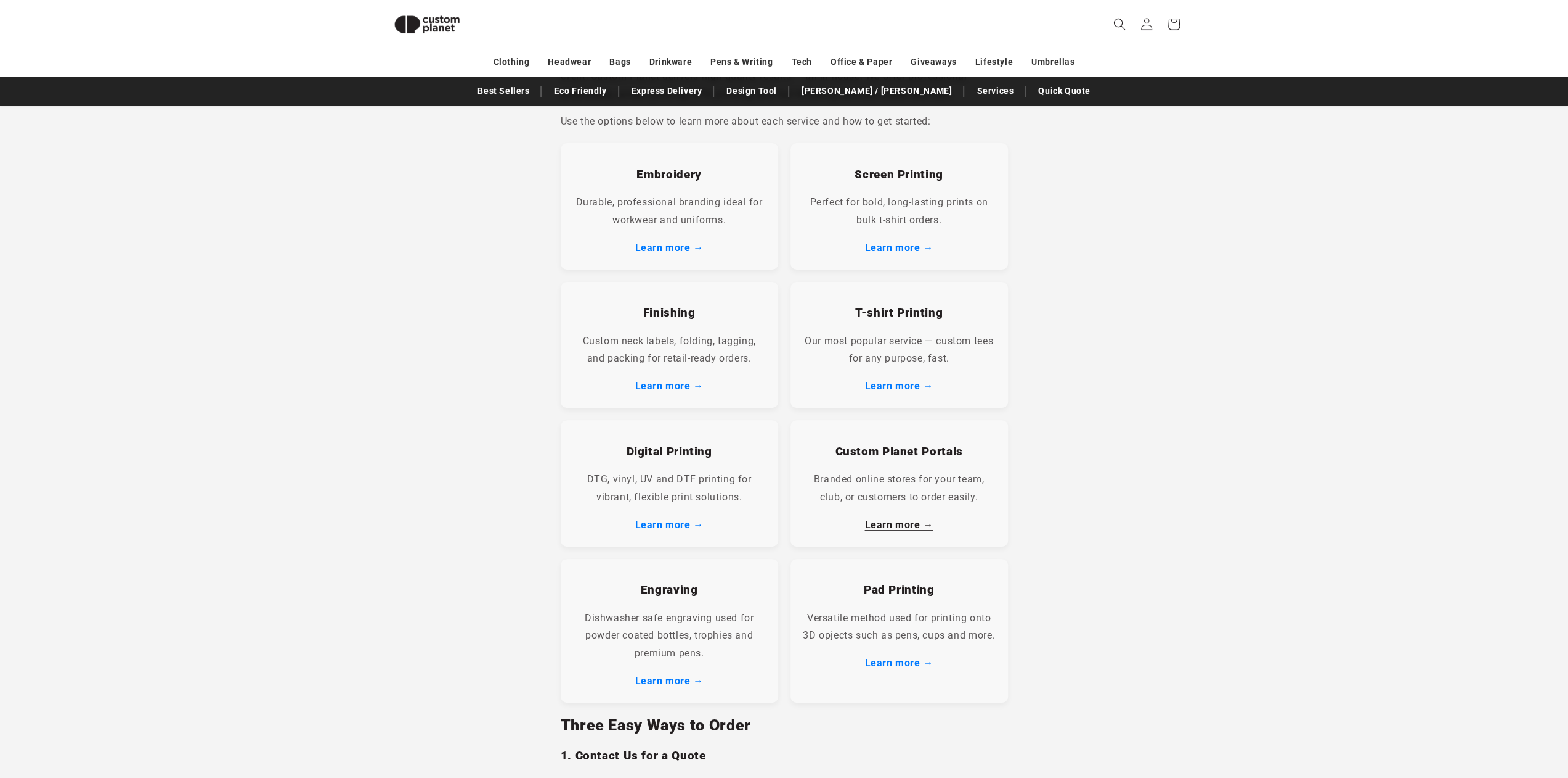
scroll to position [354, 0]
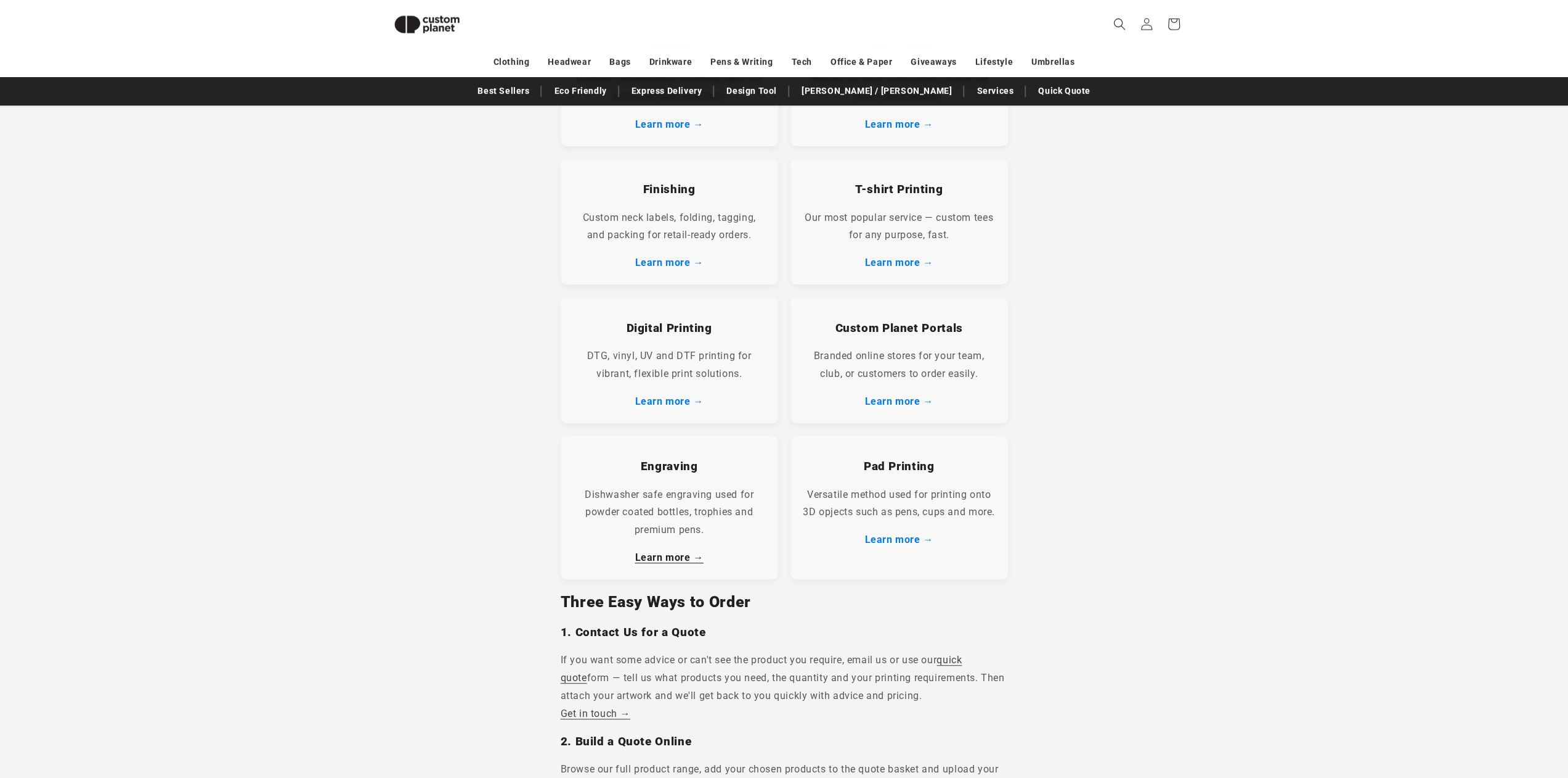
click at [672, 559] on link "Learn more →" at bounding box center [669, 557] width 68 height 11
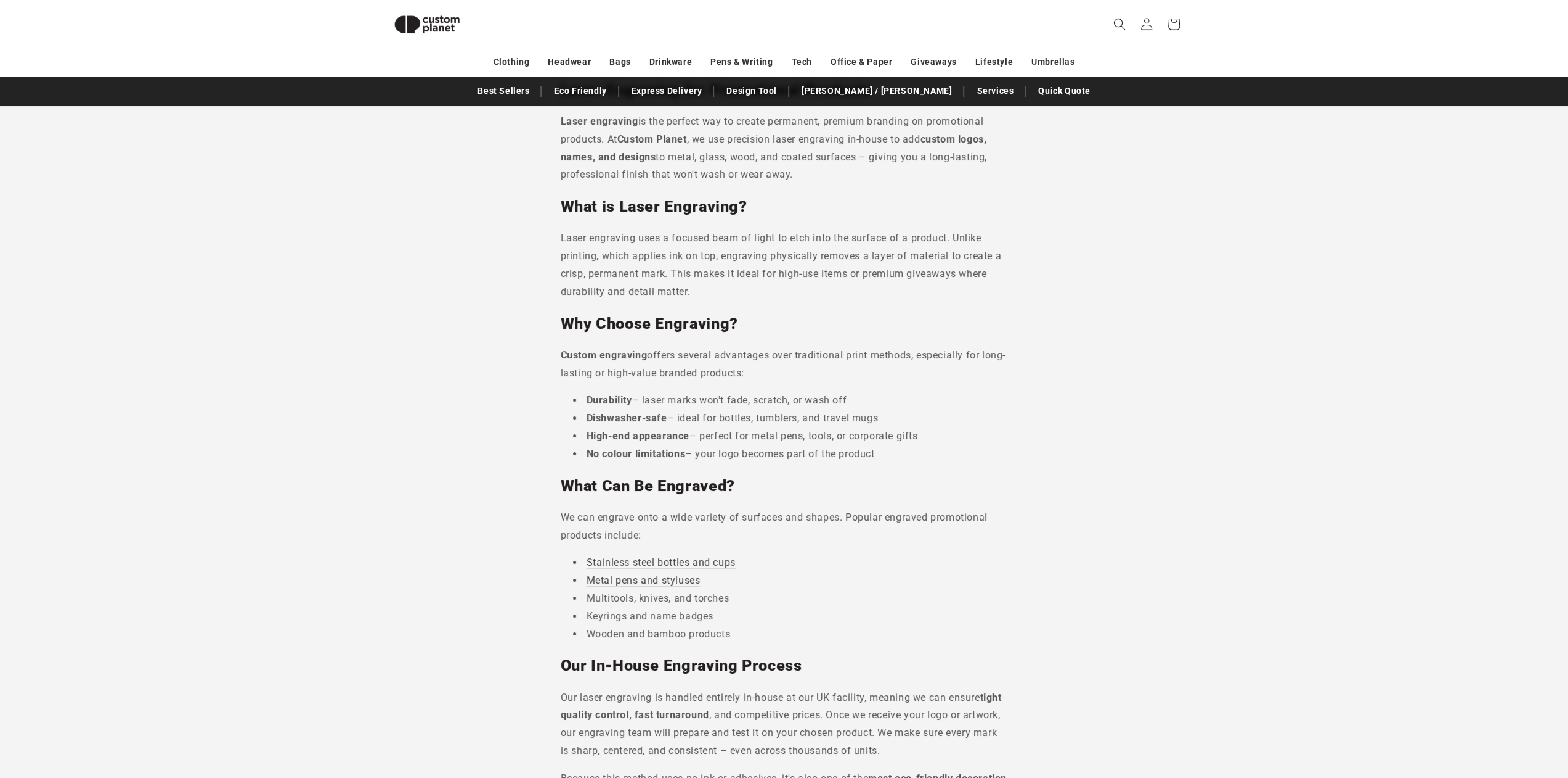
scroll to position [308, 0]
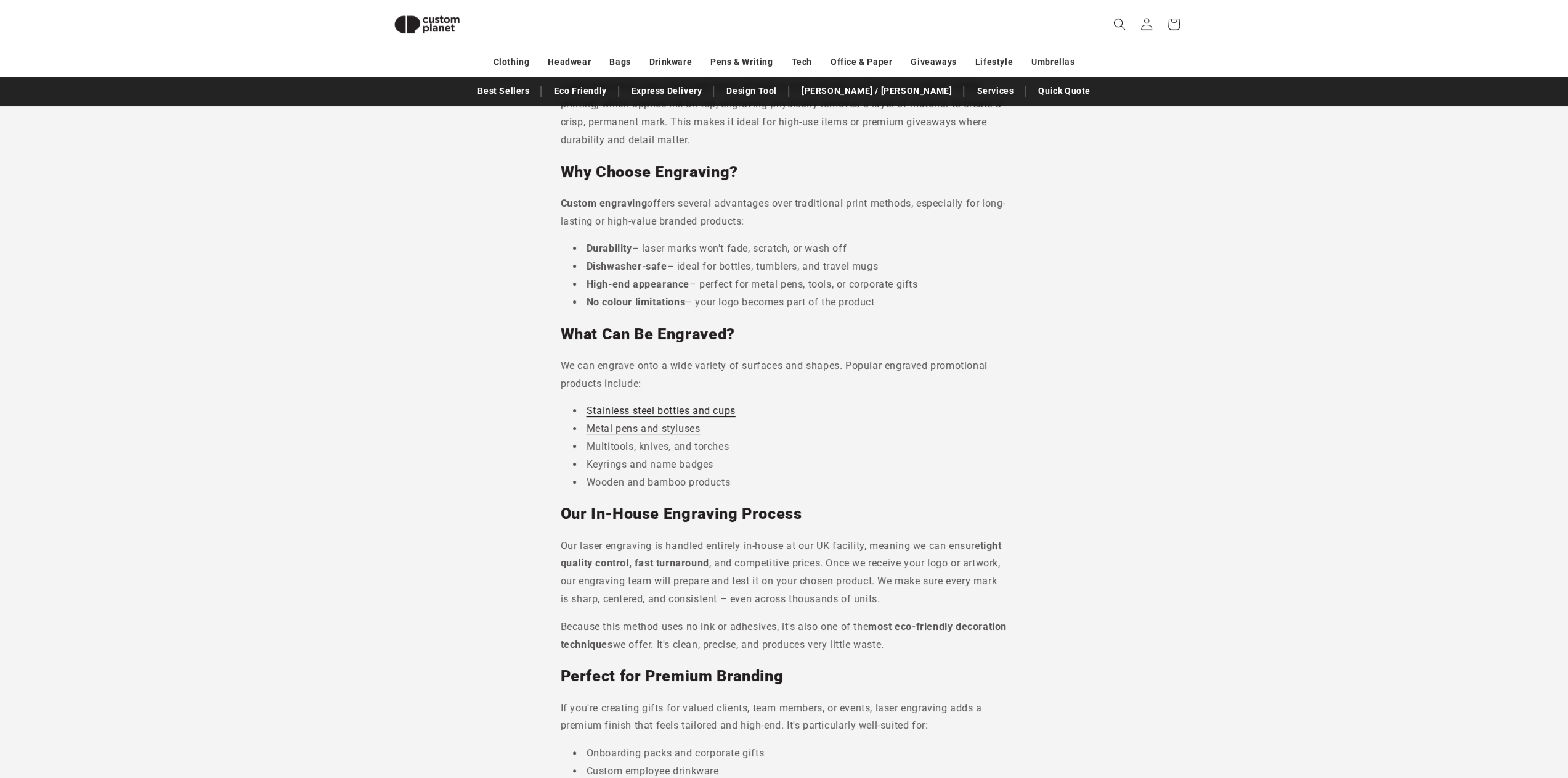
click at [685, 411] on link "Stainless steel bottles and cups" at bounding box center [661, 411] width 149 height 11
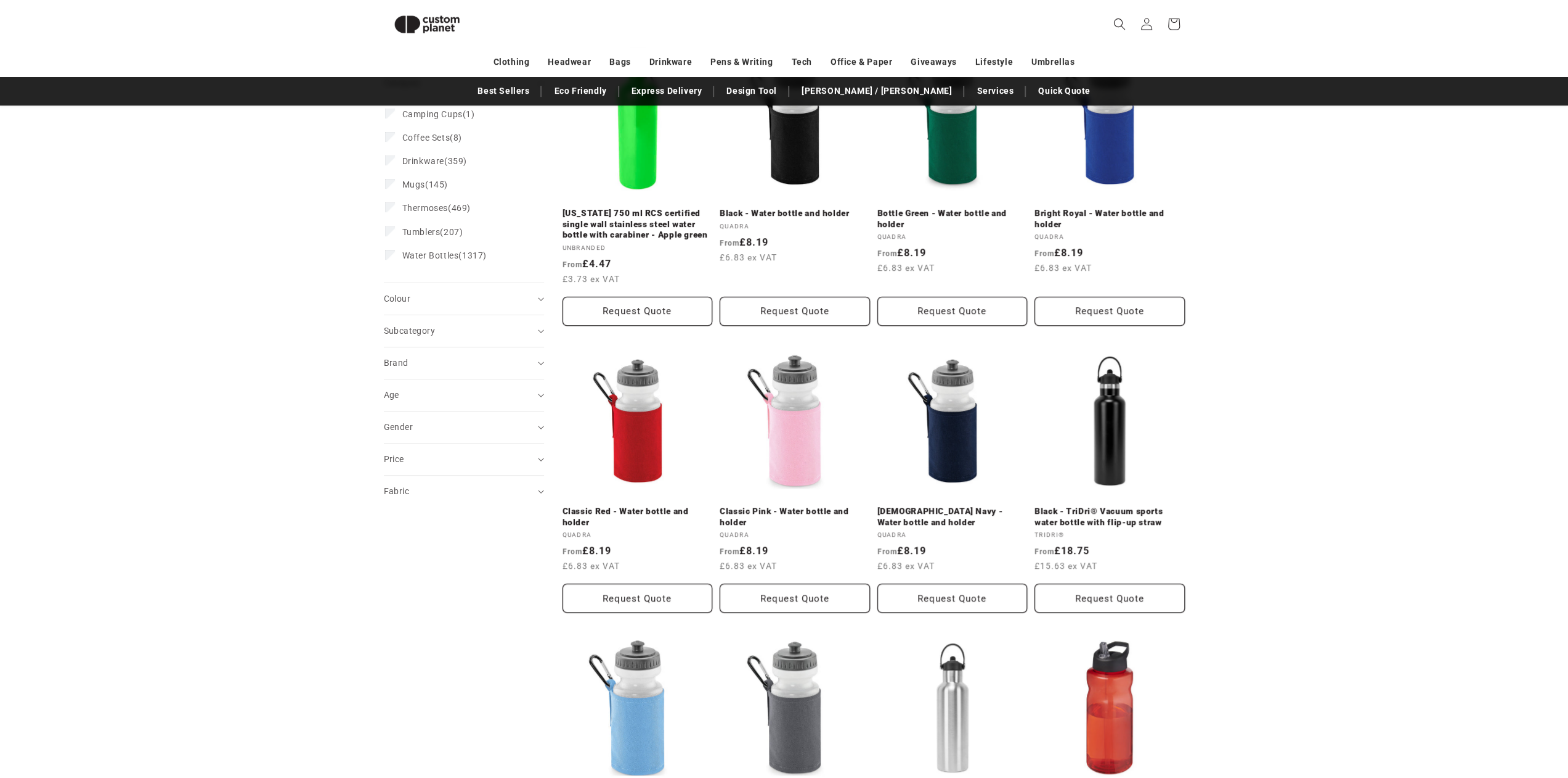
scroll to position [106, 0]
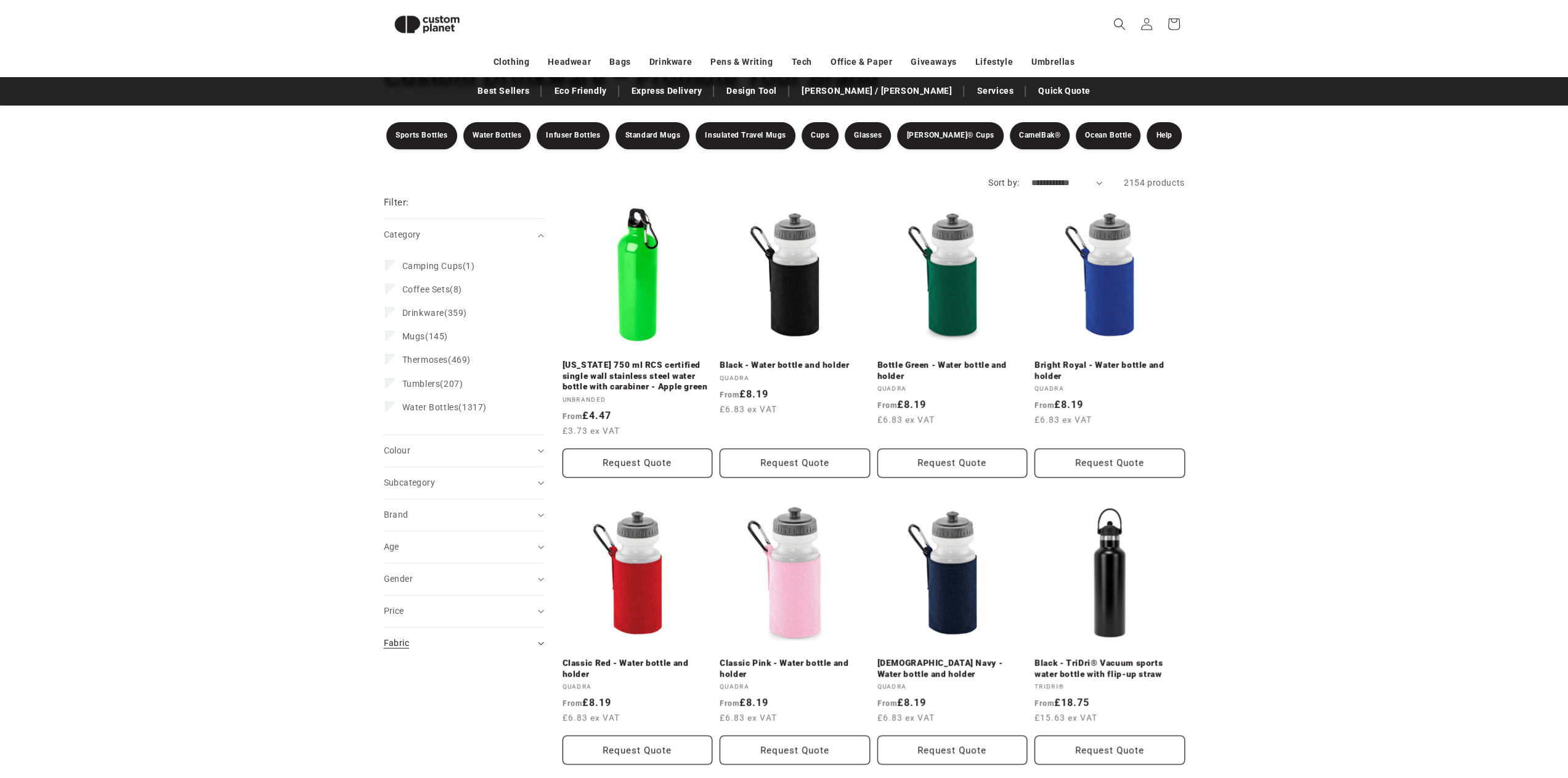
click at [422, 637] on div "Fabric (0)" at bounding box center [459, 643] width 149 height 13
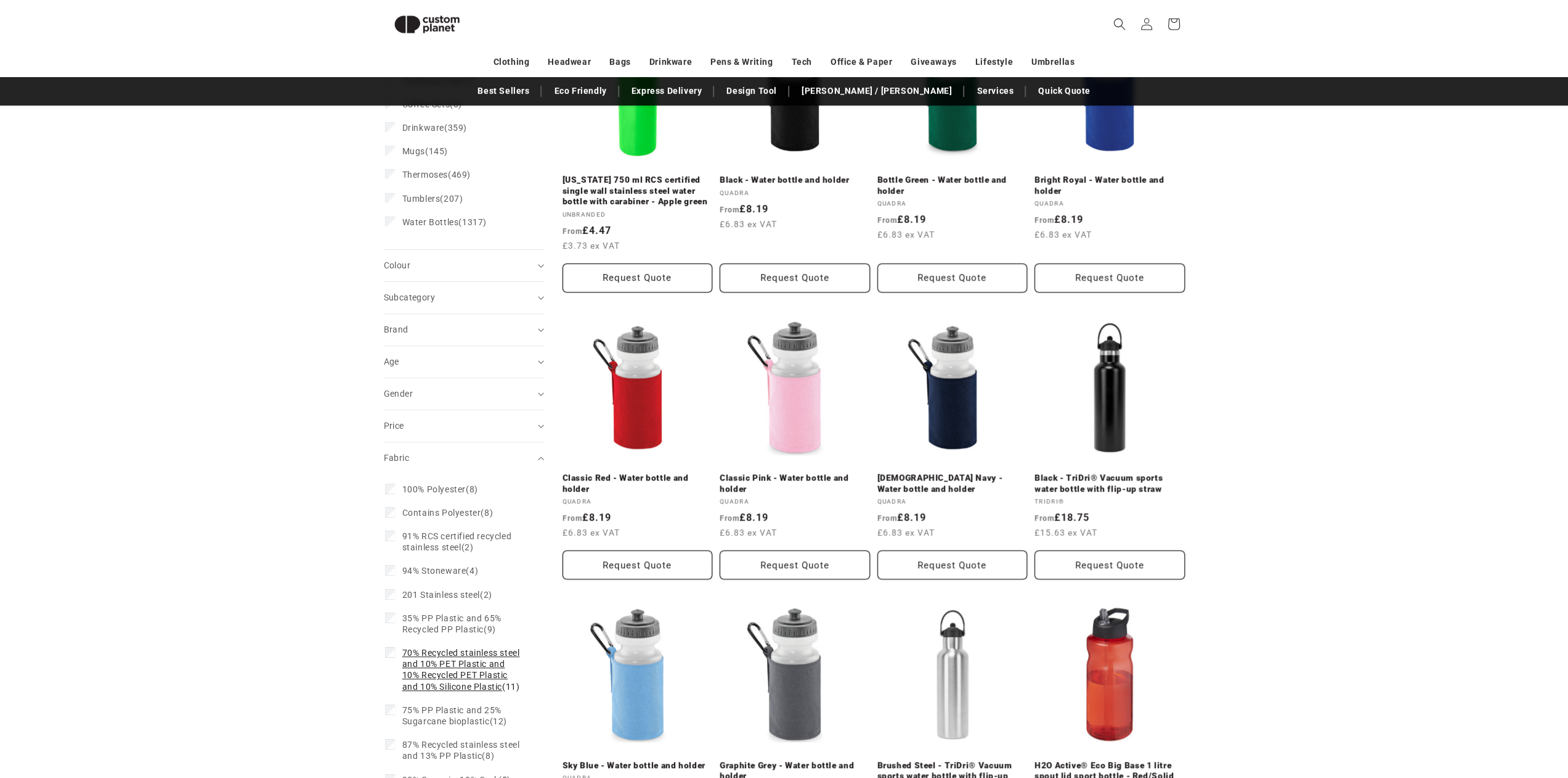
scroll to position [476, 0]
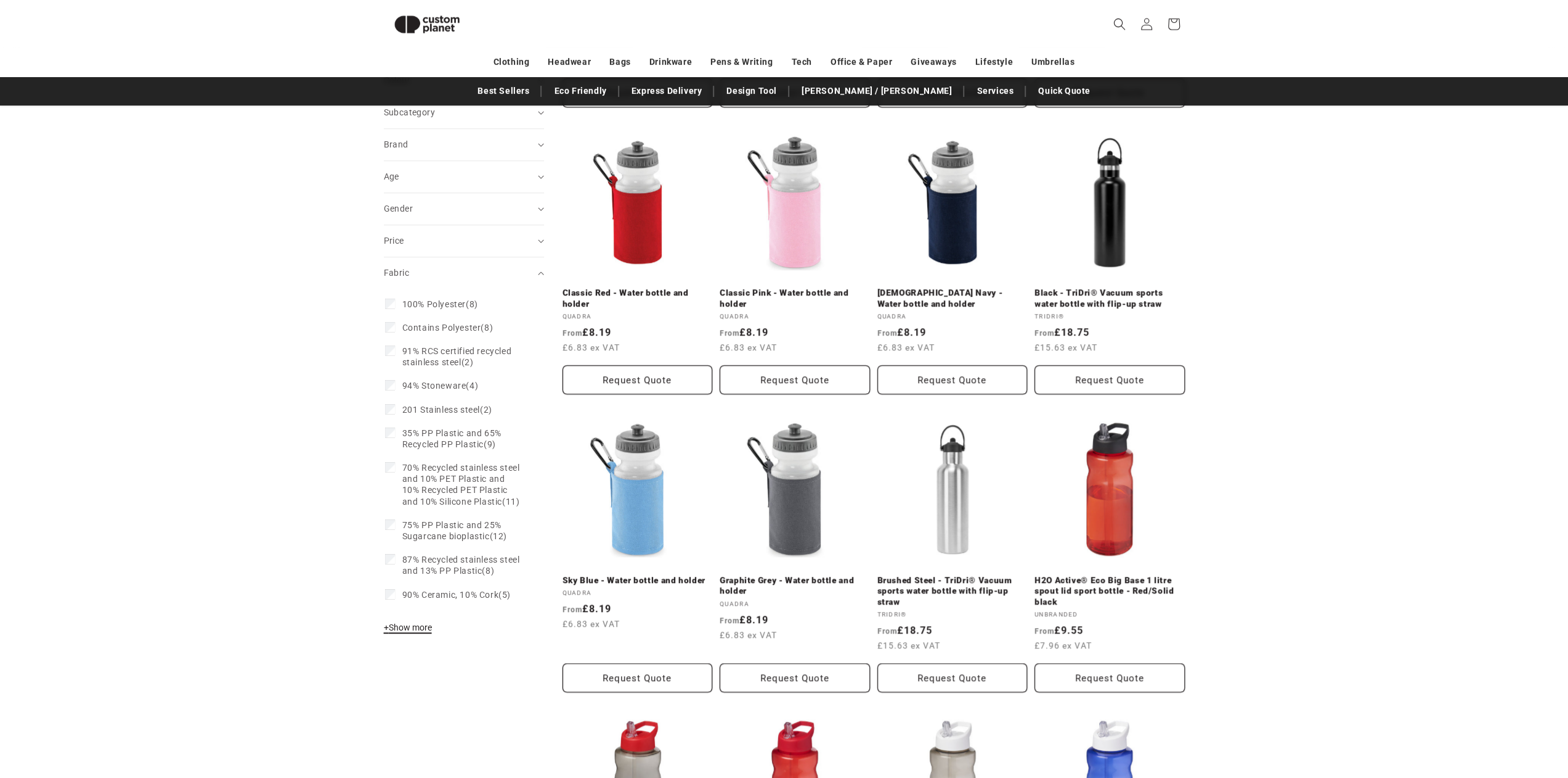
click at [418, 632] on span "+ Show more" at bounding box center [408, 627] width 48 height 10
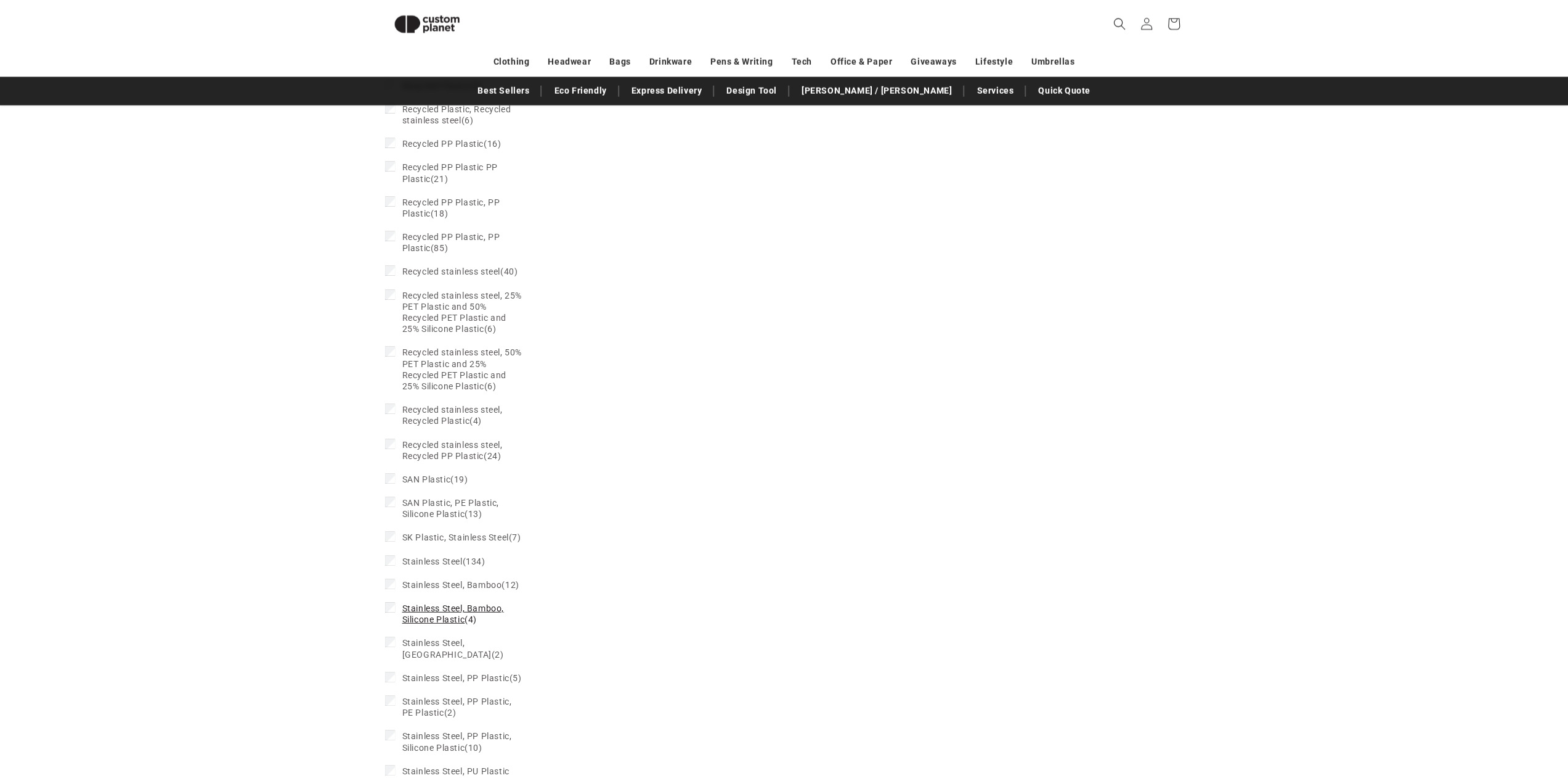
scroll to position [3005, 0]
click at [417, 545] on span "Stainless Steel" at bounding box center [432, 550] width 60 height 10
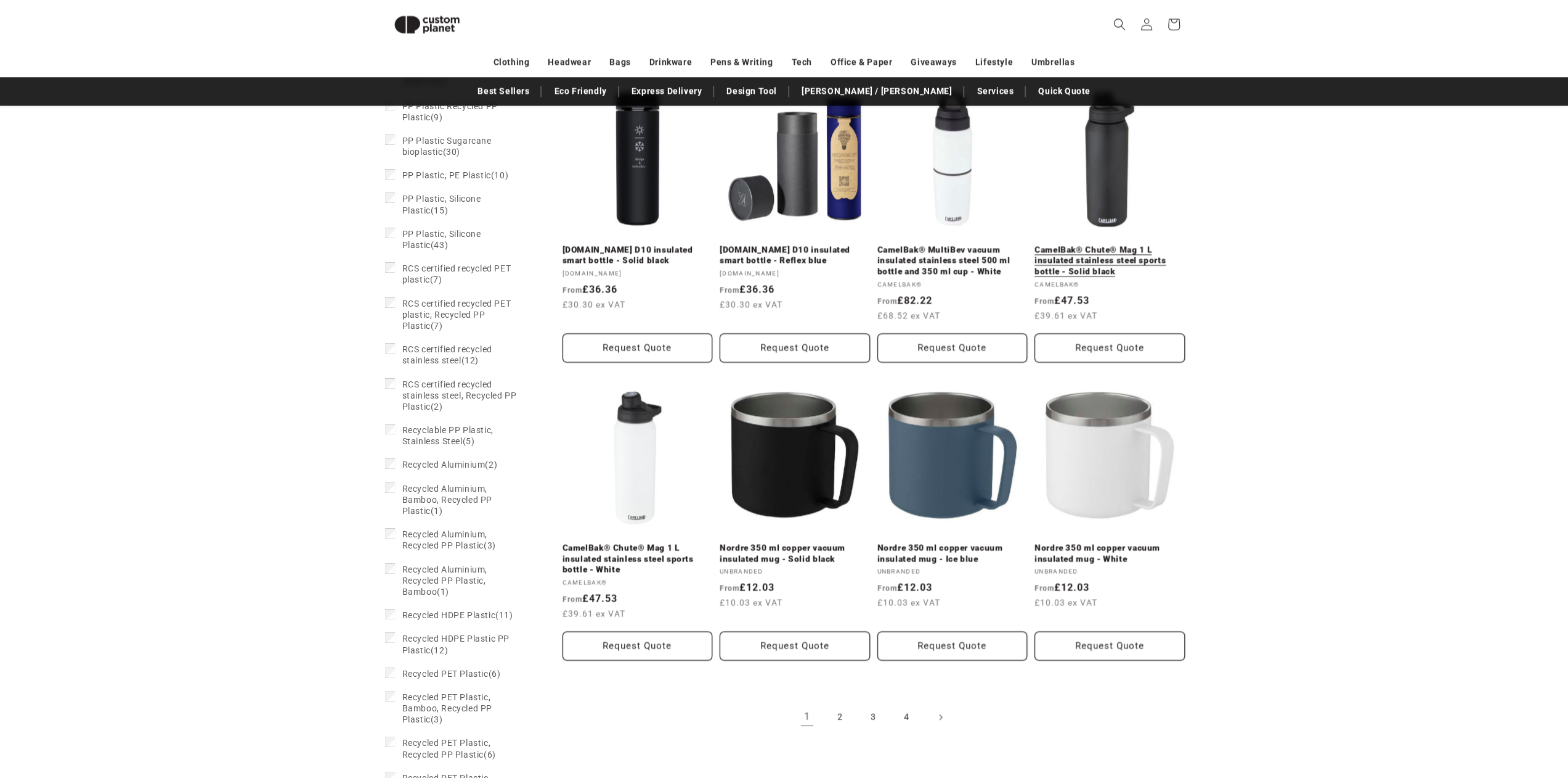
scroll to position [2265, 0]
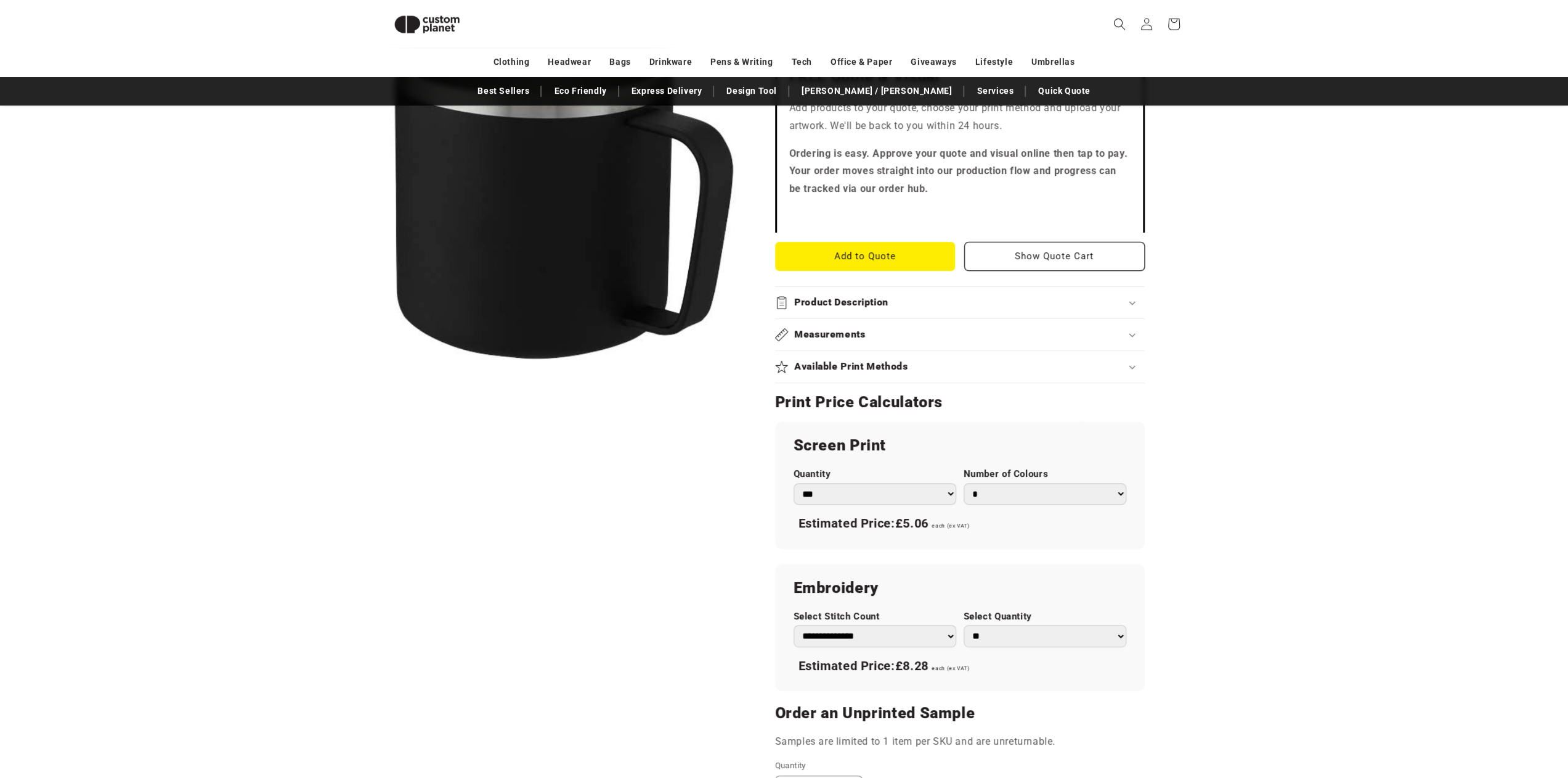
scroll to position [292, 0]
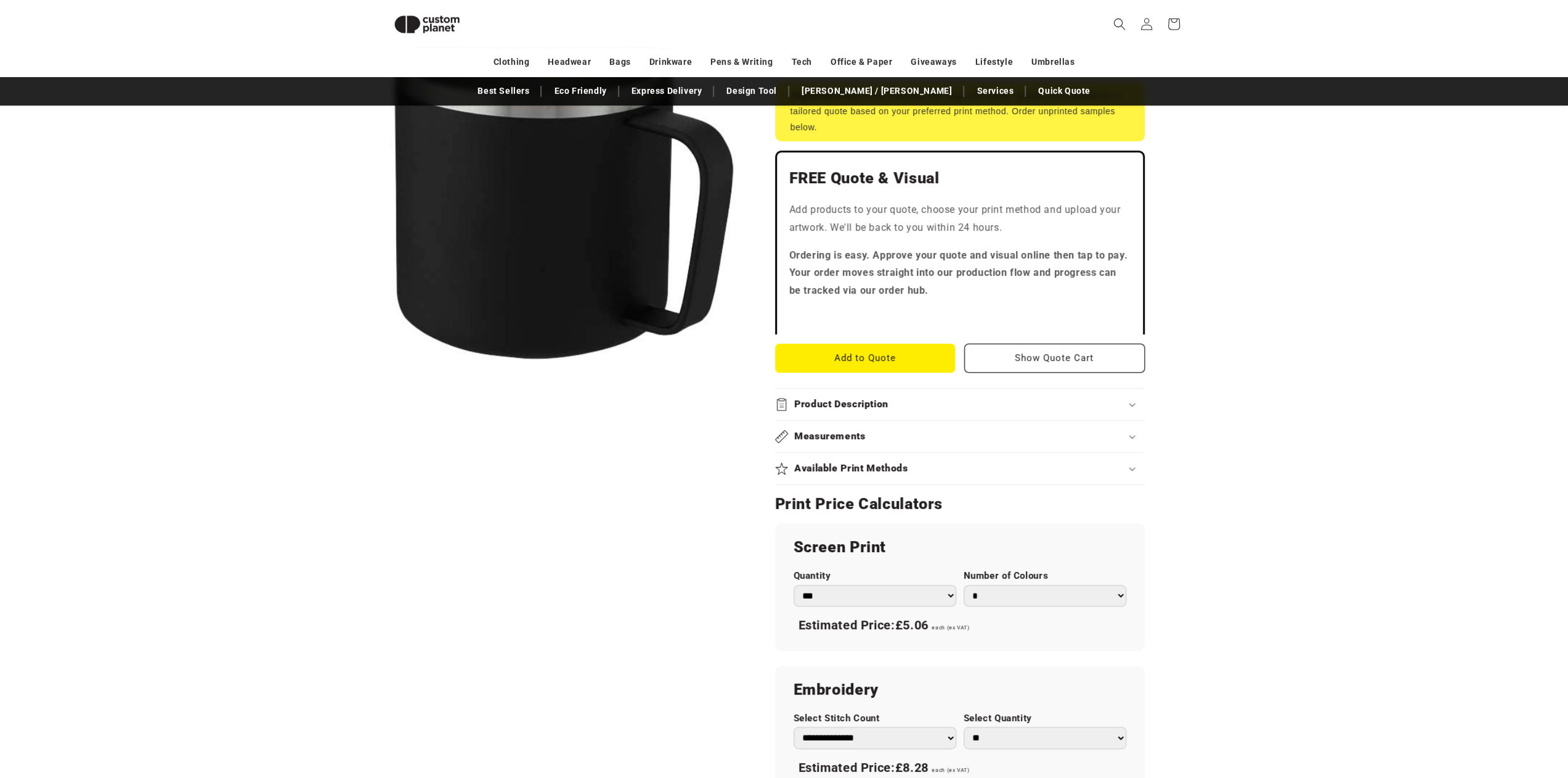
click at [858, 463] on h2 "Available Print Methods" at bounding box center [851, 468] width 114 height 13
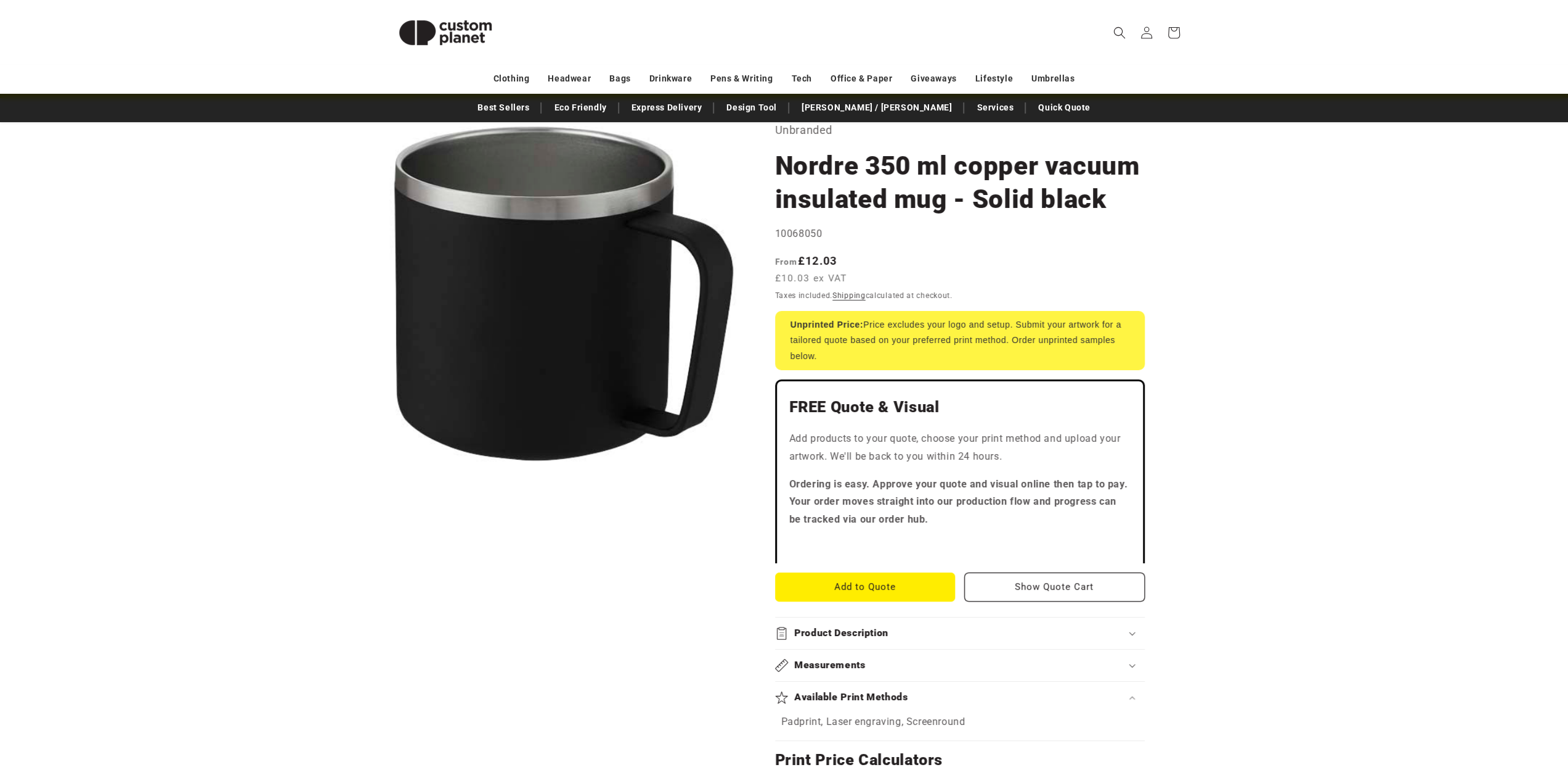
scroll to position [0, 0]
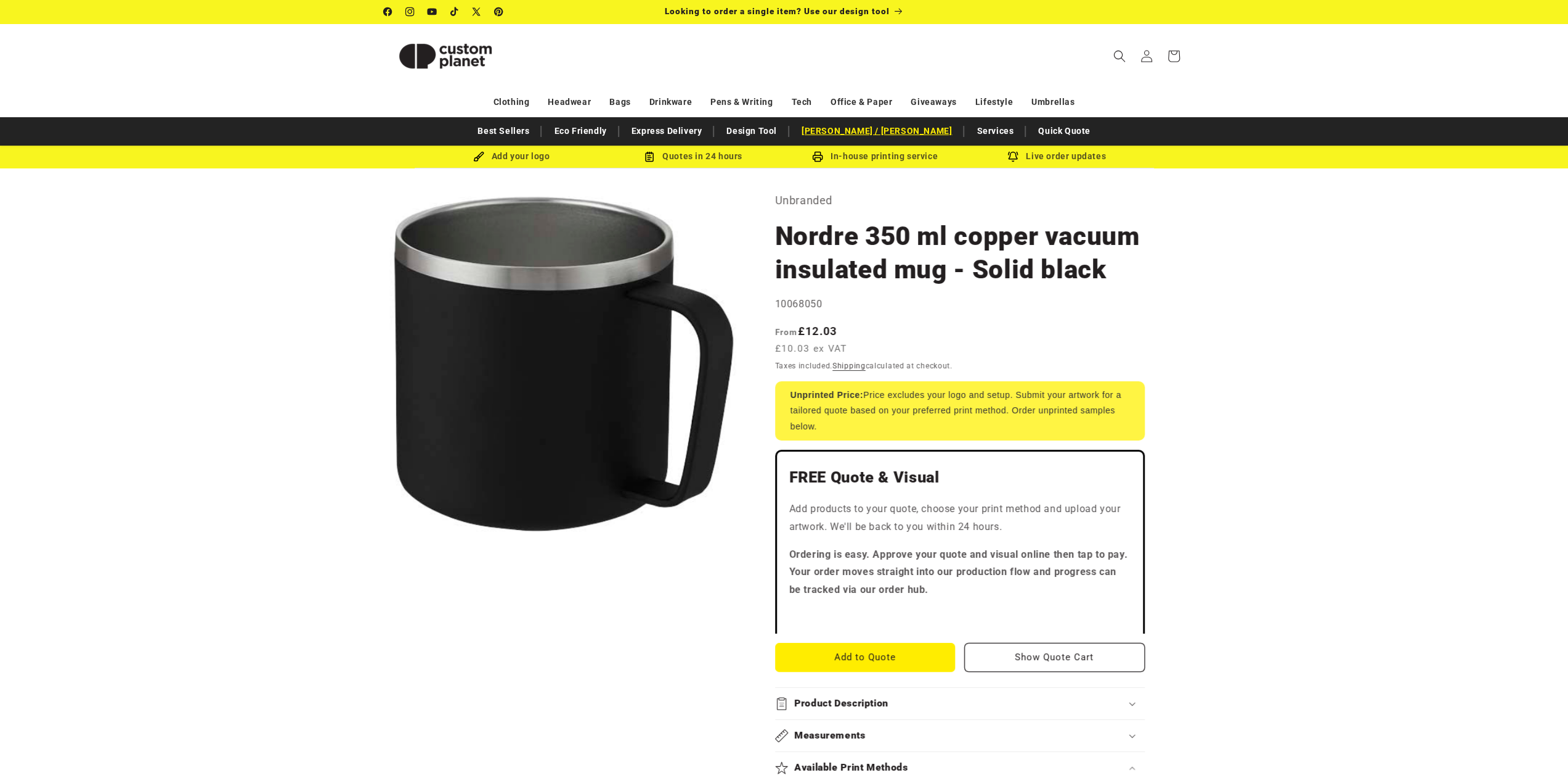
click at [872, 134] on link "[PERSON_NAME] / [PERSON_NAME]" at bounding box center [877, 131] width 162 height 22
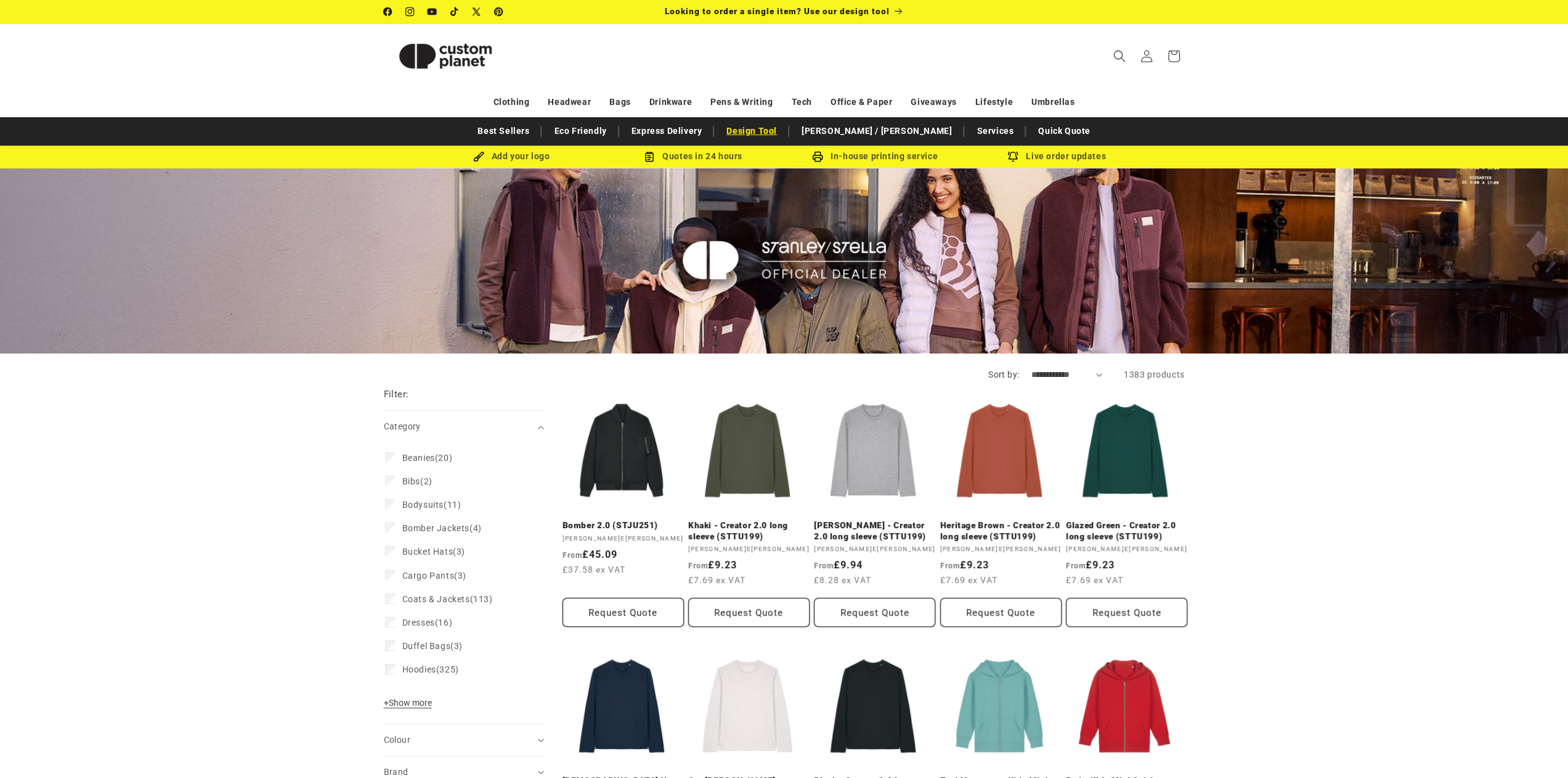
click at [783, 139] on link "Design Tool" at bounding box center [752, 131] width 63 height 22
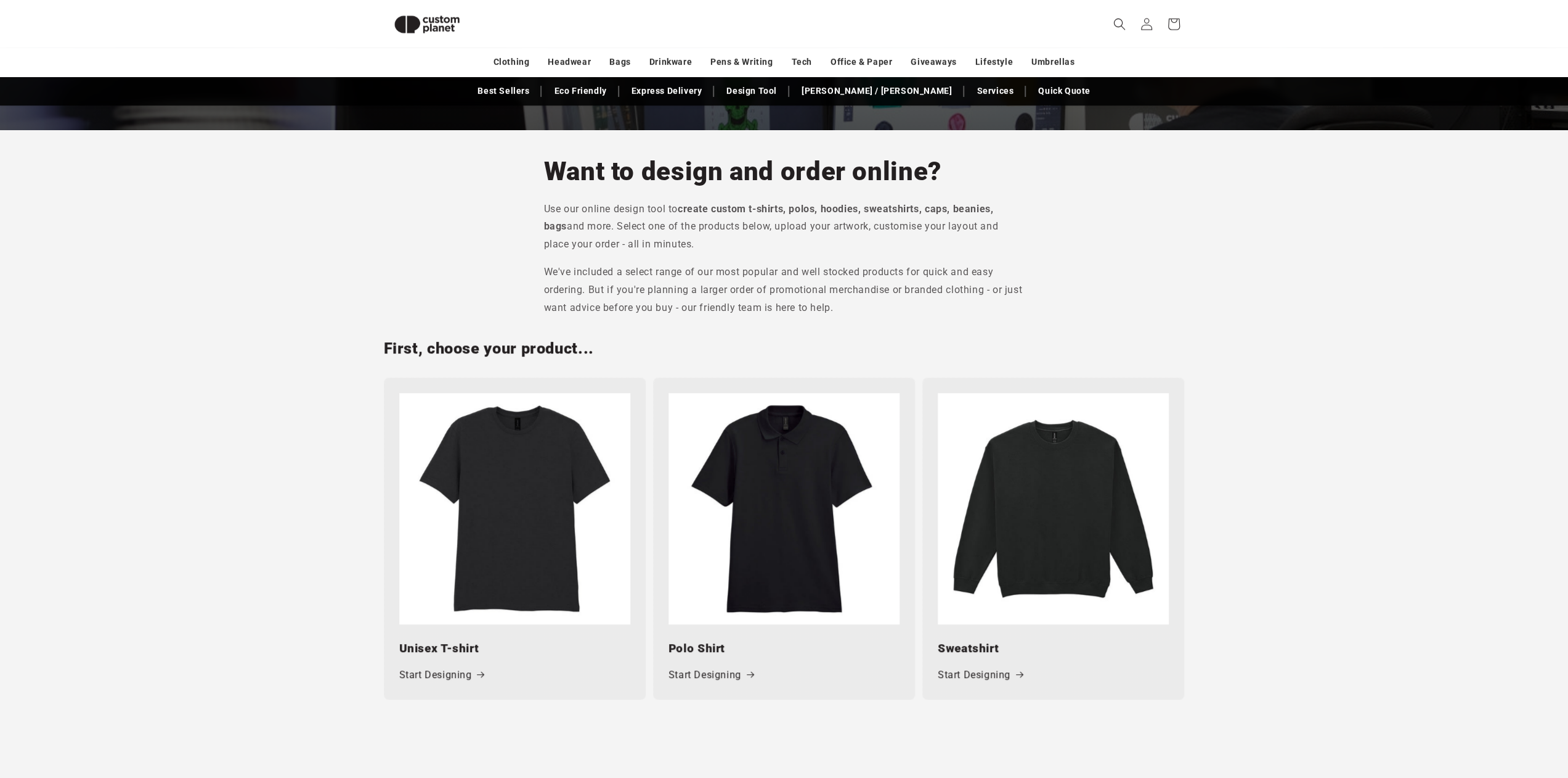
scroll to position [415, 0]
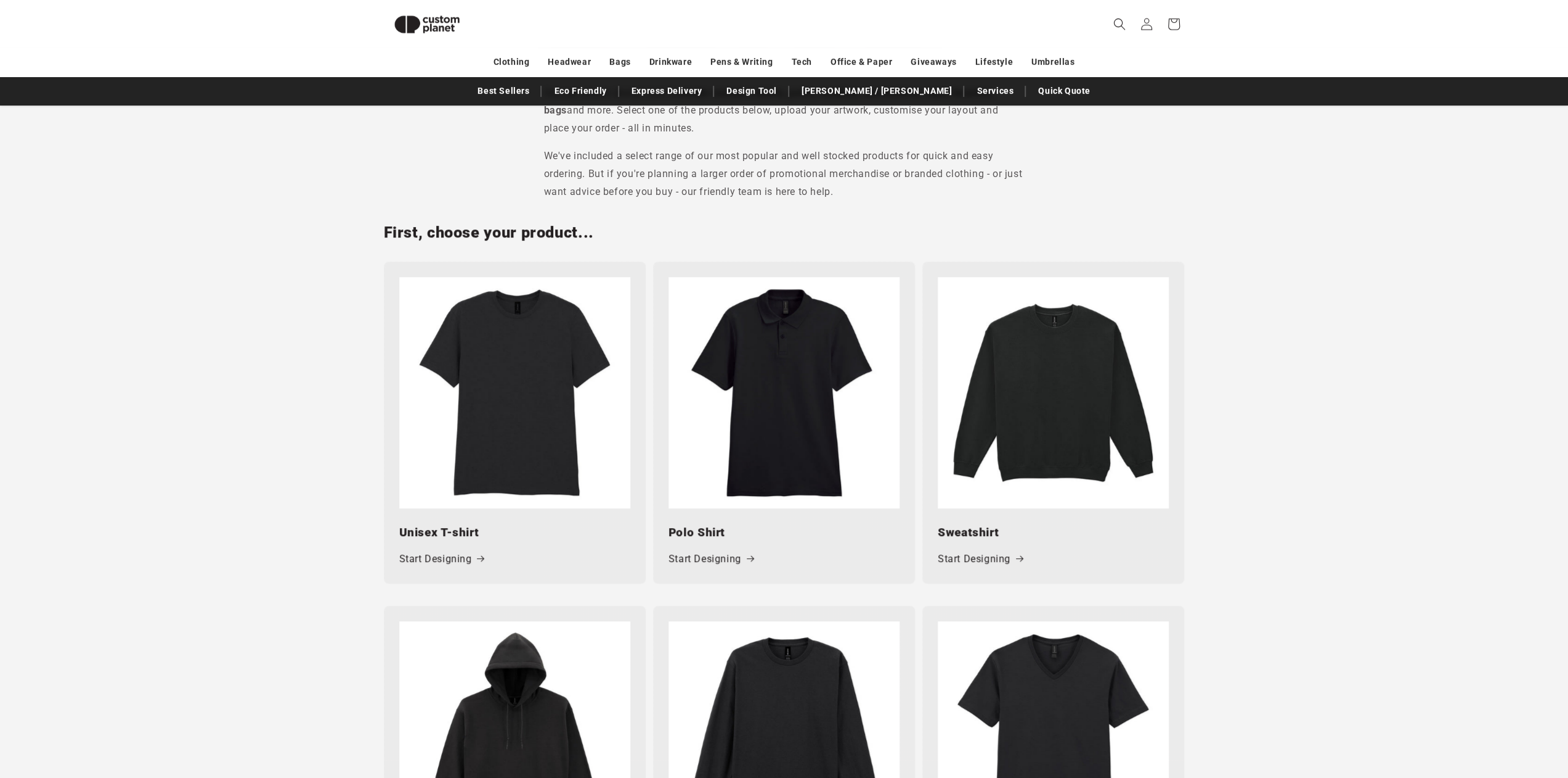
click at [504, 390] on img at bounding box center [515, 393] width 231 height 231
click at [443, 562] on link "Start Designing" at bounding box center [442, 559] width 85 height 18
